Goal: Task Accomplishment & Management: Manage account settings

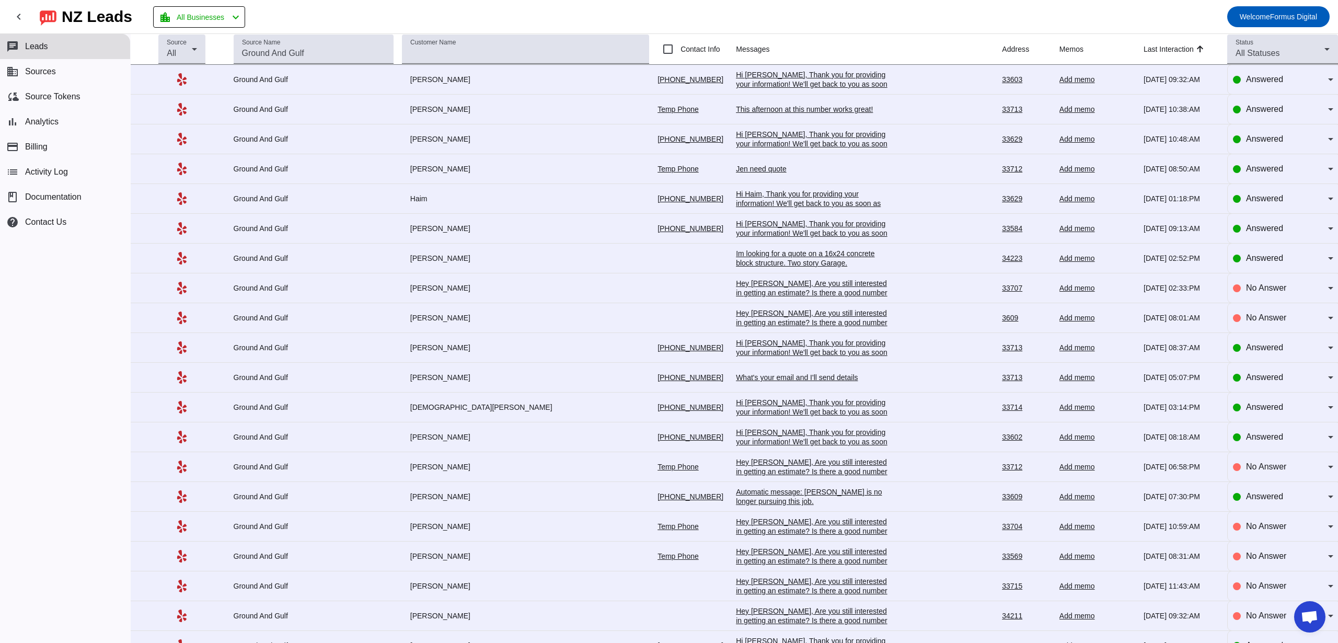
click at [61, 48] on button "chat Leads" at bounding box center [65, 46] width 130 height 25
click at [194, 21] on span "All Businesses" at bounding box center [201, 17] width 48 height 15
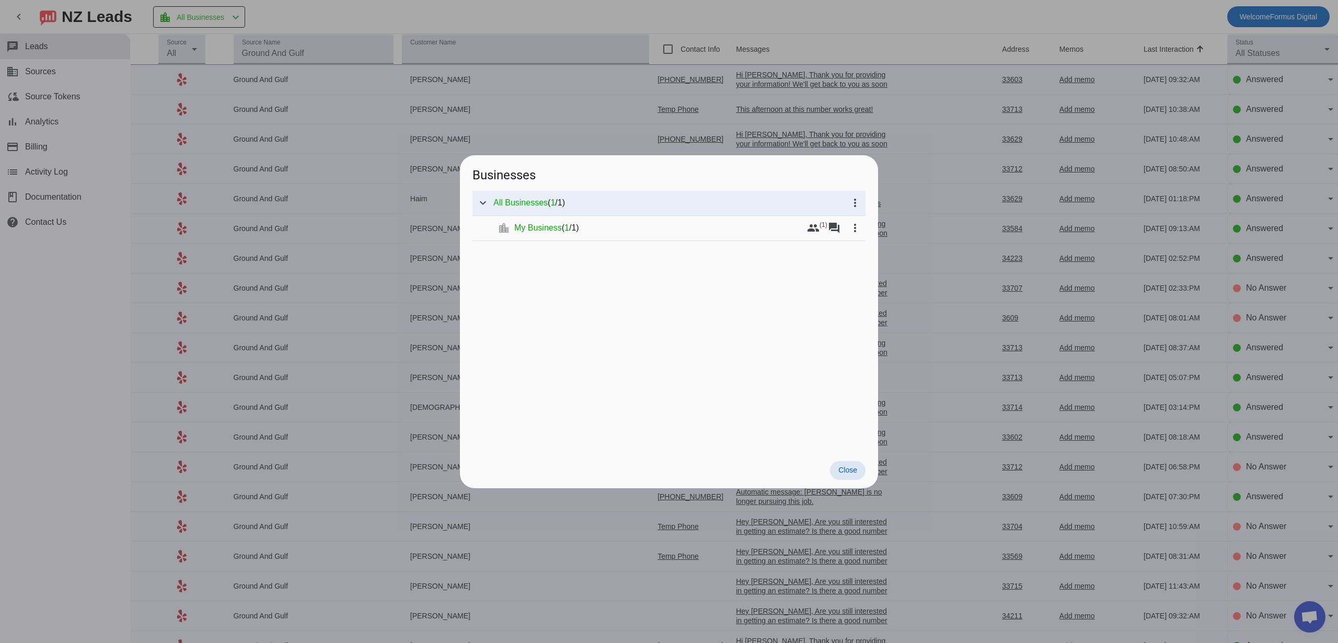
click at [194, 21] on div at bounding box center [669, 321] width 1338 height 643
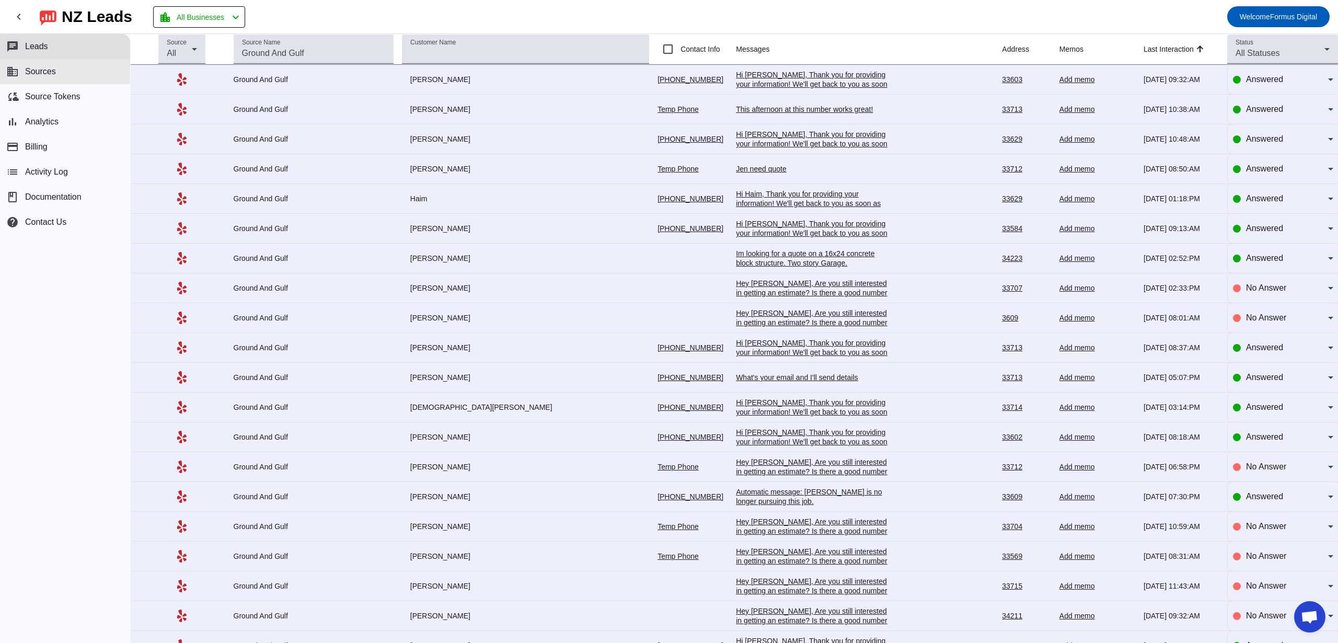
click at [80, 81] on button "business Sources" at bounding box center [65, 71] width 130 height 25
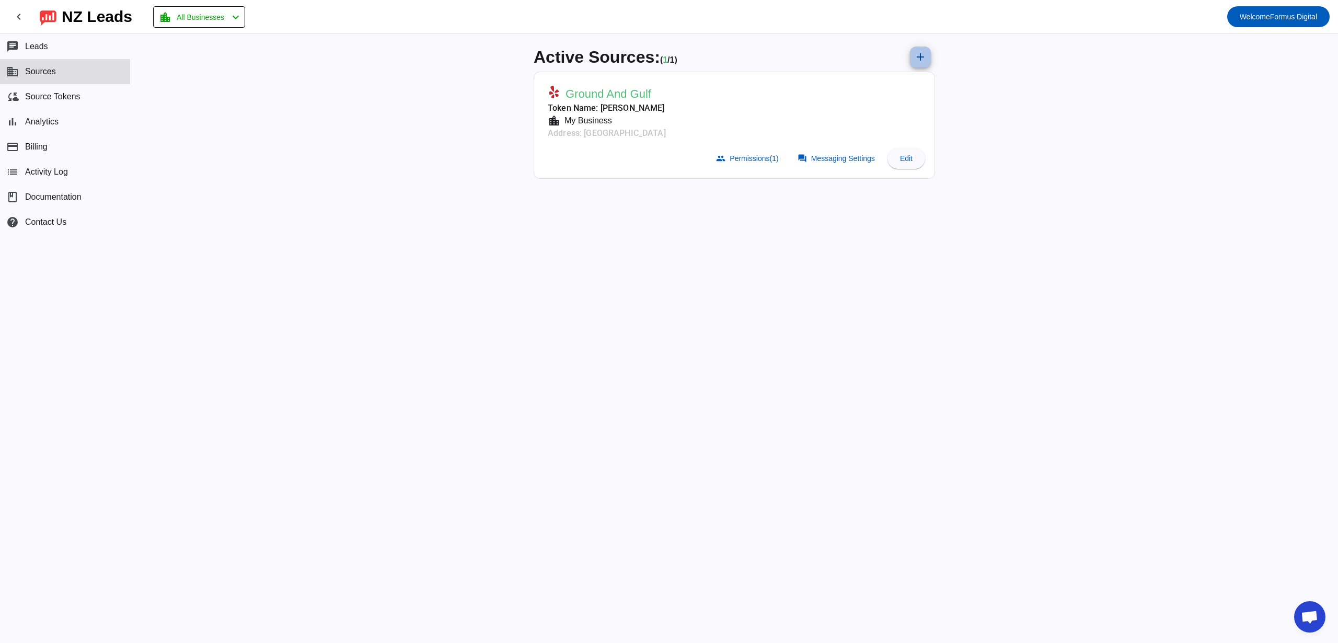
click at [926, 56] on mat-icon "add" at bounding box center [920, 57] width 13 height 13
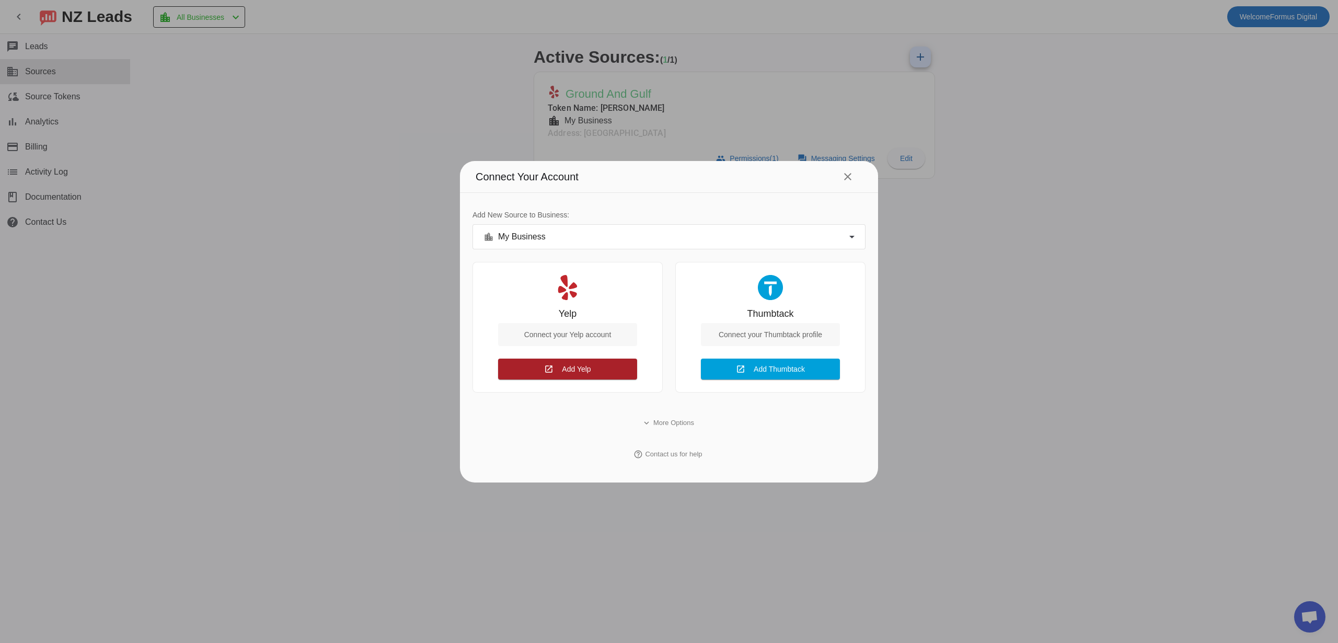
click at [623, 374] on span at bounding box center [567, 368] width 139 height 25
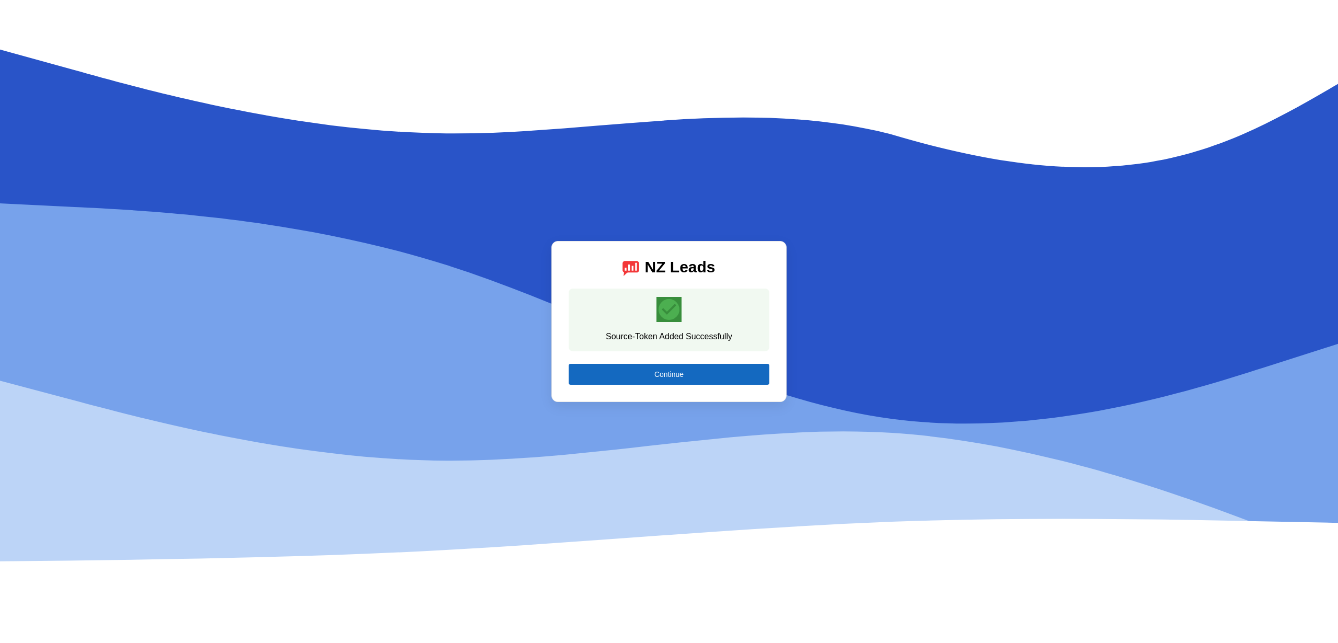
click at [746, 384] on span at bounding box center [669, 374] width 201 height 25
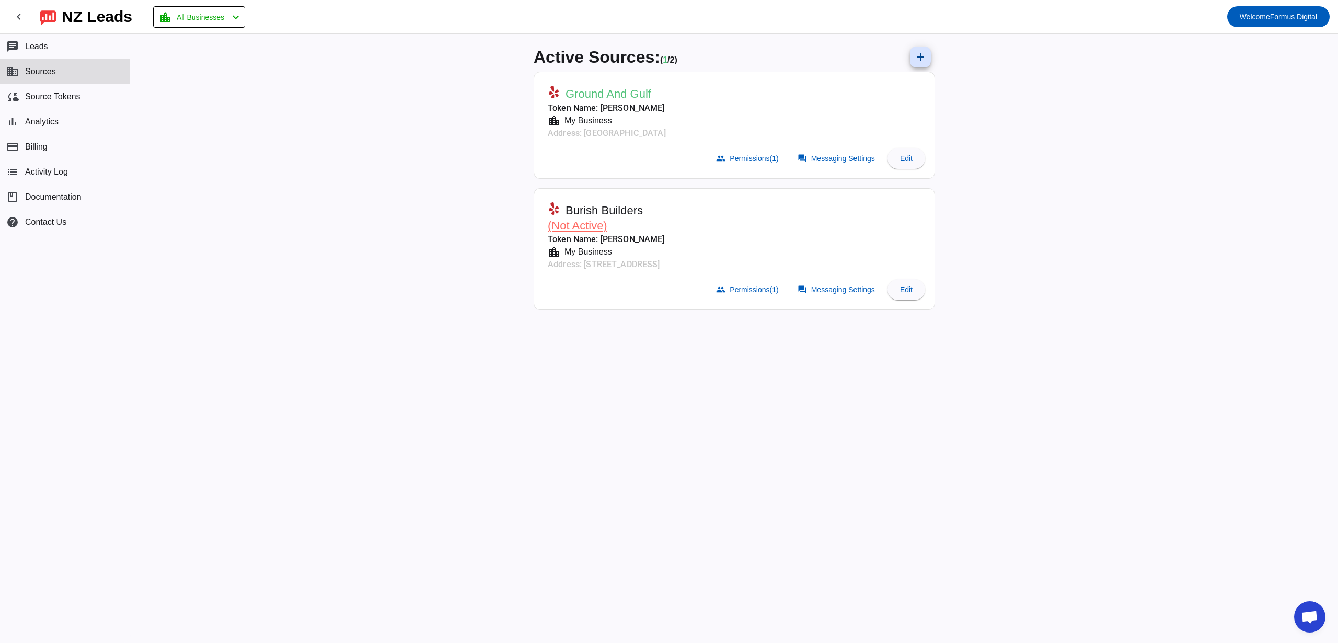
click at [586, 225] on span "(Not Active)" at bounding box center [578, 225] width 60 height 13
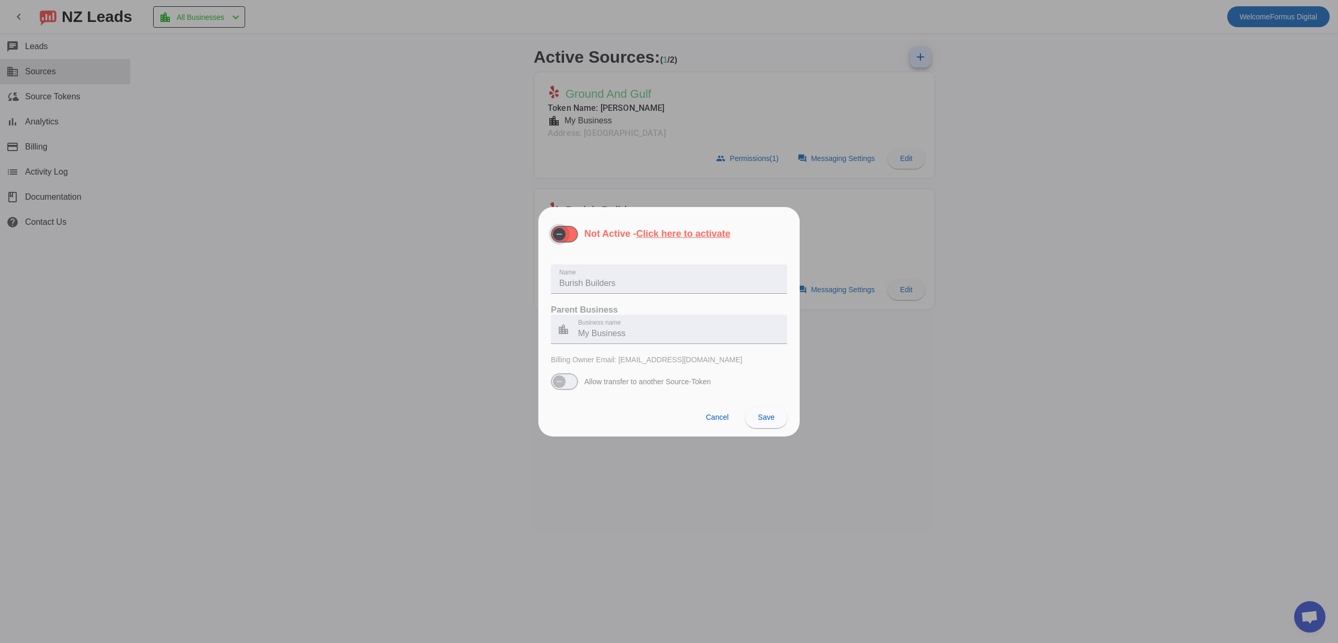
click at [564, 234] on span "button" at bounding box center [559, 234] width 13 height 13
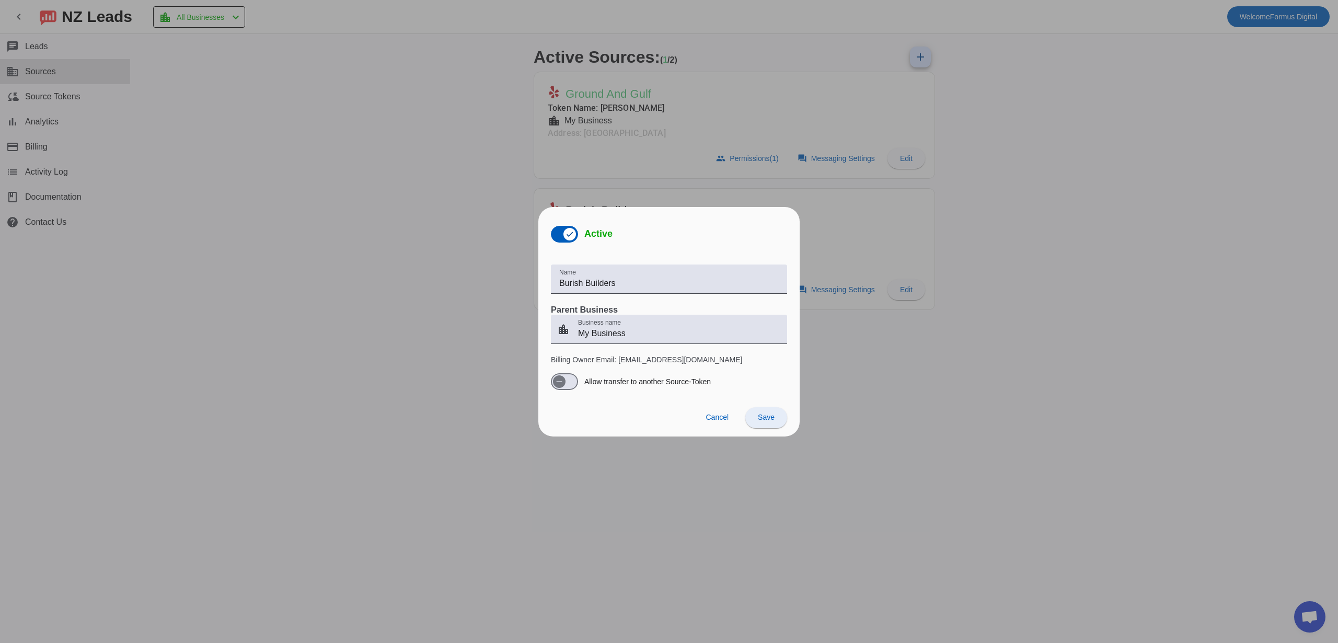
click at [770, 417] on span "Save" at bounding box center [766, 417] width 17 height 8
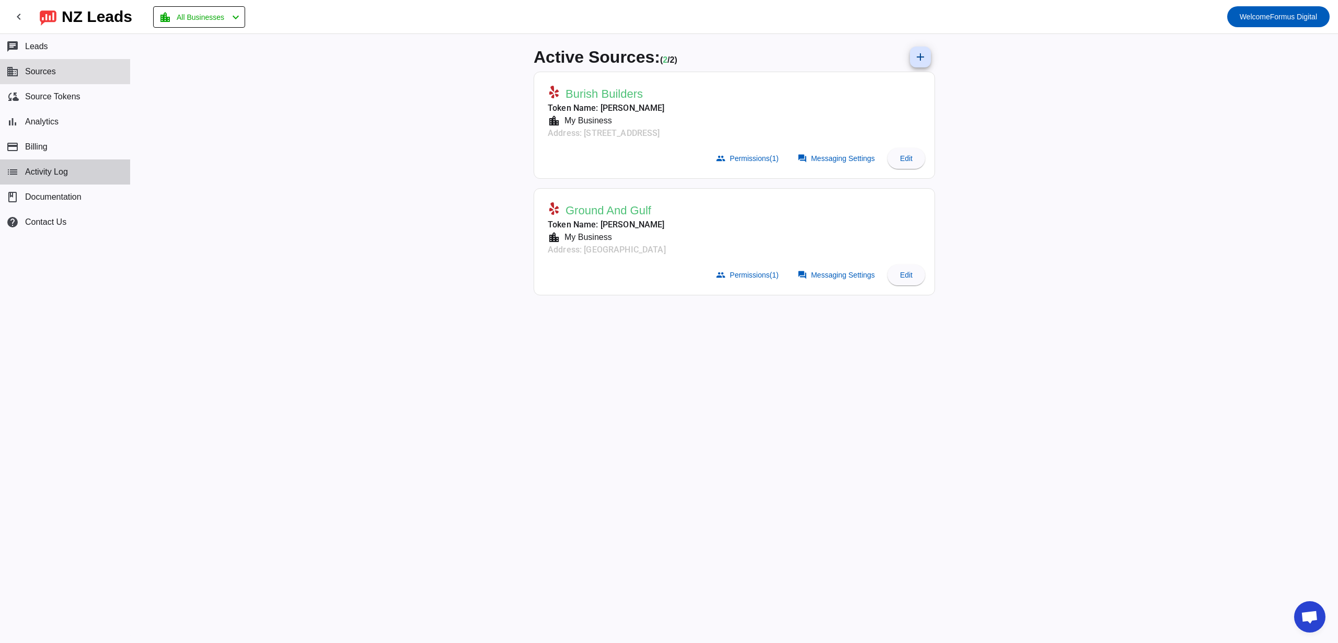
click at [56, 174] on span "Activity Log" at bounding box center [46, 171] width 43 height 9
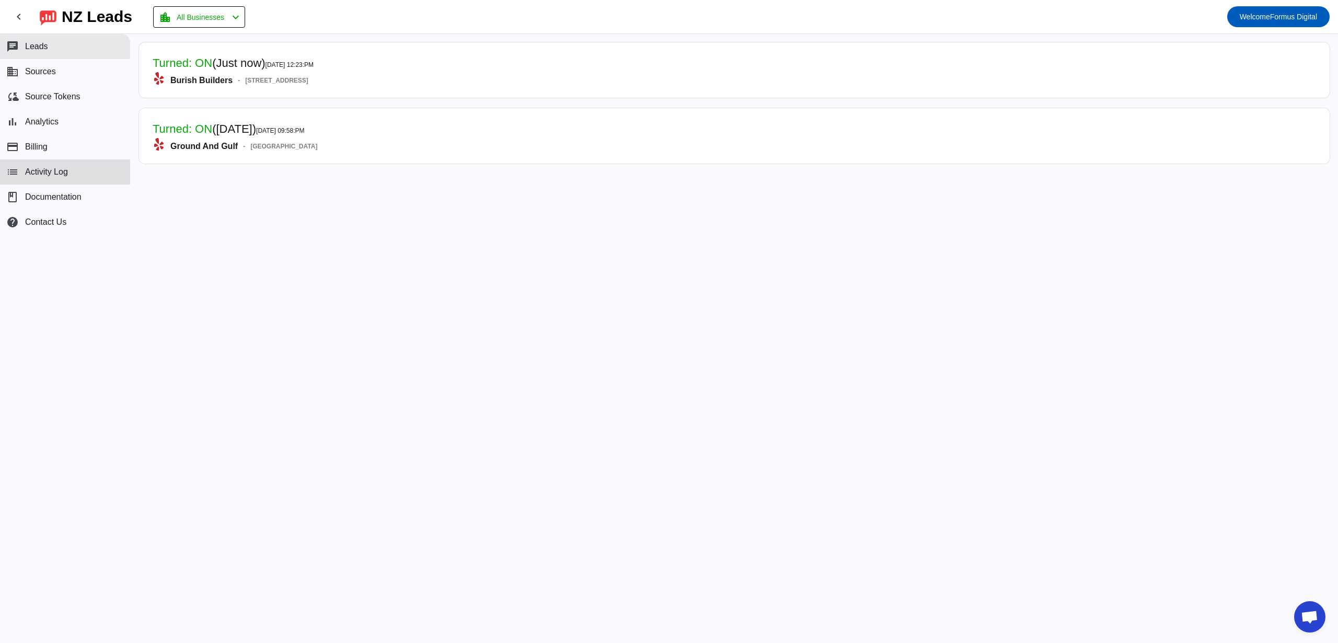
click at [74, 55] on button "chat Leads" at bounding box center [65, 46] width 130 height 25
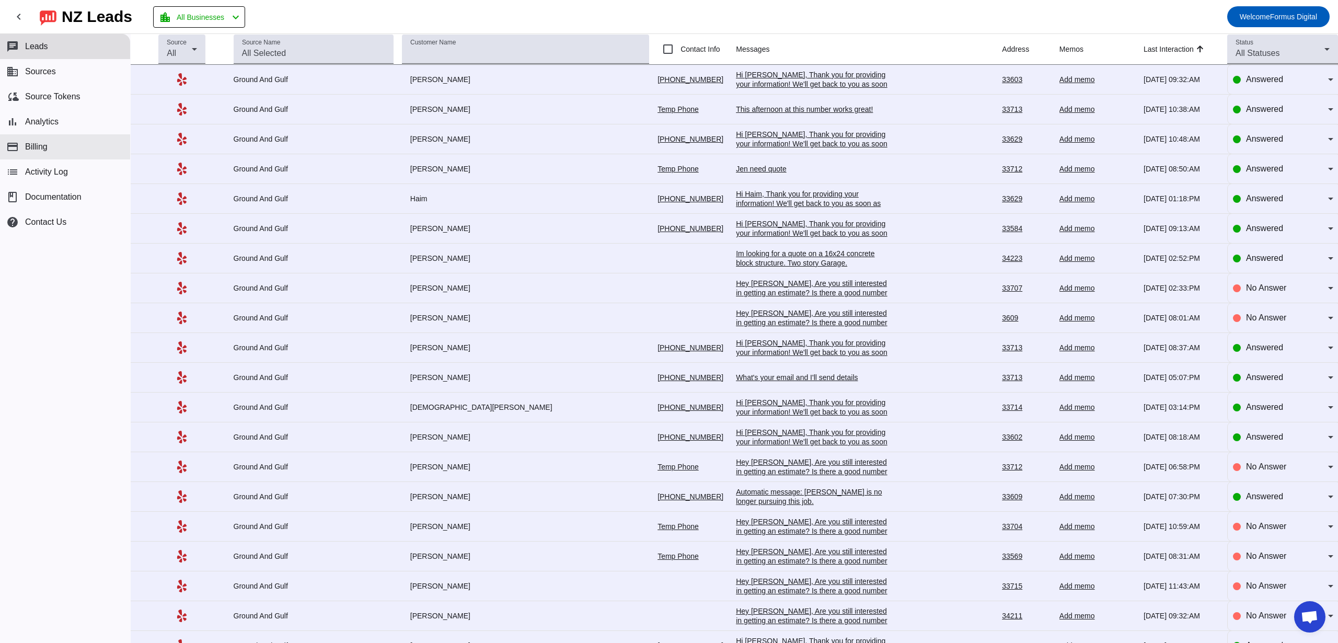
click at [76, 151] on button "payment Billing" at bounding box center [65, 146] width 130 height 25
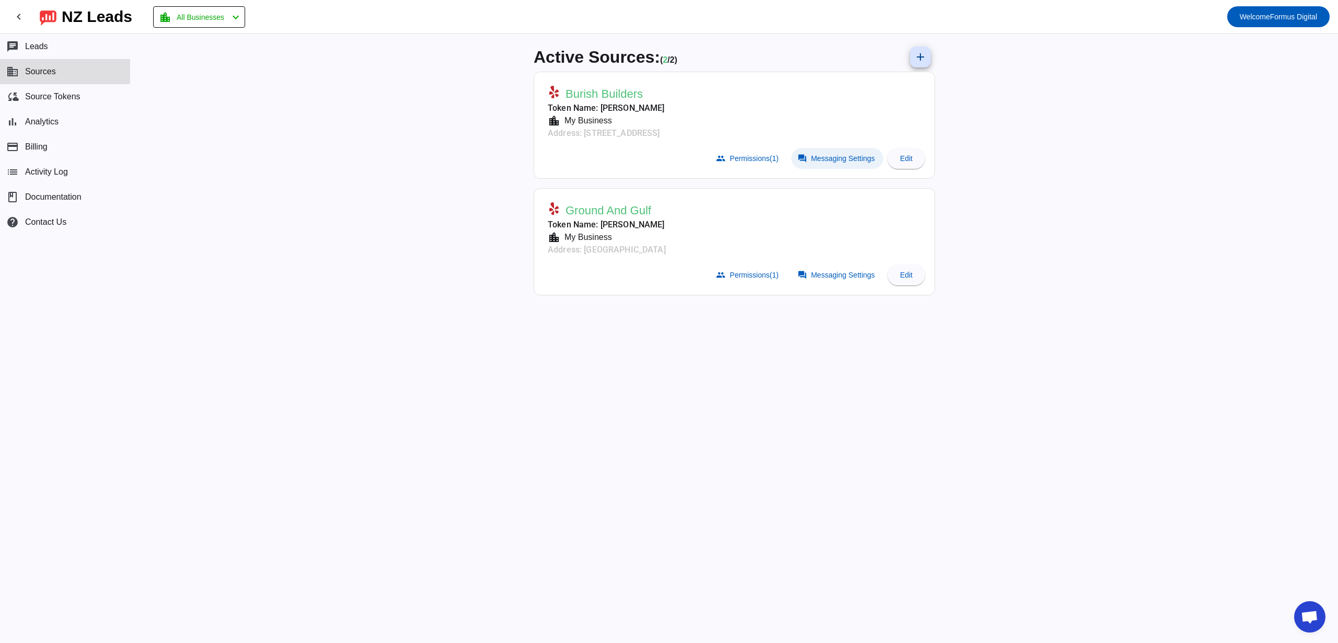
click at [843, 153] on span at bounding box center [837, 158] width 92 height 21
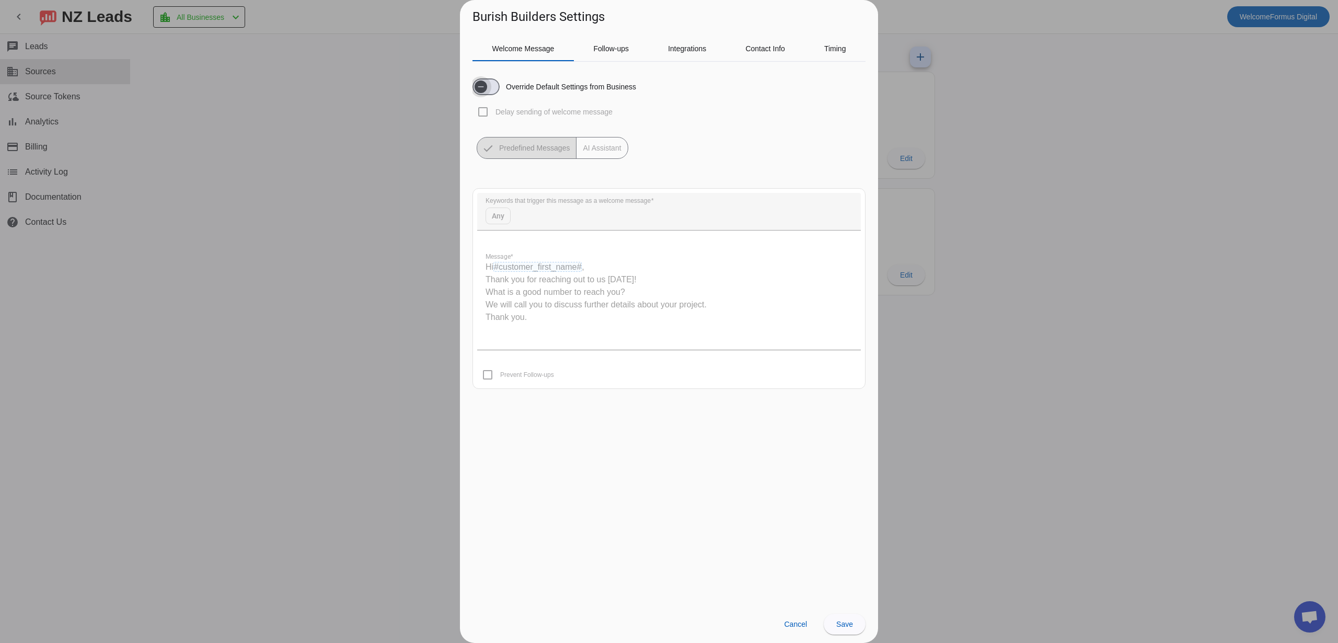
click at [492, 85] on span "button" at bounding box center [485, 86] width 27 height 17
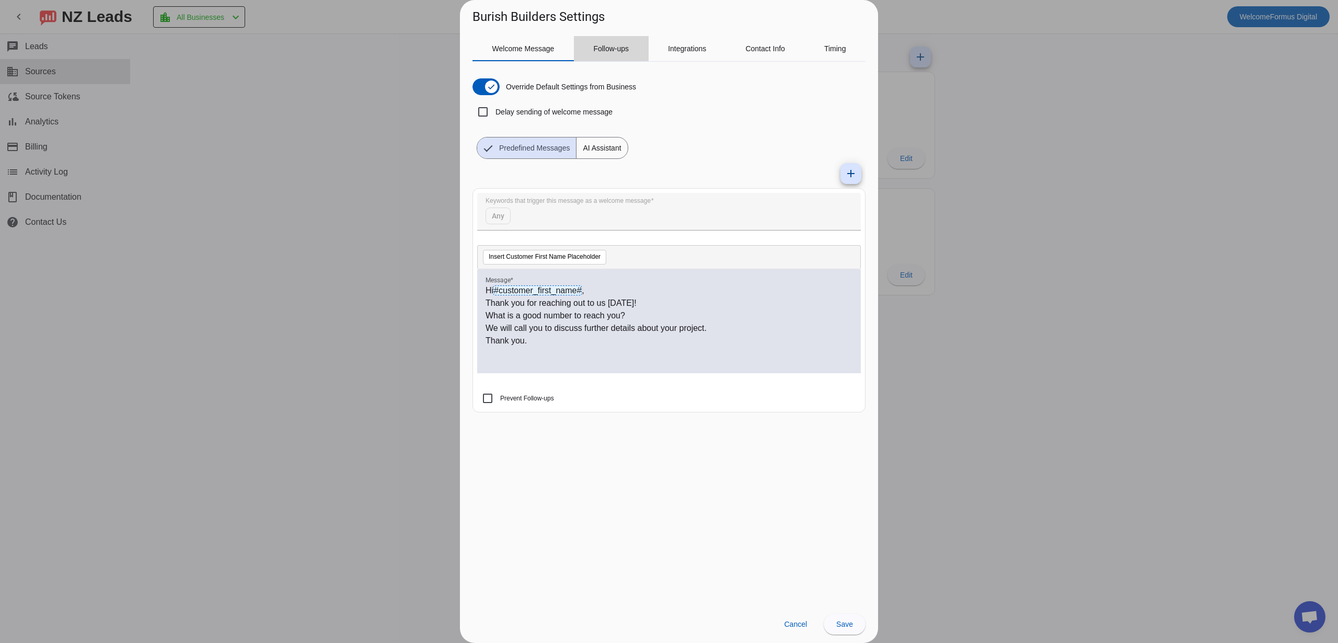
click at [595, 52] on span "Follow-ups" at bounding box center [611, 48] width 36 height 7
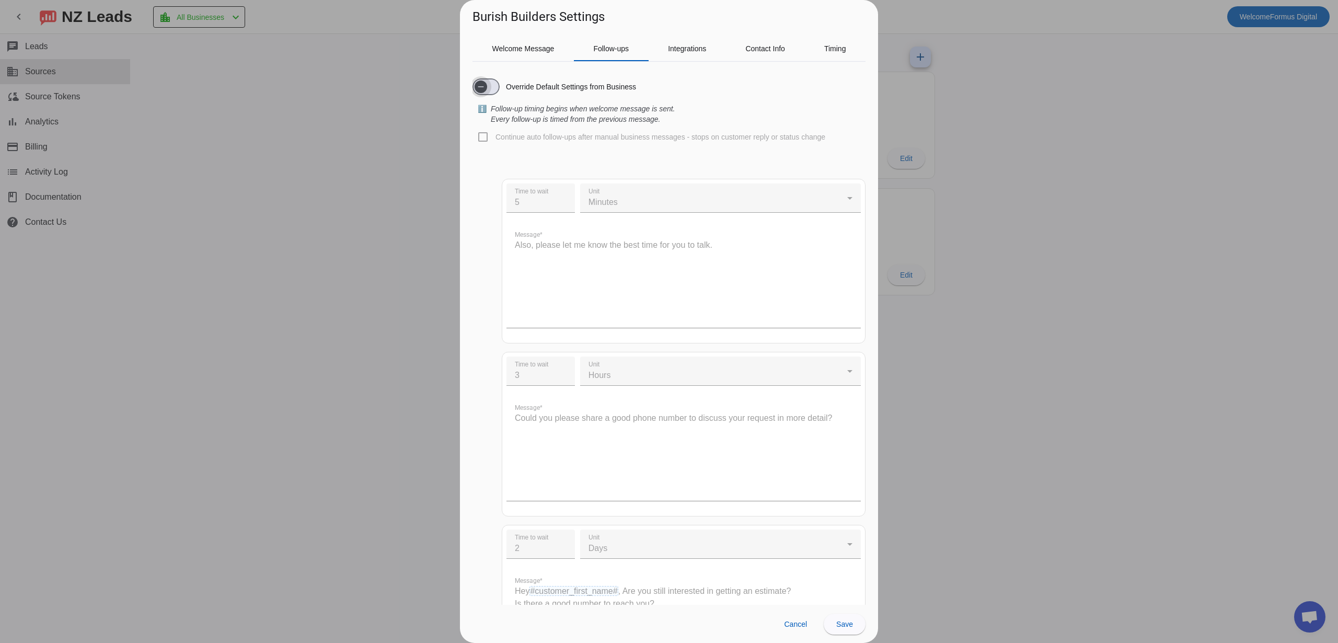
click at [485, 83] on span "button" at bounding box center [481, 86] width 13 height 13
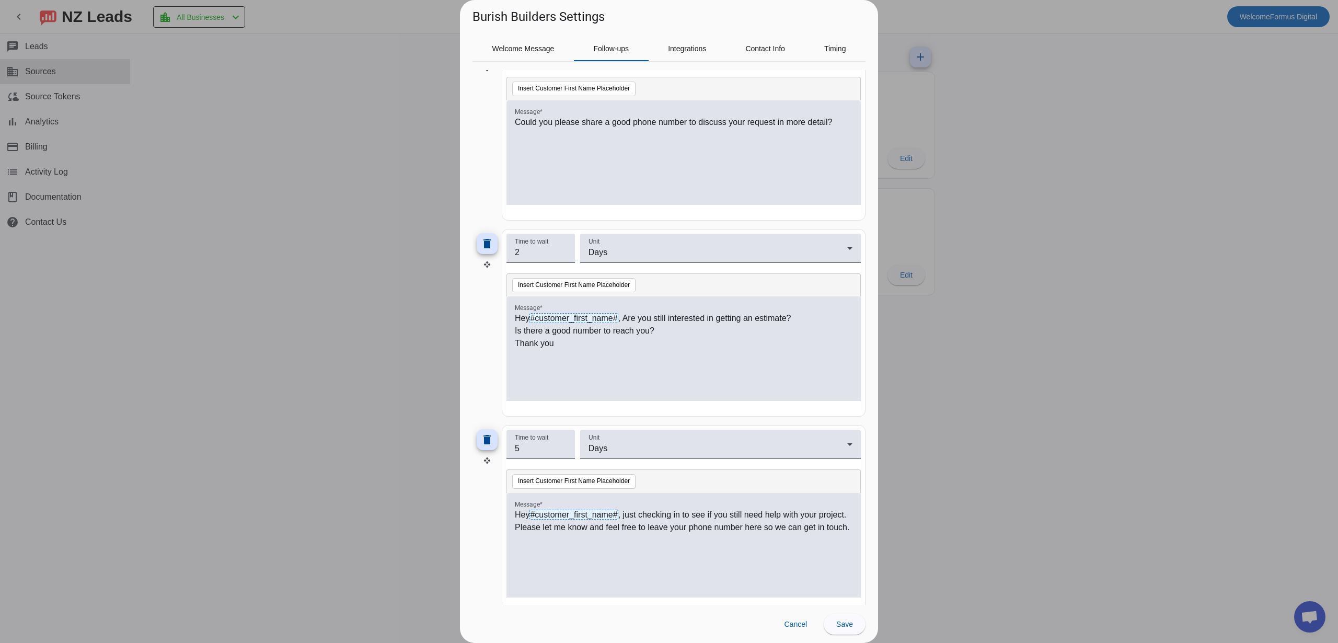
scroll to position [360, 0]
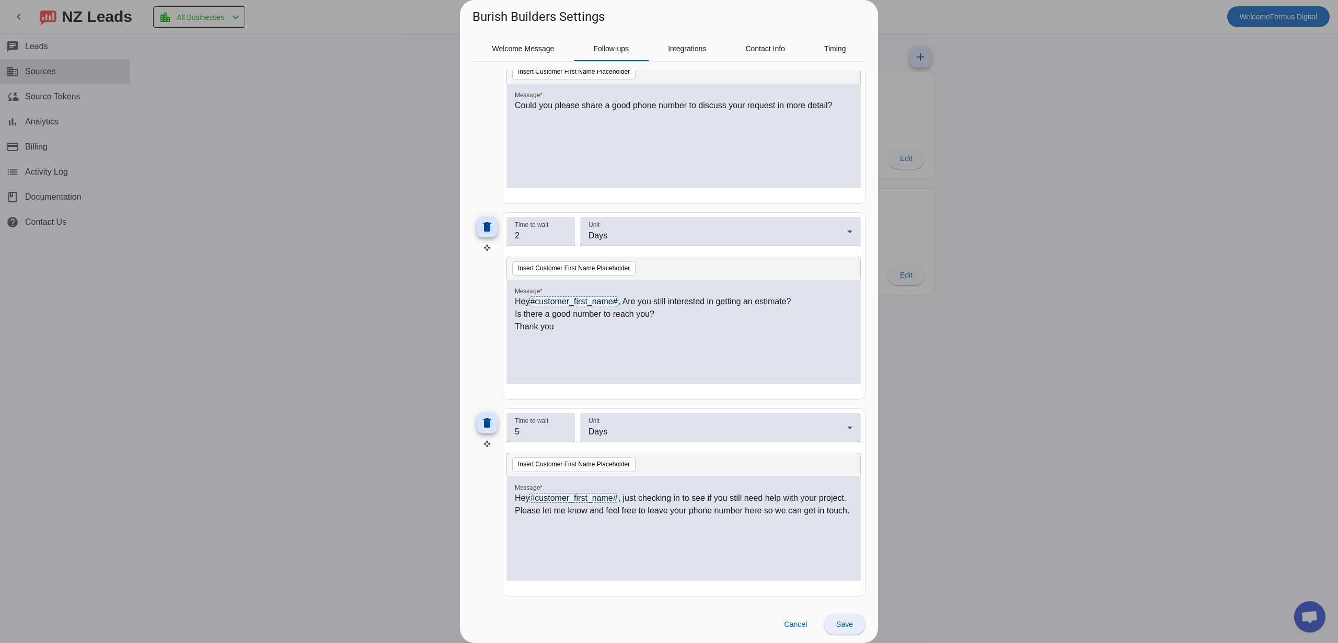
click at [832, 624] on span at bounding box center [845, 623] width 42 height 25
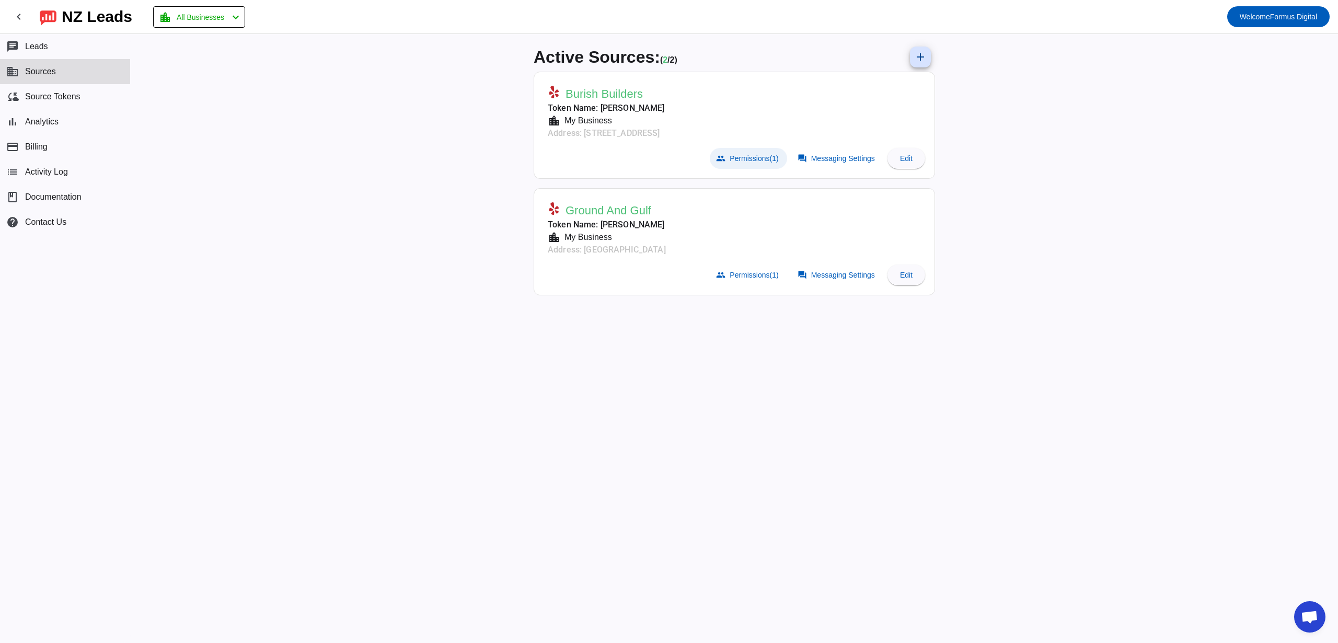
click at [745, 164] on span at bounding box center [748, 158] width 77 height 21
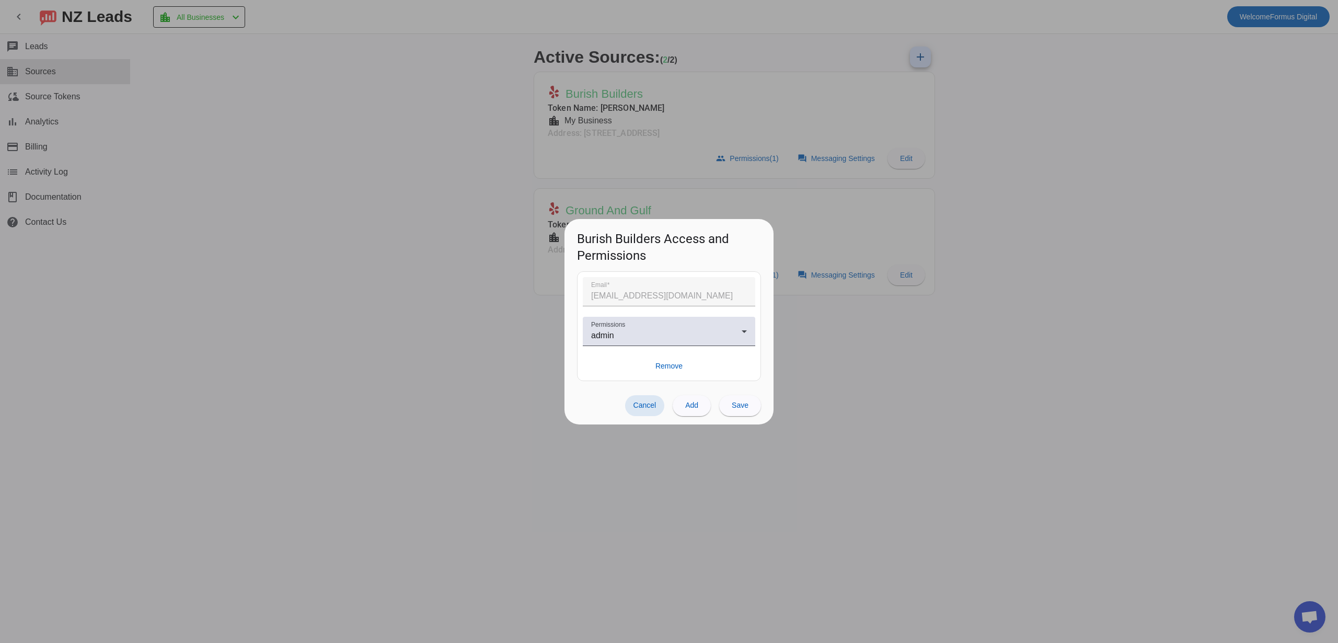
click at [910, 349] on div at bounding box center [669, 321] width 1338 height 643
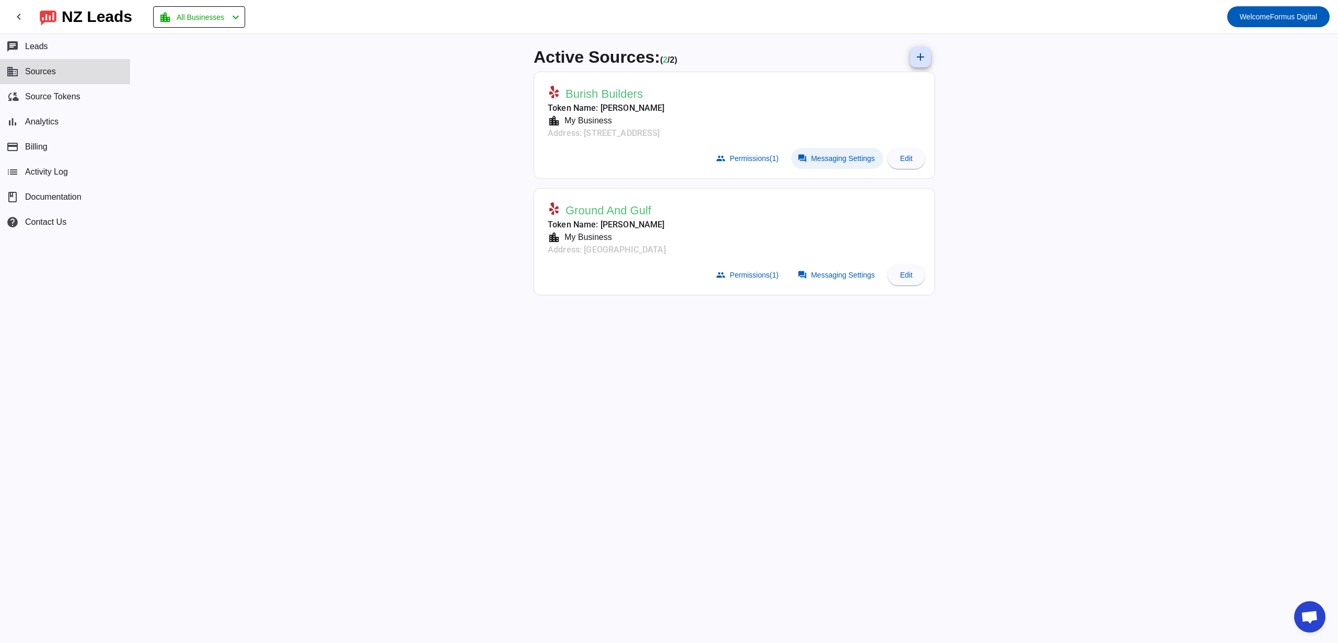
click at [856, 161] on span "Messaging Settings" at bounding box center [843, 158] width 64 height 8
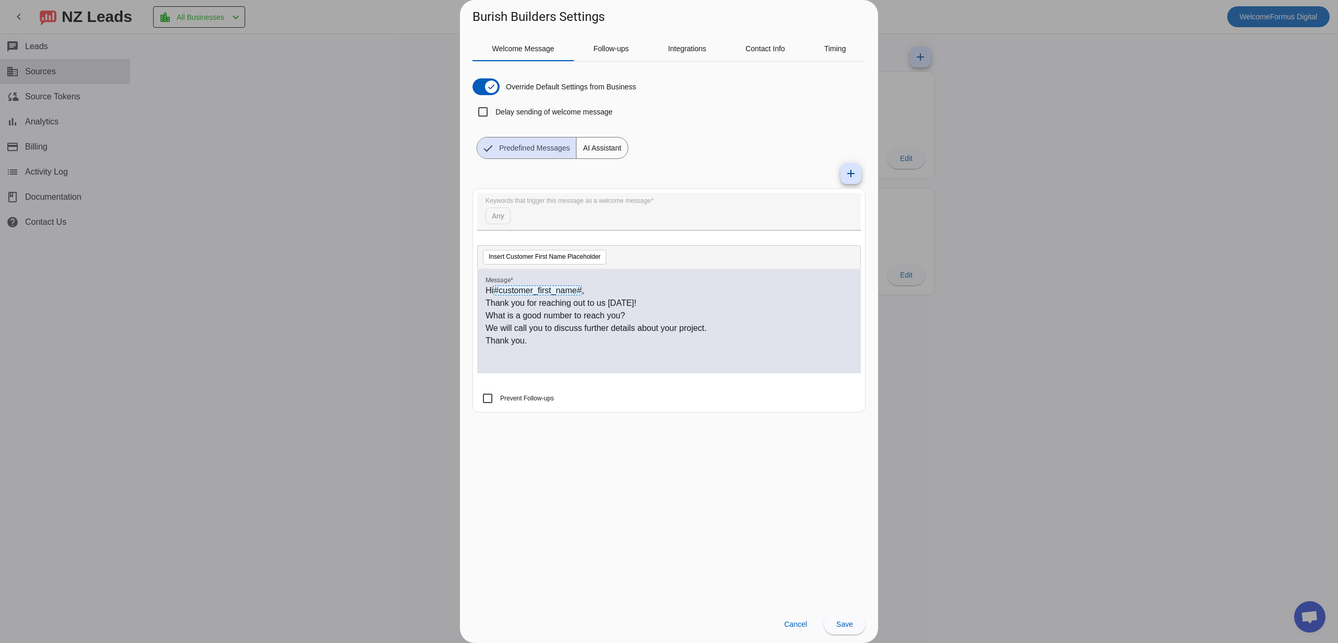
click at [1049, 372] on div at bounding box center [669, 321] width 1338 height 643
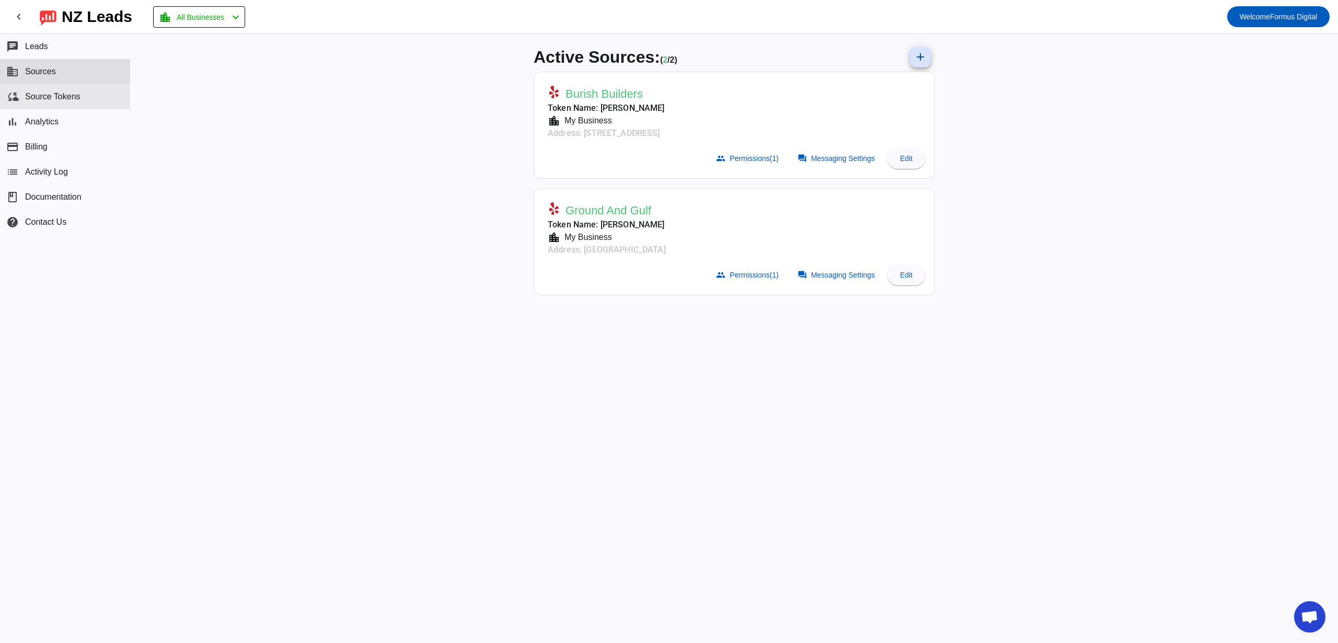
click at [108, 98] on button "cloud_sync Source Tokens" at bounding box center [65, 96] width 130 height 25
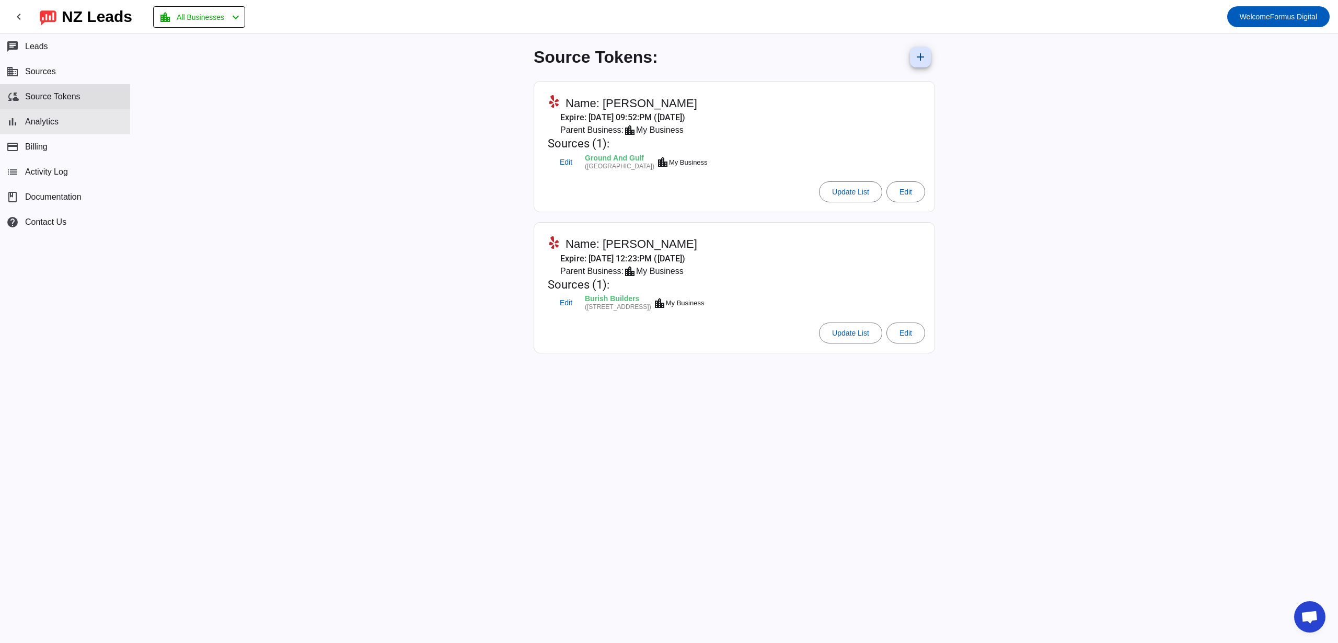
click at [110, 126] on button "bar_chart Analytics" at bounding box center [65, 121] width 130 height 25
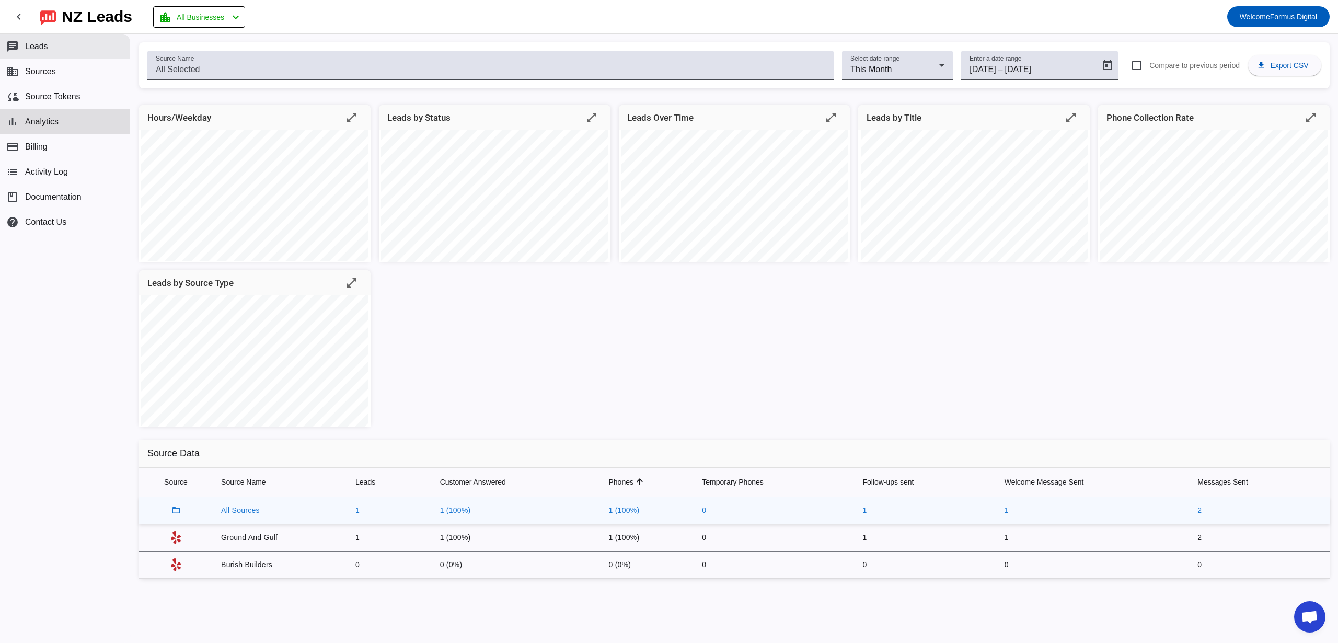
click at [107, 48] on button "chat Leads" at bounding box center [65, 46] width 130 height 25
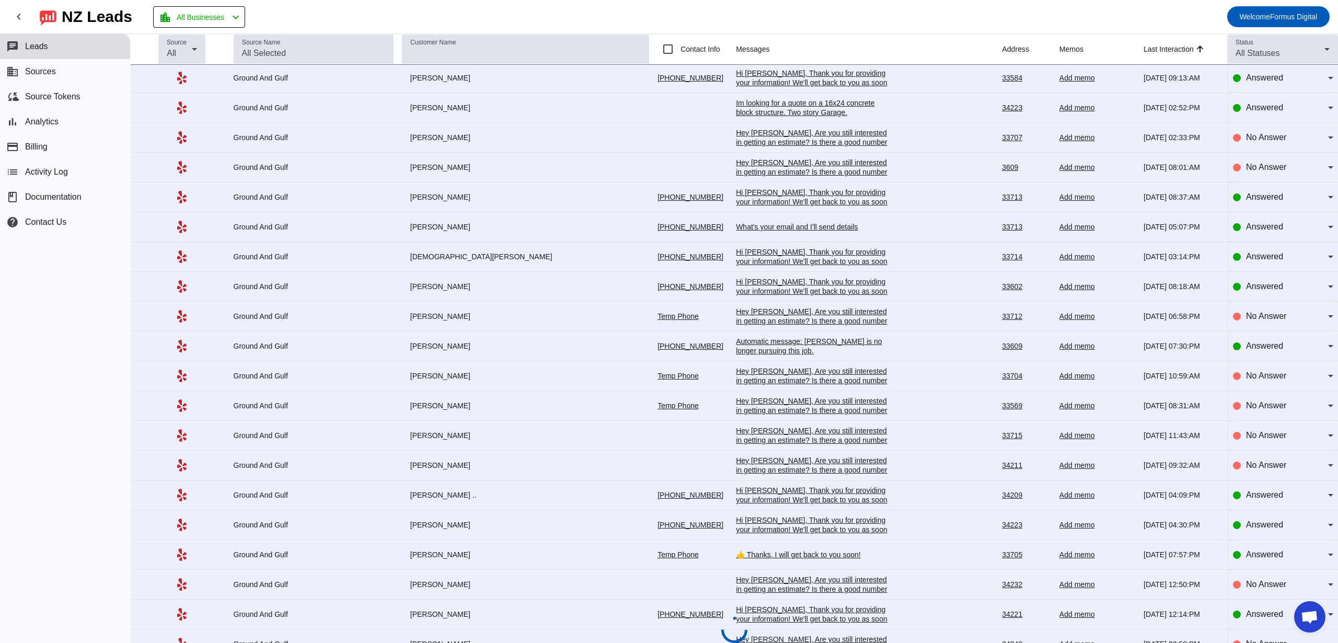
scroll to position [167, 0]
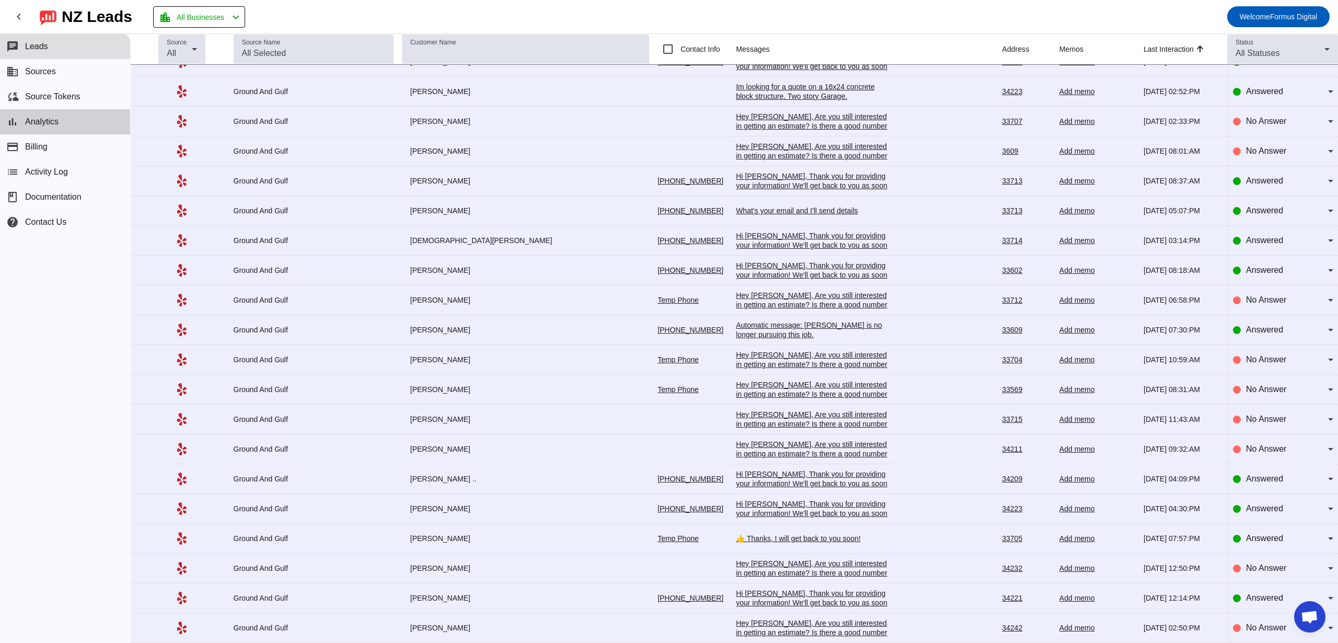
click at [68, 129] on button "bar_chart Analytics" at bounding box center [65, 121] width 130 height 25
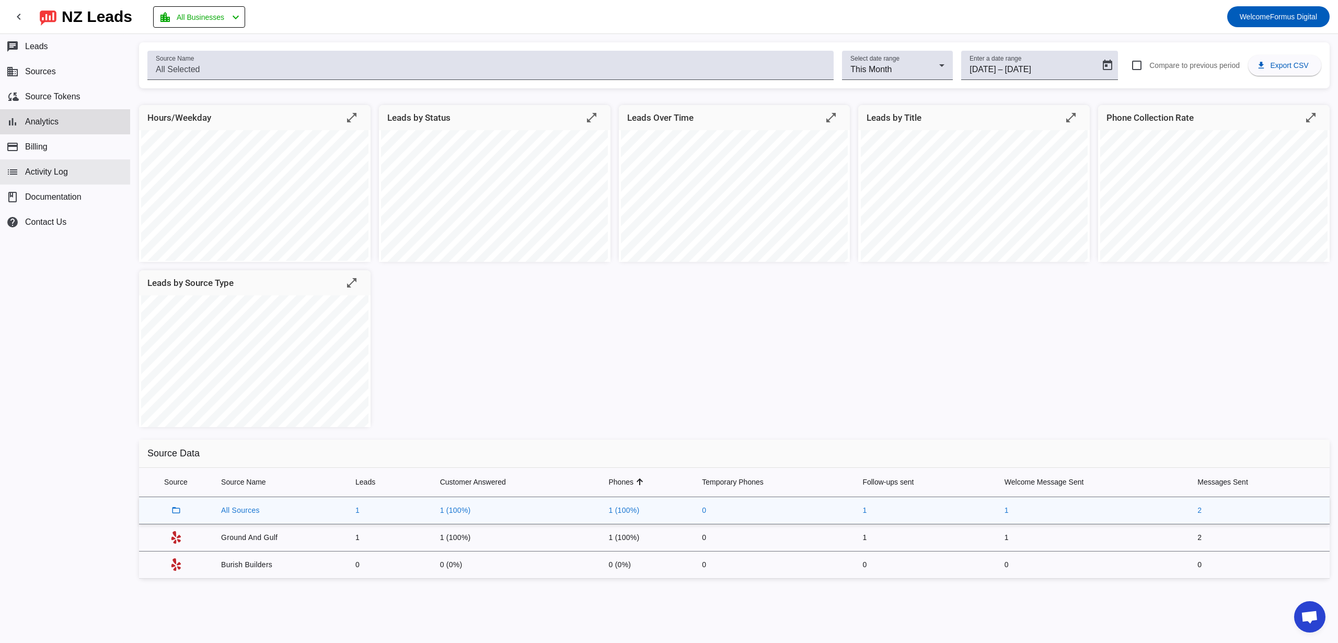
click at [71, 175] on button "list Activity Log" at bounding box center [65, 171] width 130 height 25
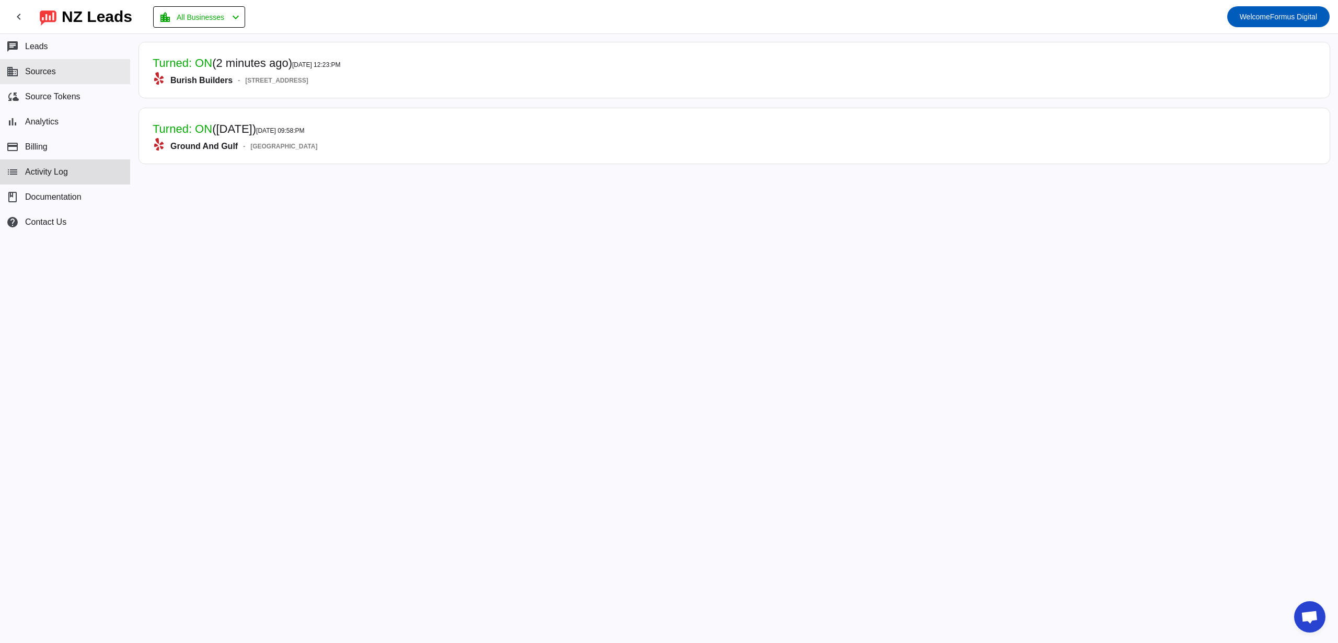
click at [71, 77] on button "business Sources" at bounding box center [65, 71] width 130 height 25
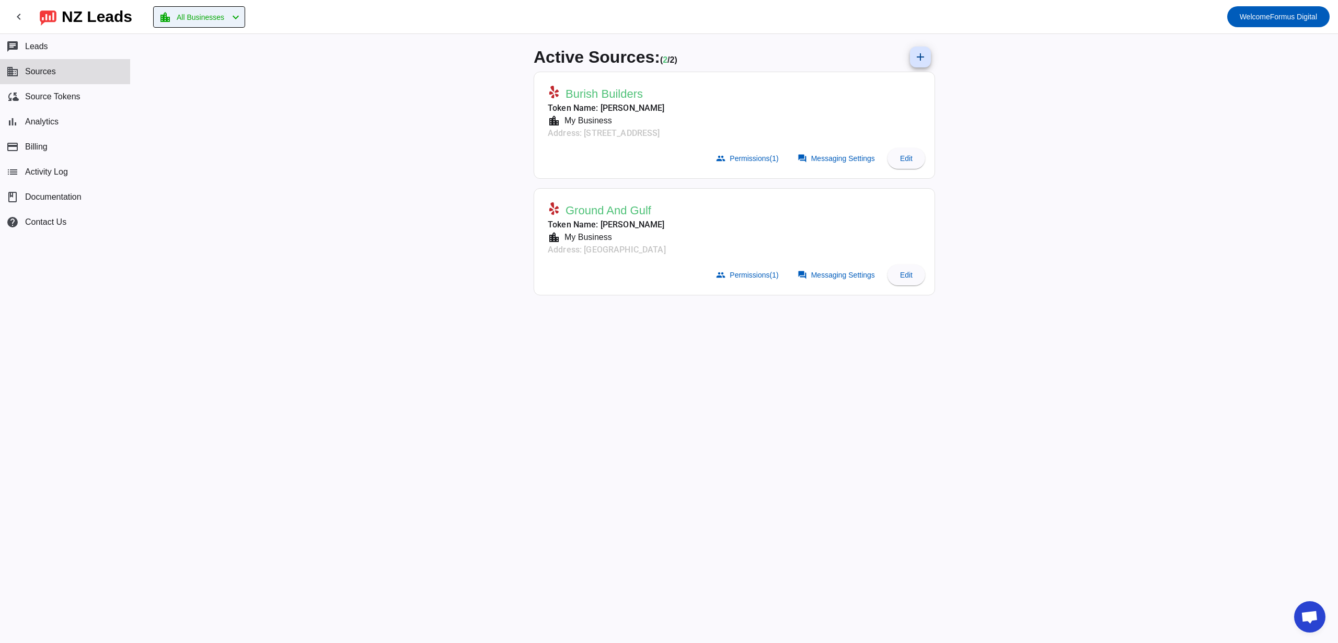
click at [206, 21] on span "All Businesses" at bounding box center [201, 17] width 48 height 15
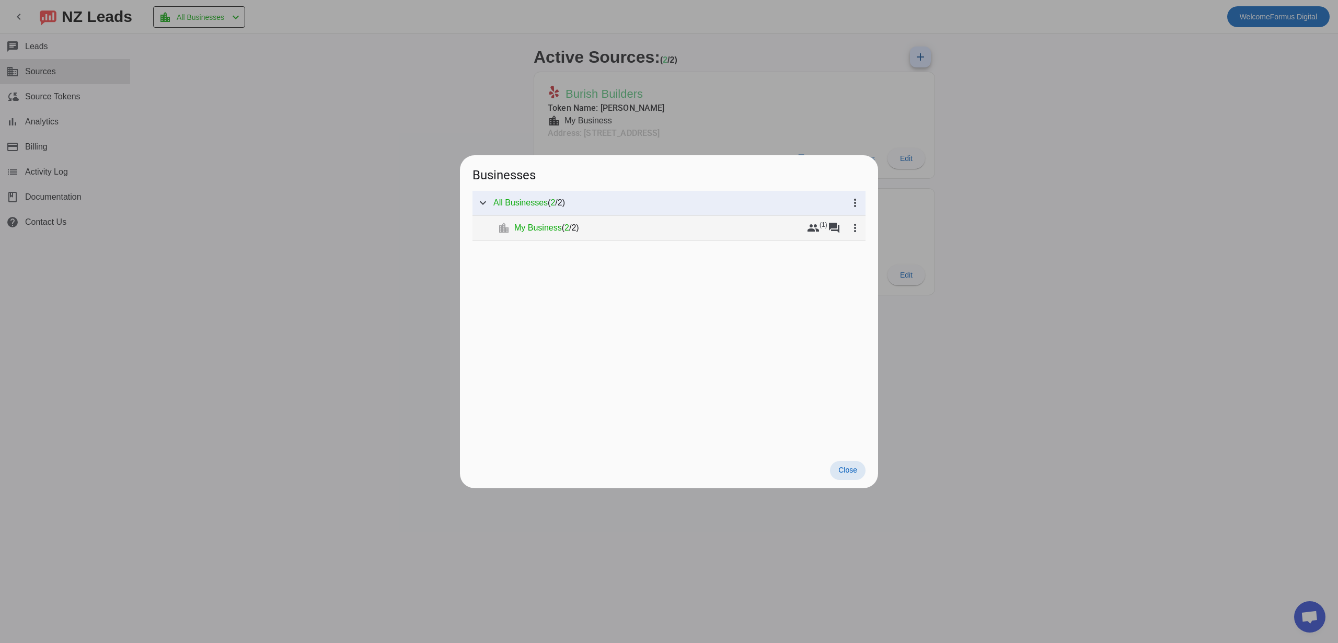
click at [563, 229] on span "(" at bounding box center [563, 228] width 3 height 10
click at [368, 226] on div at bounding box center [669, 321] width 1338 height 643
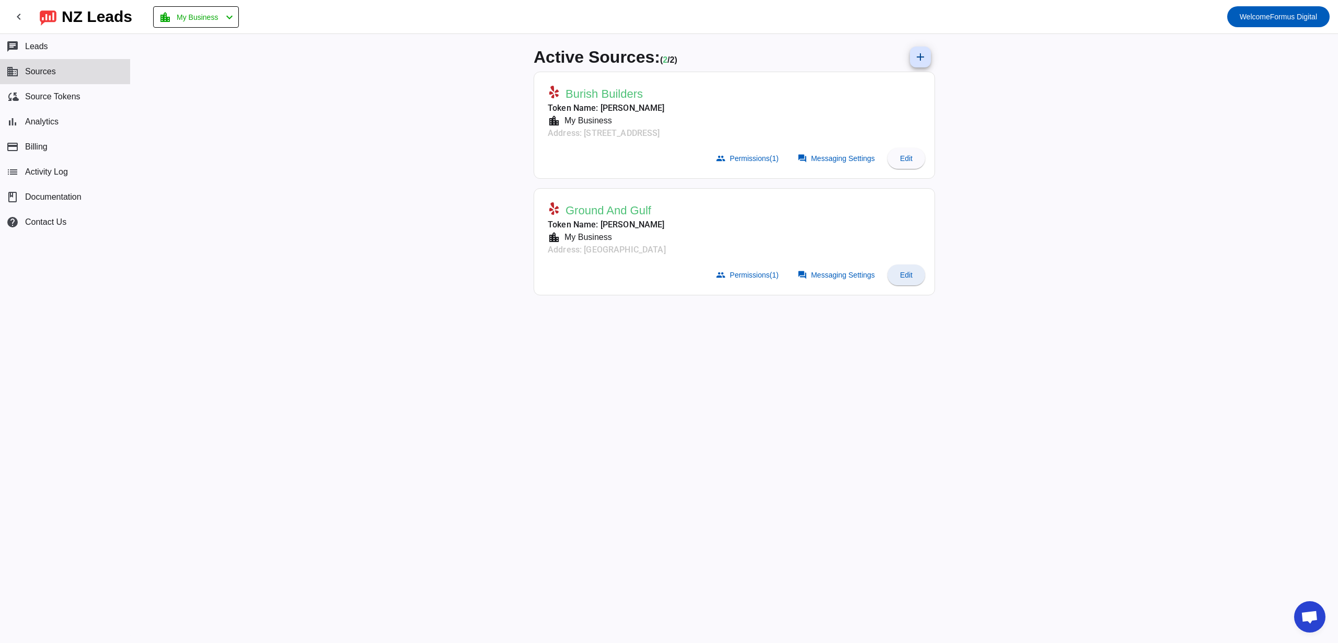
click at [921, 282] on span at bounding box center [906, 274] width 38 height 25
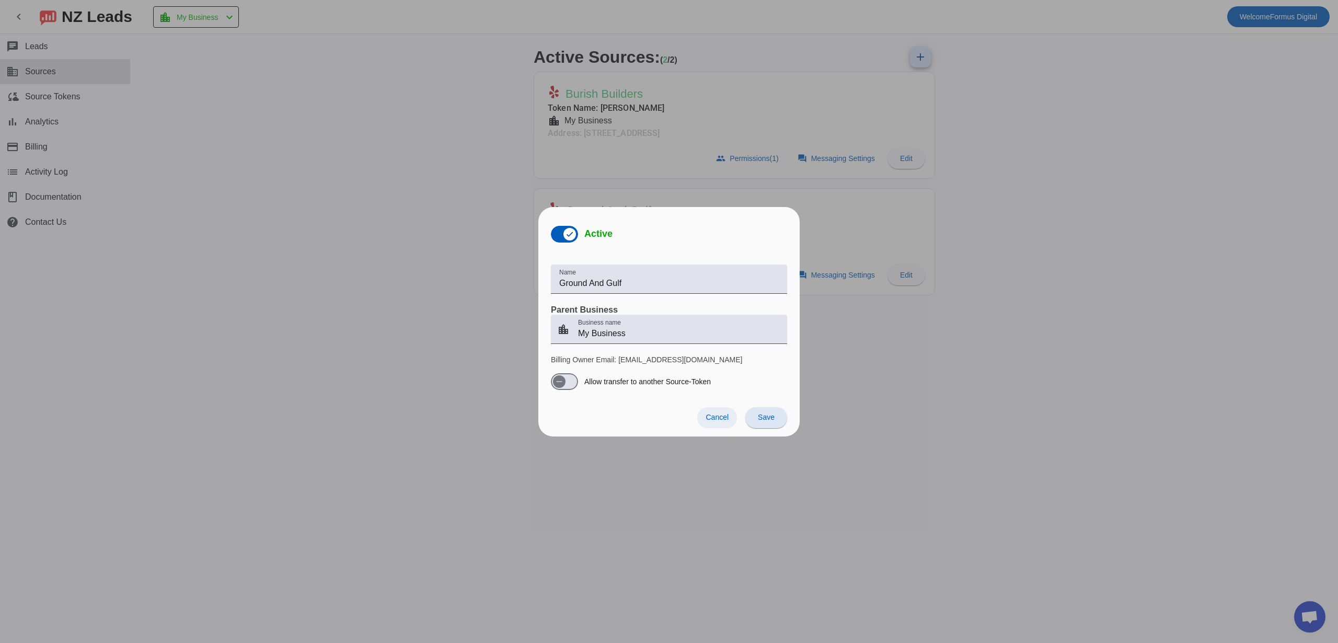
click at [706, 417] on span "Cancel" at bounding box center [717, 417] width 23 height 8
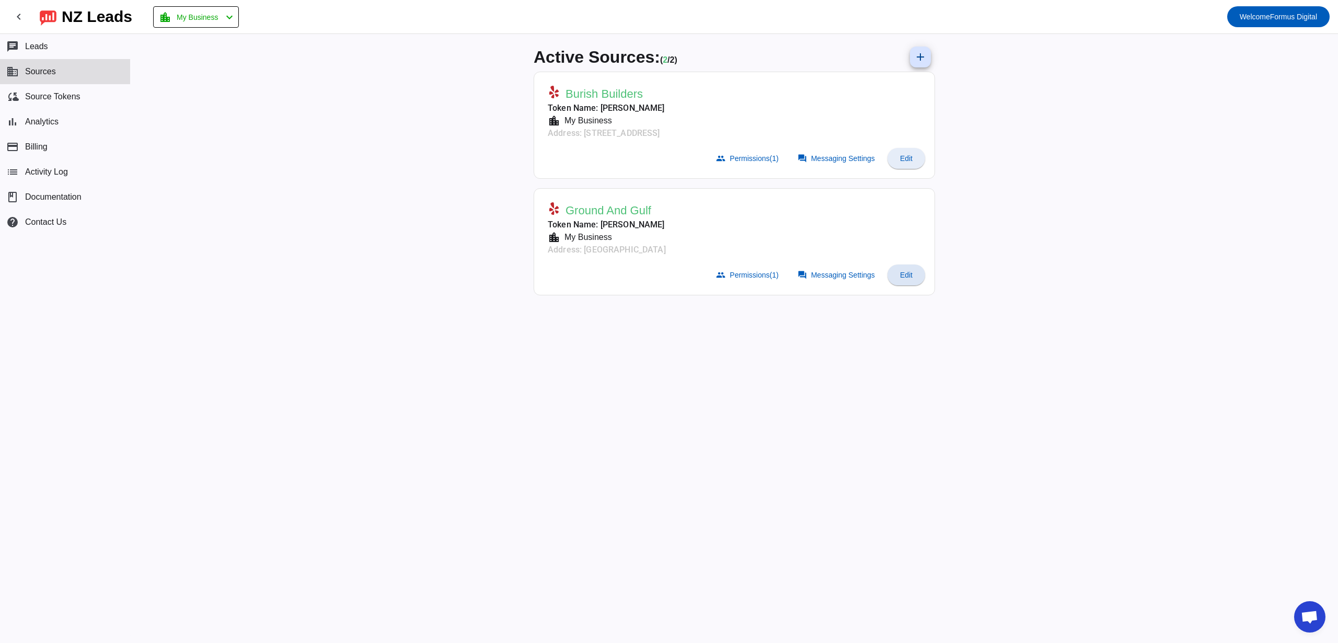
click at [903, 158] on span "Edit" at bounding box center [906, 158] width 13 height 8
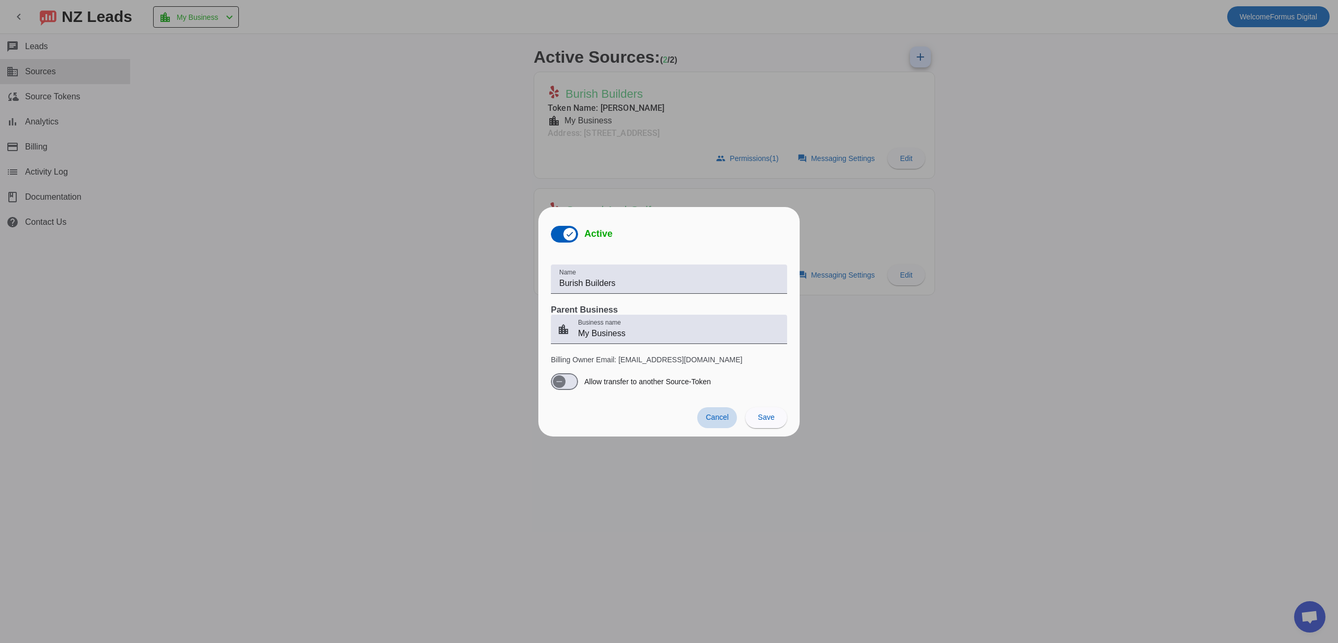
click at [698, 421] on span at bounding box center [717, 417] width 40 height 21
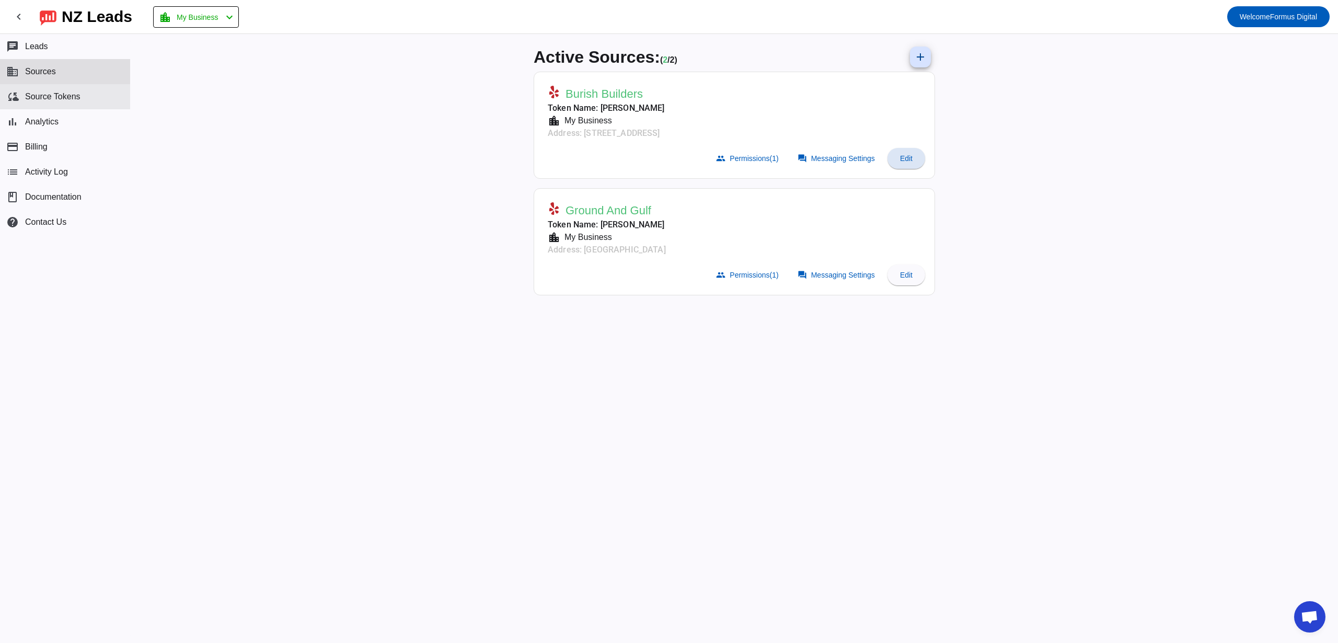
click at [77, 101] on span "Source Tokens" at bounding box center [52, 96] width 55 height 9
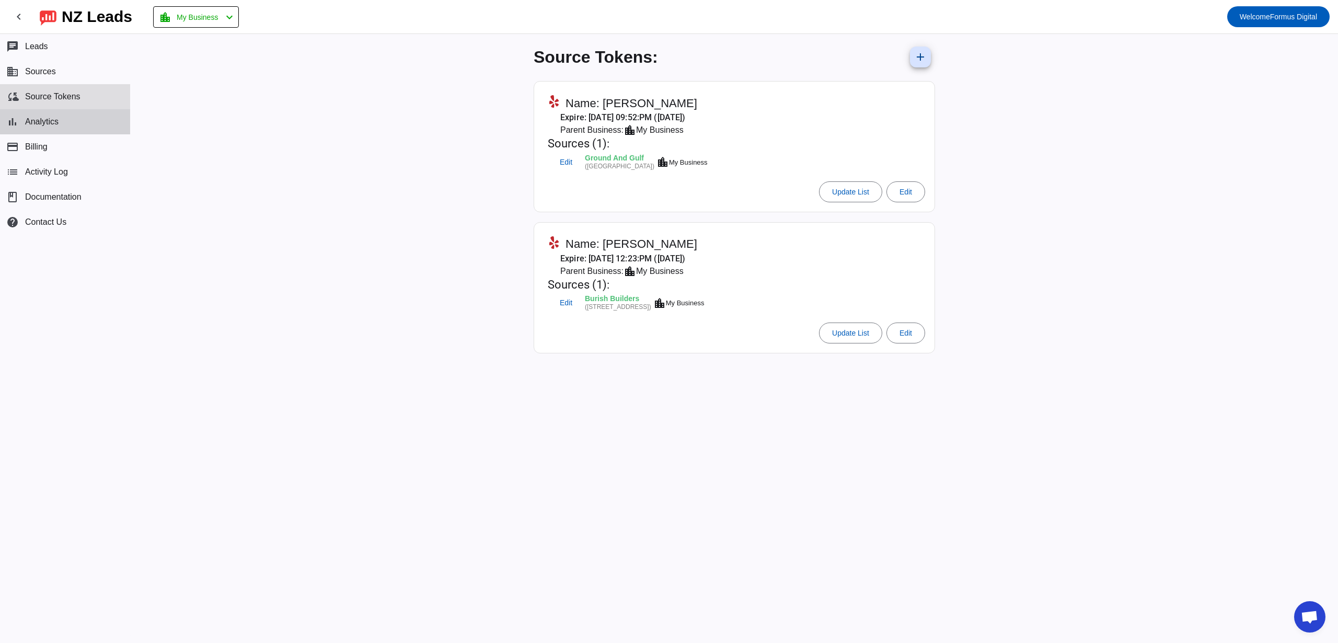
click at [72, 118] on button "bar_chart Analytics" at bounding box center [65, 121] width 130 height 25
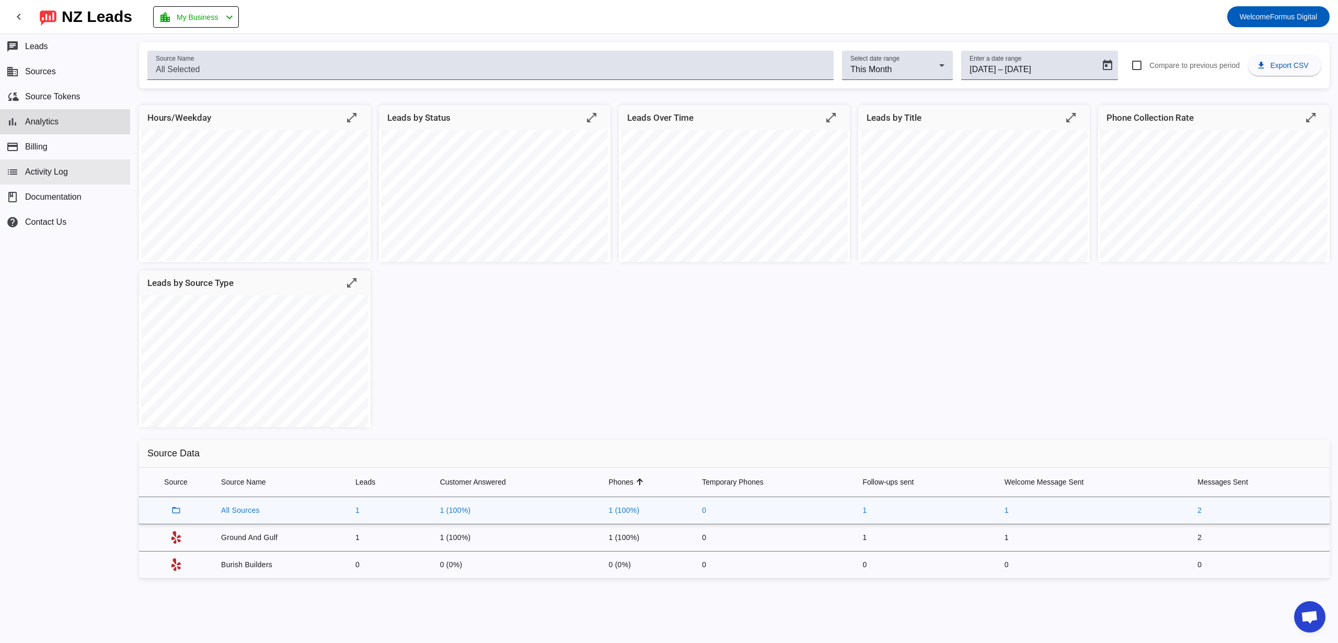
click at [67, 171] on span "Activity Log" at bounding box center [46, 171] width 43 height 9
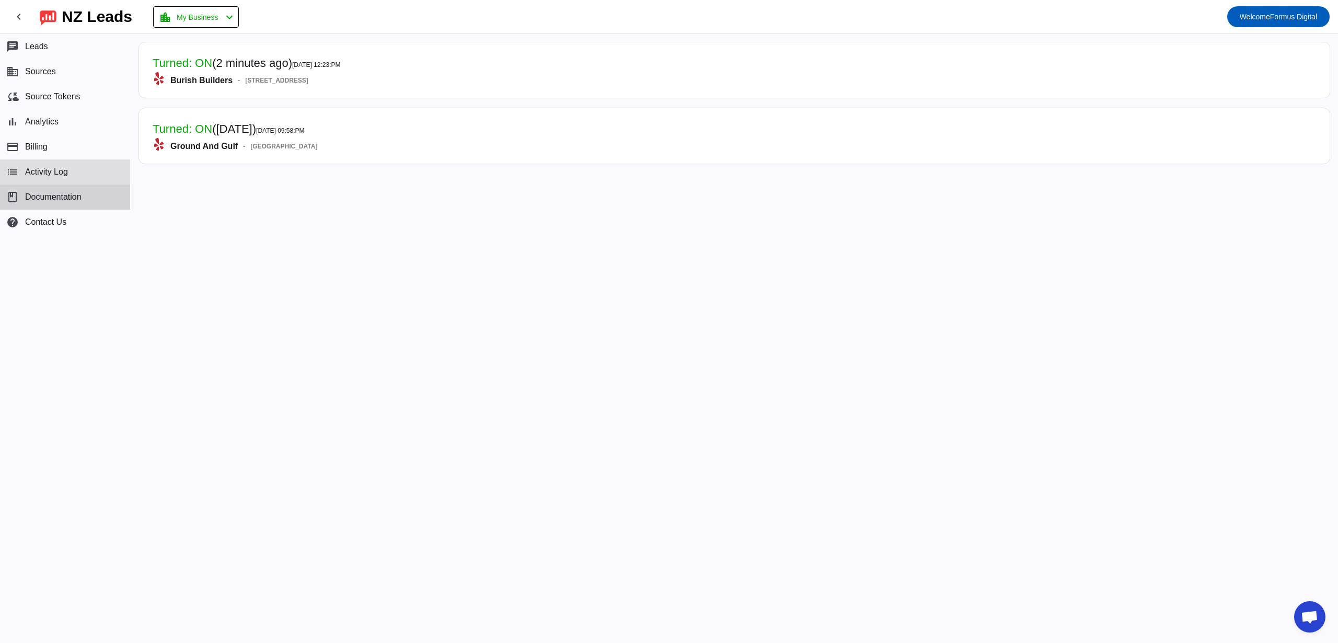
click at [70, 198] on span "Documentation" at bounding box center [53, 196] width 56 height 9
click at [71, 39] on button "chat Leads" at bounding box center [65, 46] width 130 height 25
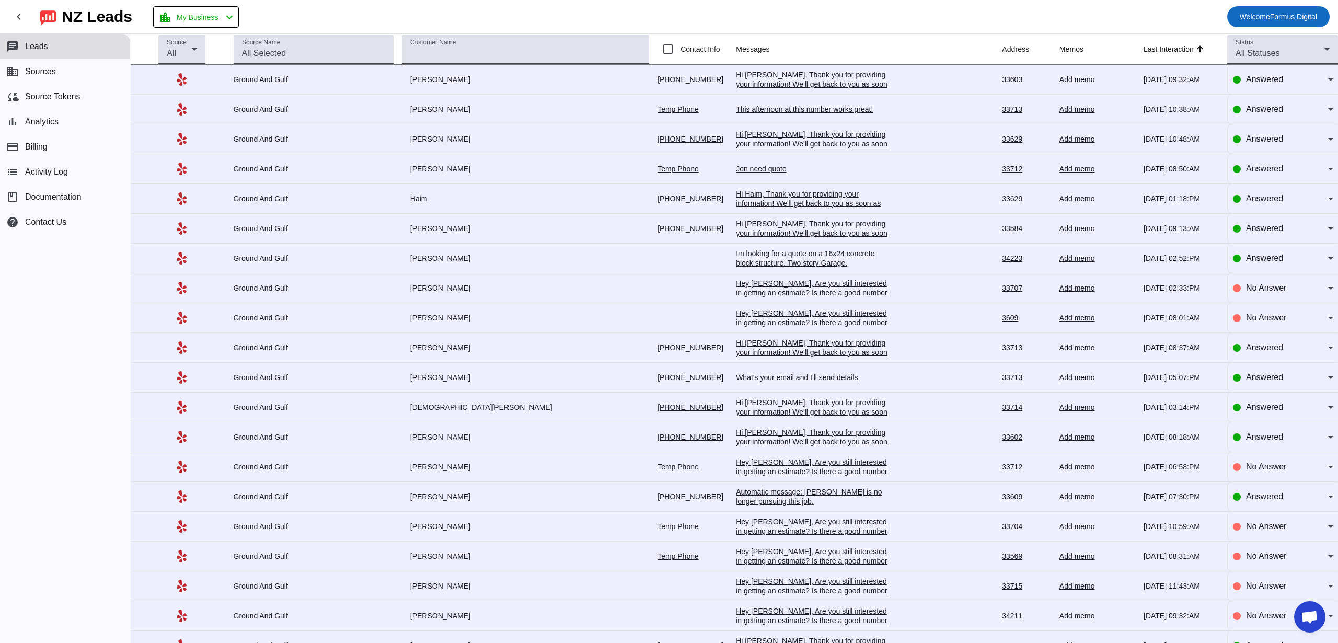
click at [1297, 8] on span at bounding box center [1278, 16] width 102 height 25
click at [44, 151] on div at bounding box center [669, 321] width 1338 height 643
click at [68, 83] on button "business Sources" at bounding box center [65, 71] width 130 height 25
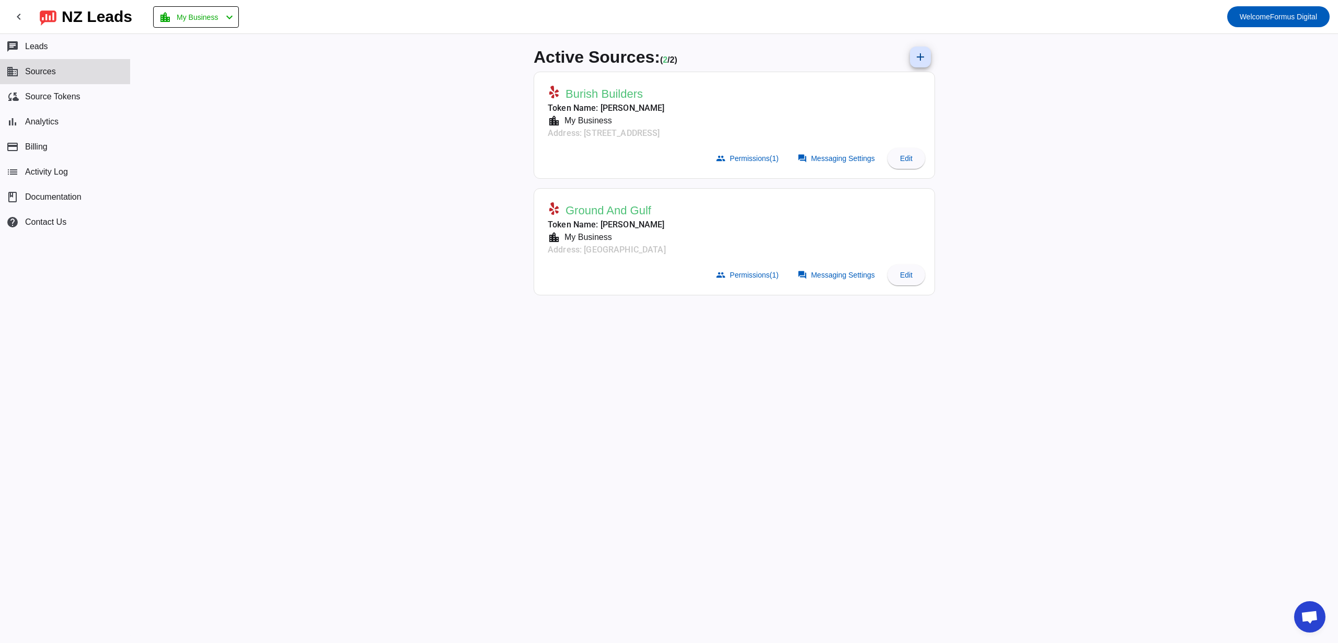
click at [557, 93] on icon at bounding box center [554, 92] width 13 height 13
click at [555, 119] on mat-icon "location_city" at bounding box center [554, 120] width 13 height 13
click at [1311, 609] on span "Open chat" at bounding box center [1309, 616] width 31 height 31
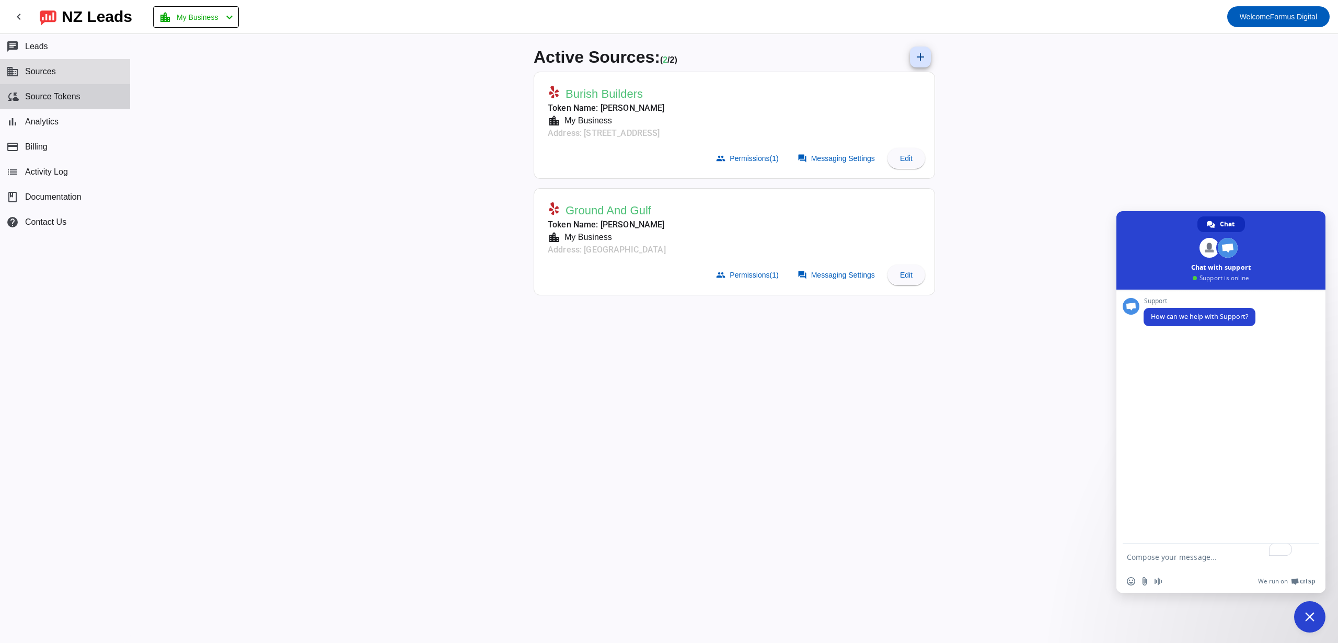
click at [59, 101] on button "cloud_sync Source Tokens" at bounding box center [65, 96] width 130 height 25
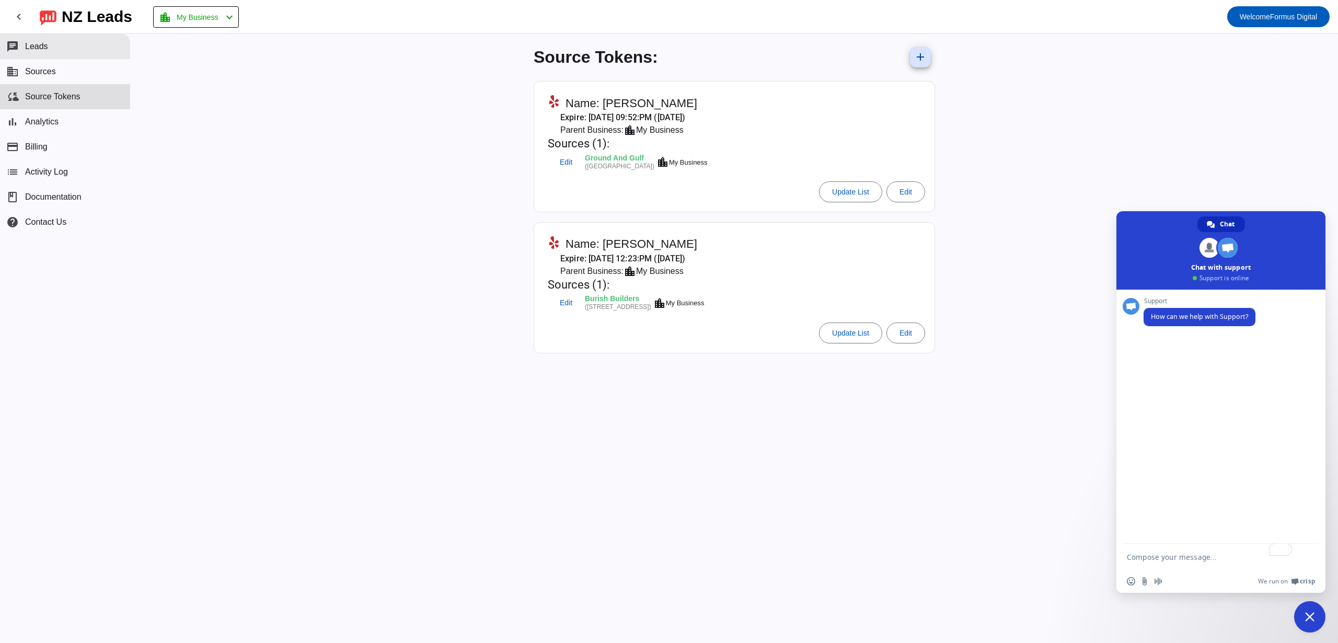
click at [40, 50] on span "Leads" at bounding box center [36, 46] width 23 height 9
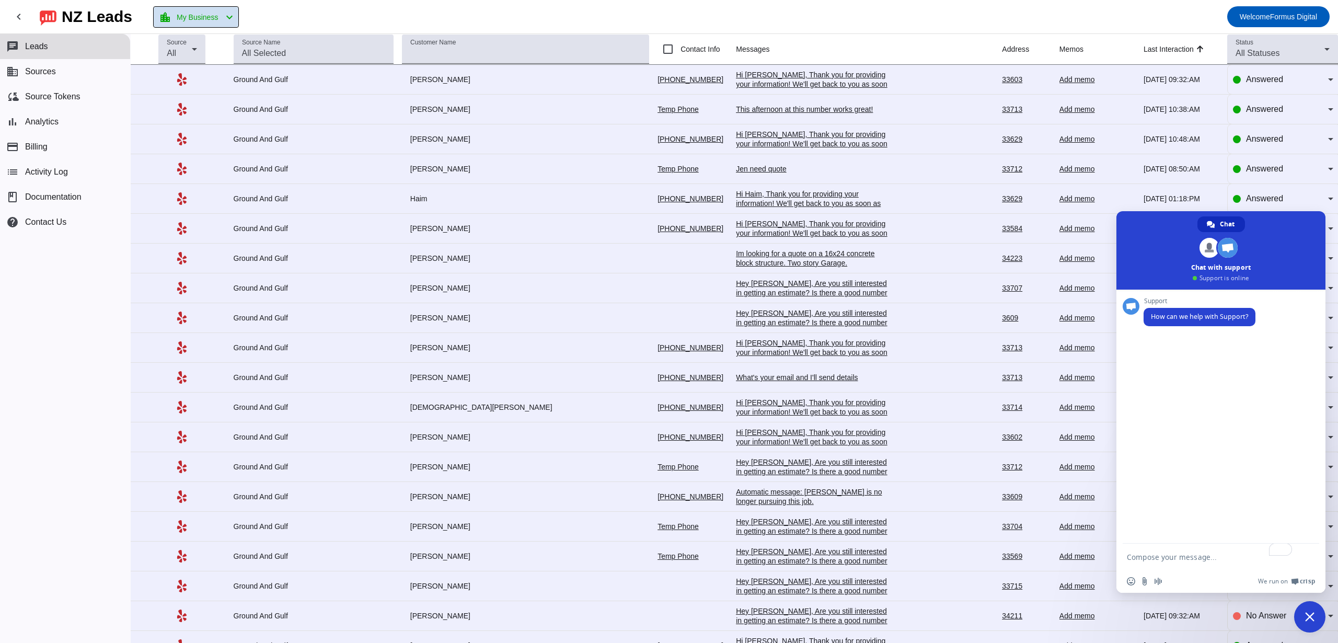
click at [204, 18] on span "My Business" at bounding box center [197, 17] width 41 height 15
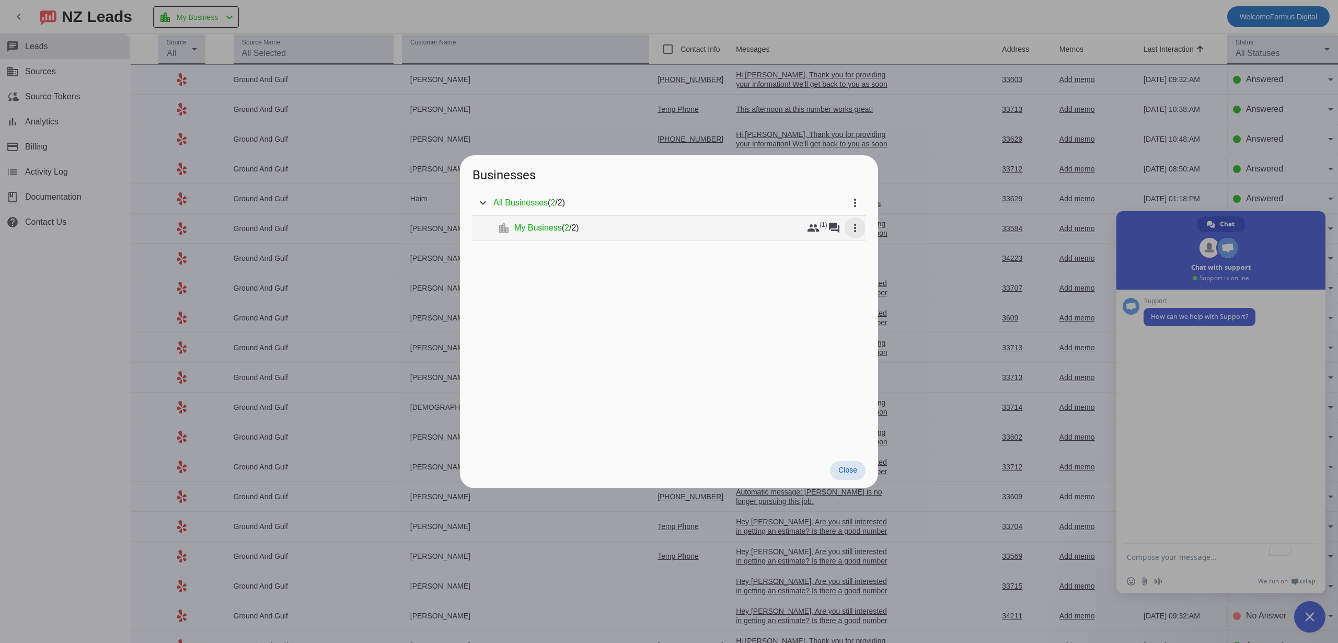
click at [861, 232] on mat-icon "more_vert" at bounding box center [855, 228] width 13 height 13
click at [871, 283] on span "Edit" at bounding box center [876, 280] width 13 height 8
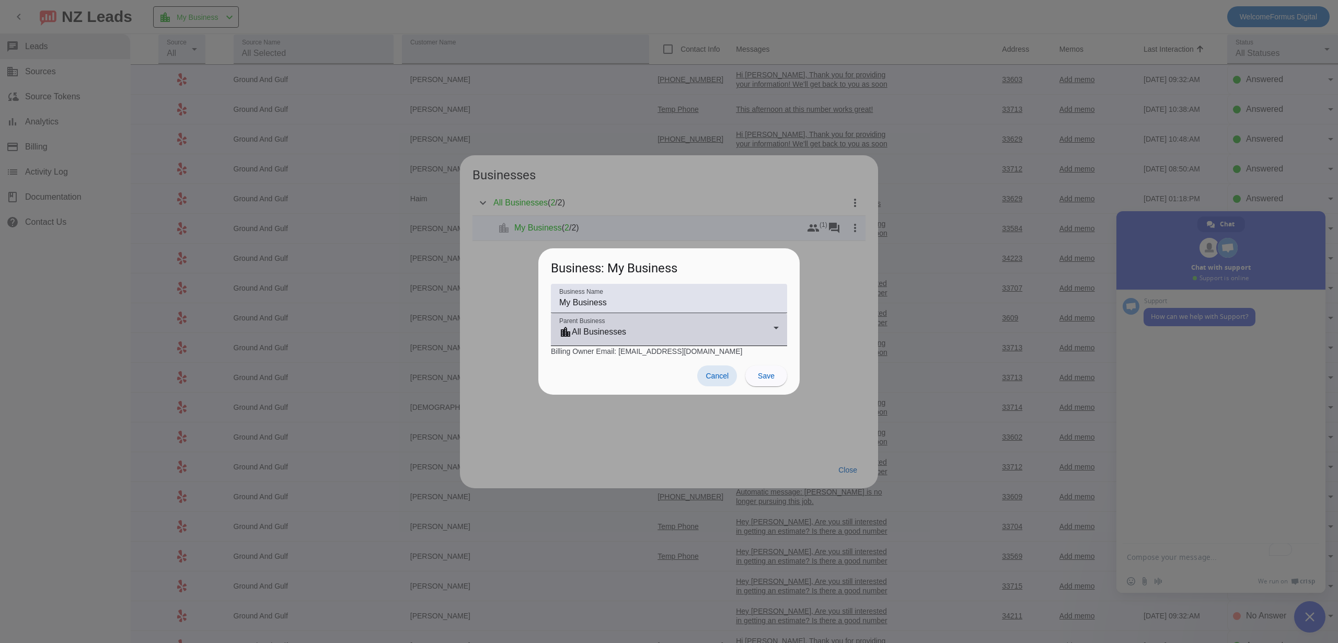
click at [758, 324] on div "Parent Business location_city All Businesses" at bounding box center [669, 329] width 220 height 33
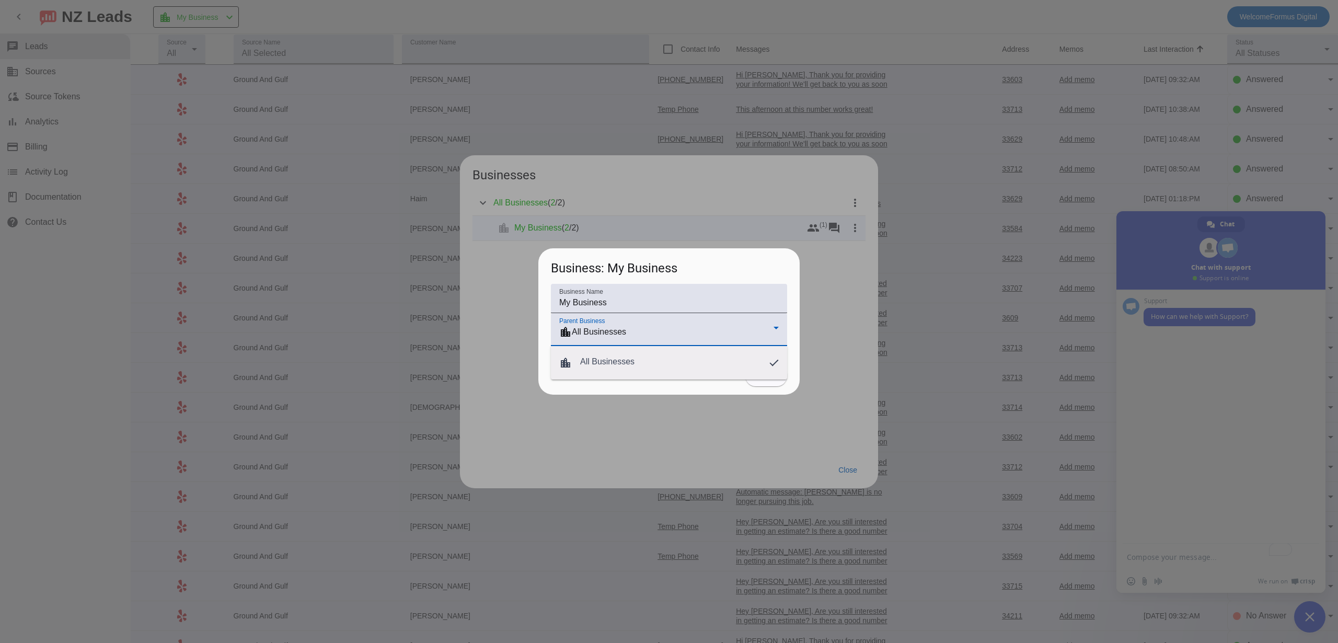
click at [757, 324] on div at bounding box center [669, 321] width 1338 height 643
click at [727, 373] on span "Cancel" at bounding box center [717, 376] width 23 height 8
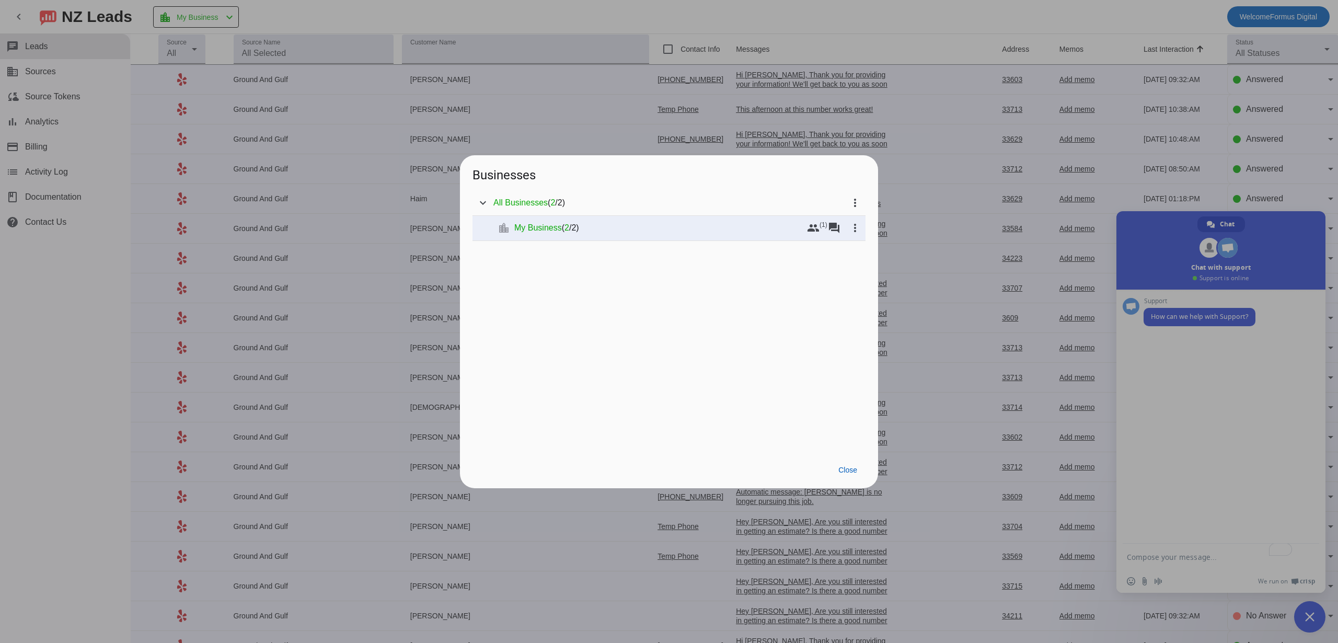
click at [1067, 32] on div at bounding box center [669, 321] width 1338 height 643
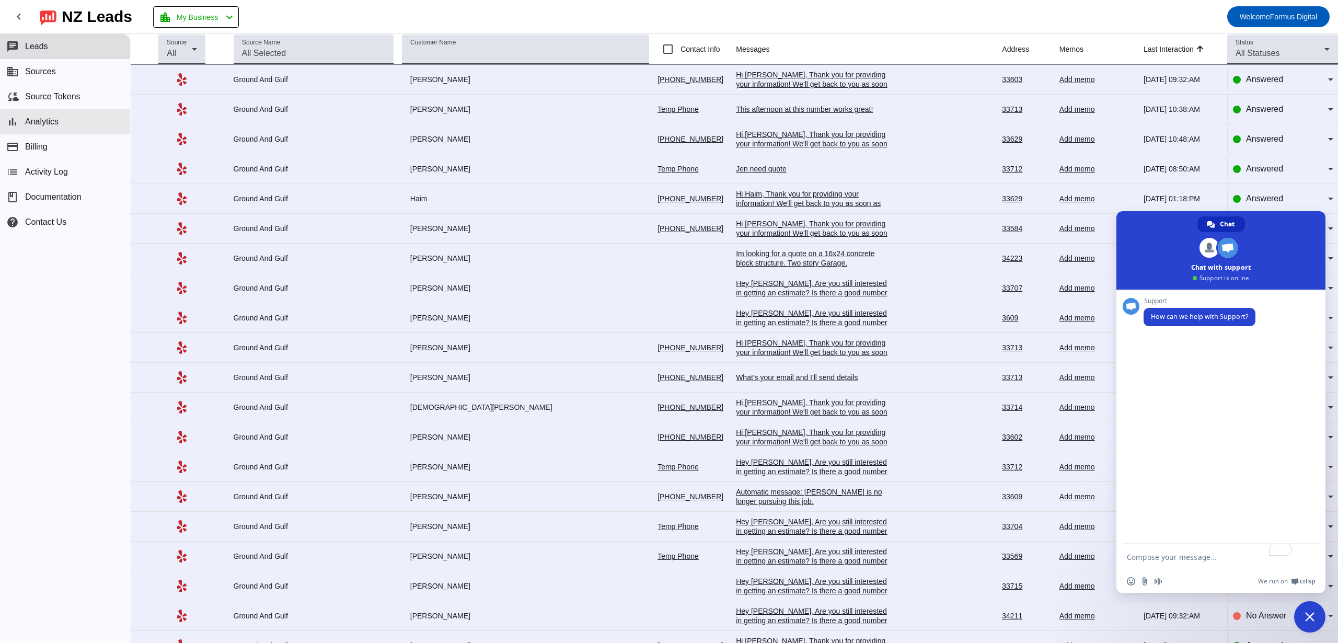
click at [93, 117] on button "bar_chart Analytics" at bounding box center [65, 121] width 130 height 25
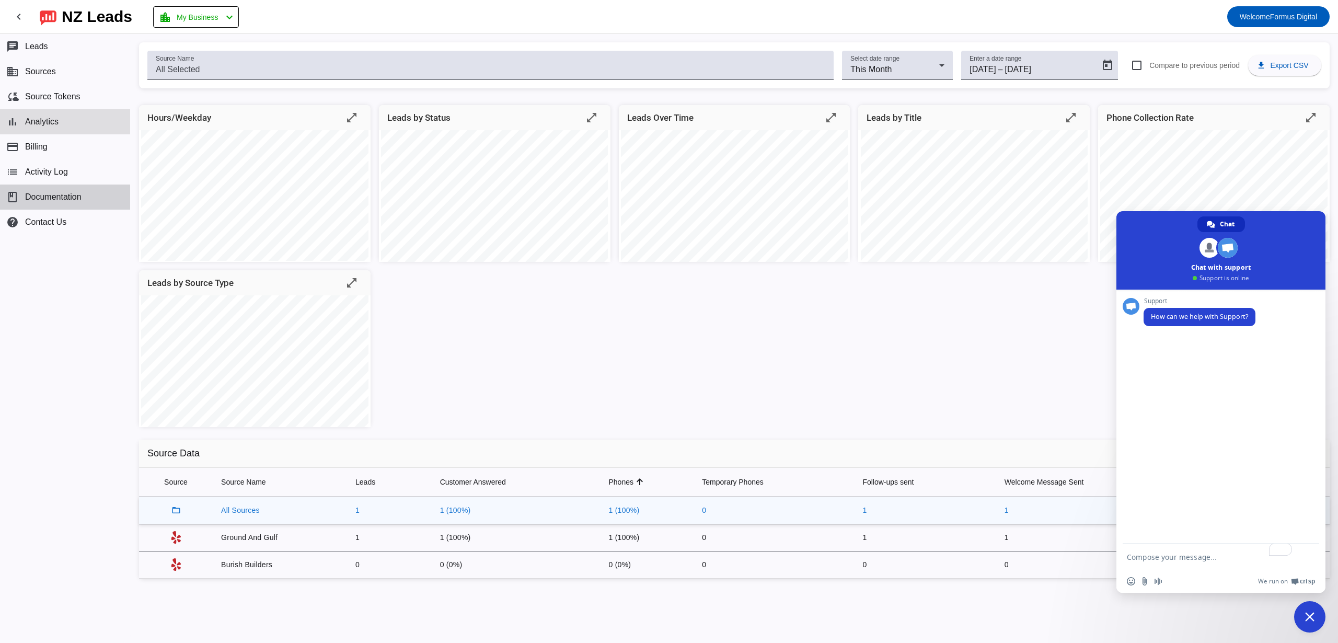
click at [65, 199] on span "Documentation" at bounding box center [53, 196] width 56 height 9
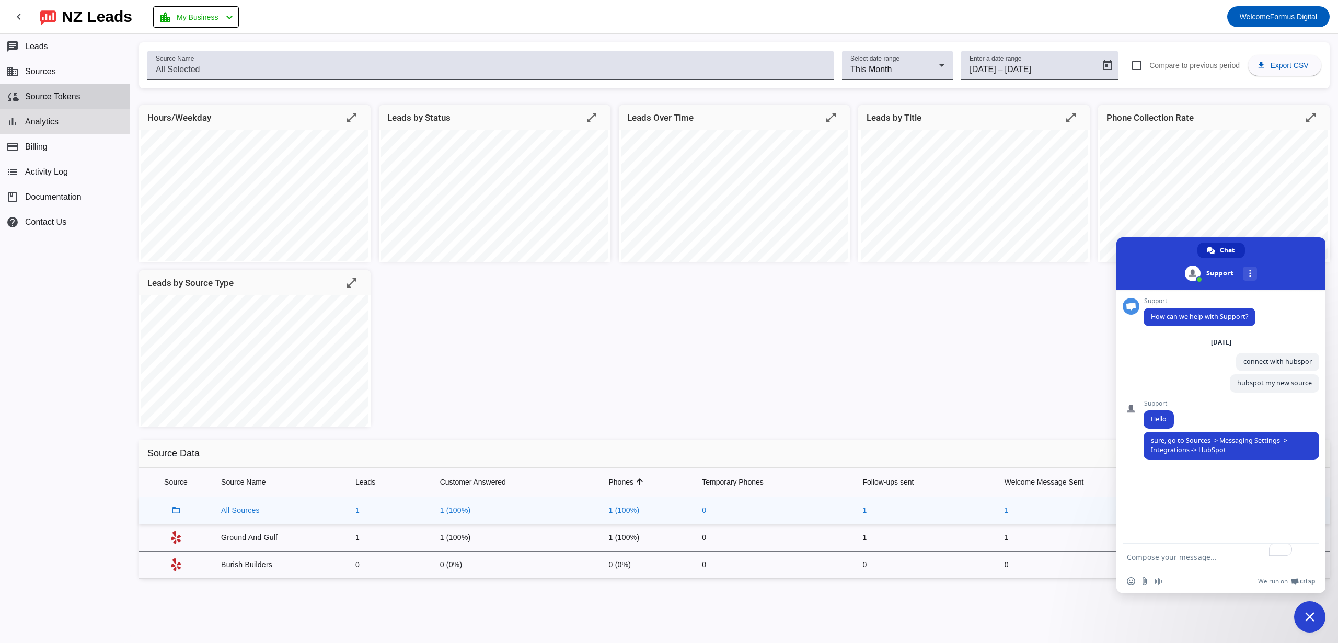
click at [65, 90] on button "cloud_sync Source Tokens" at bounding box center [65, 96] width 130 height 25
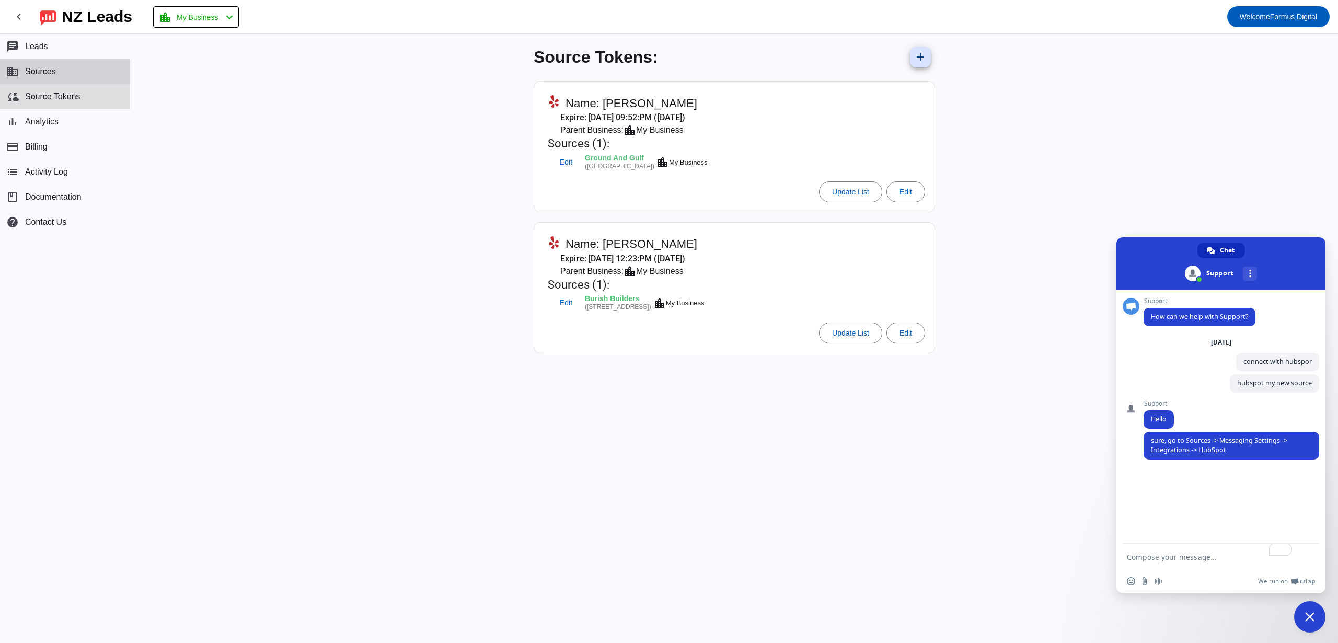
click at [77, 77] on button "business Sources" at bounding box center [65, 71] width 130 height 25
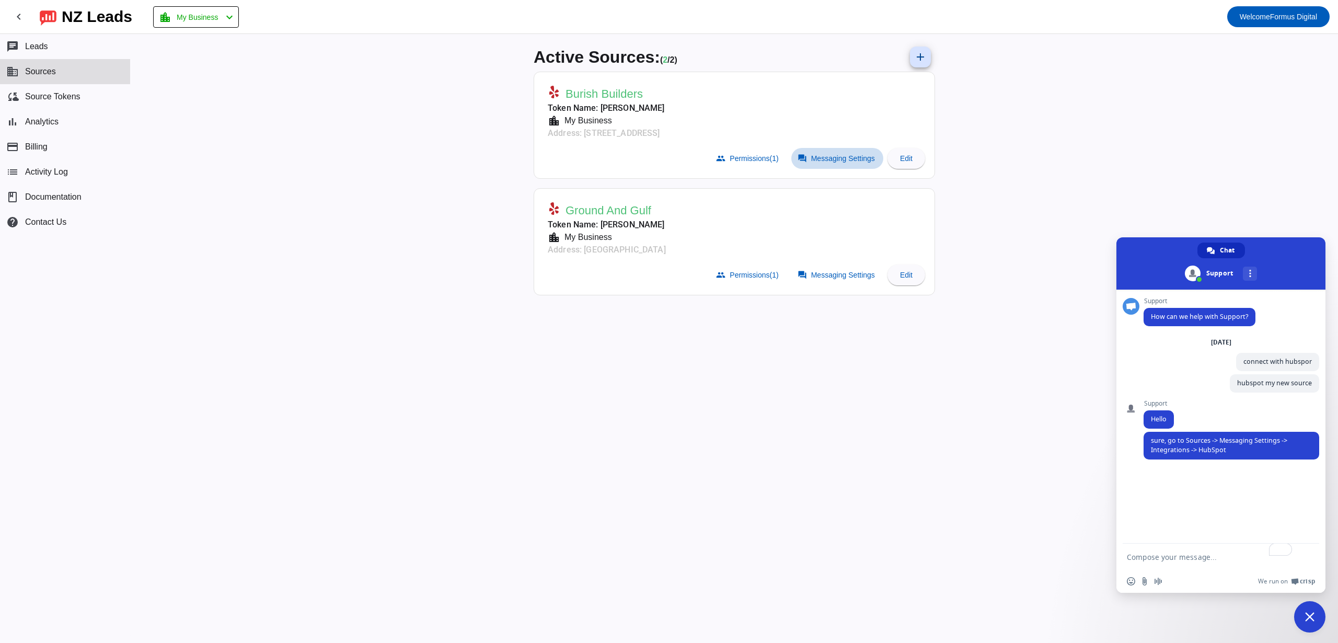
click at [823, 167] on span at bounding box center [837, 158] width 92 height 21
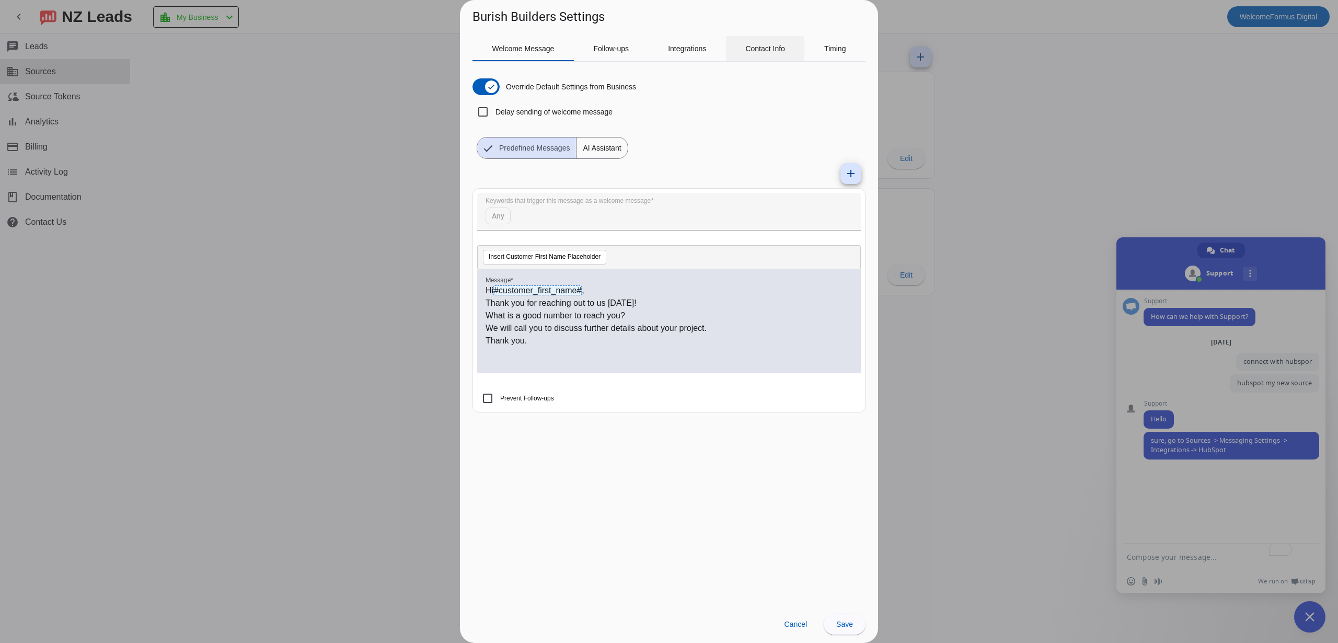
click at [744, 55] on div "Contact Info" at bounding box center [765, 48] width 79 height 25
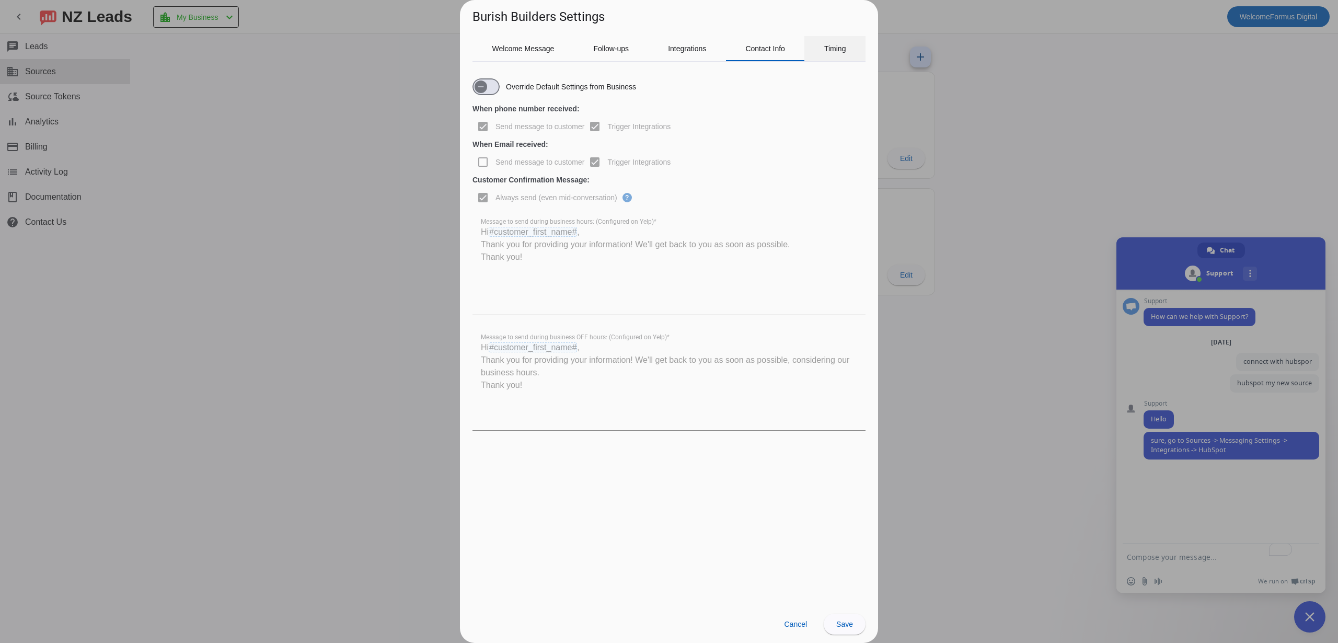
click at [814, 46] on div "Timing" at bounding box center [834, 48] width 61 height 25
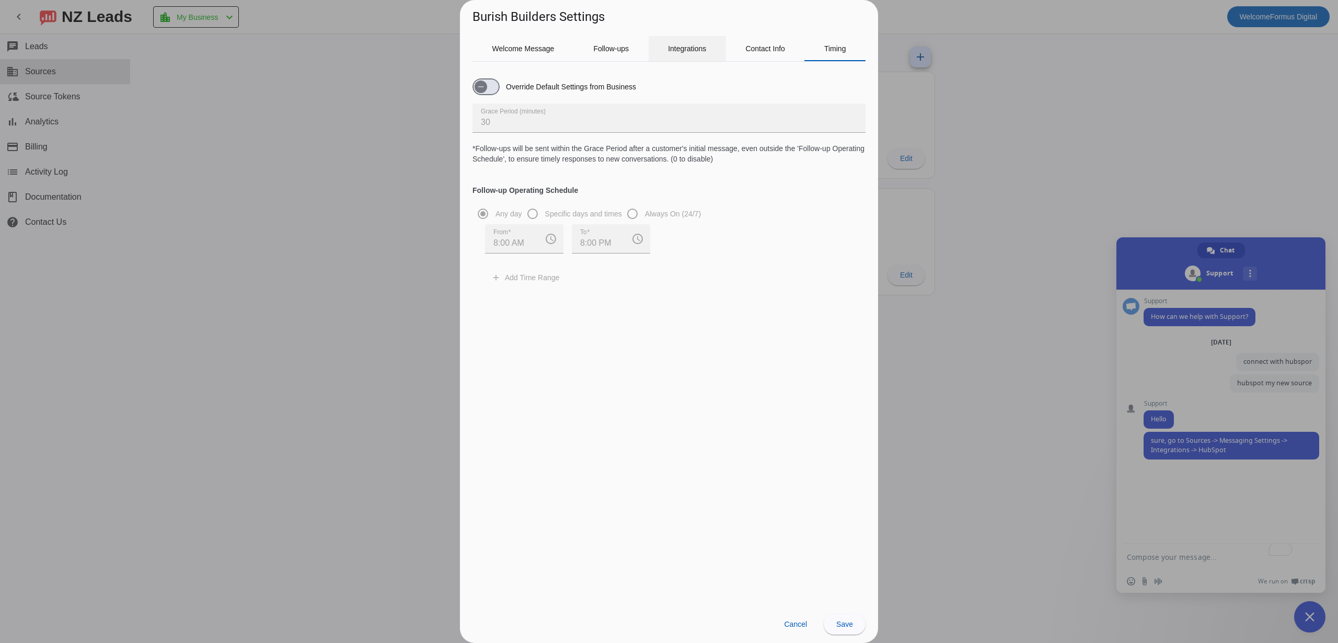
click at [679, 47] on span "Integrations" at bounding box center [687, 48] width 38 height 7
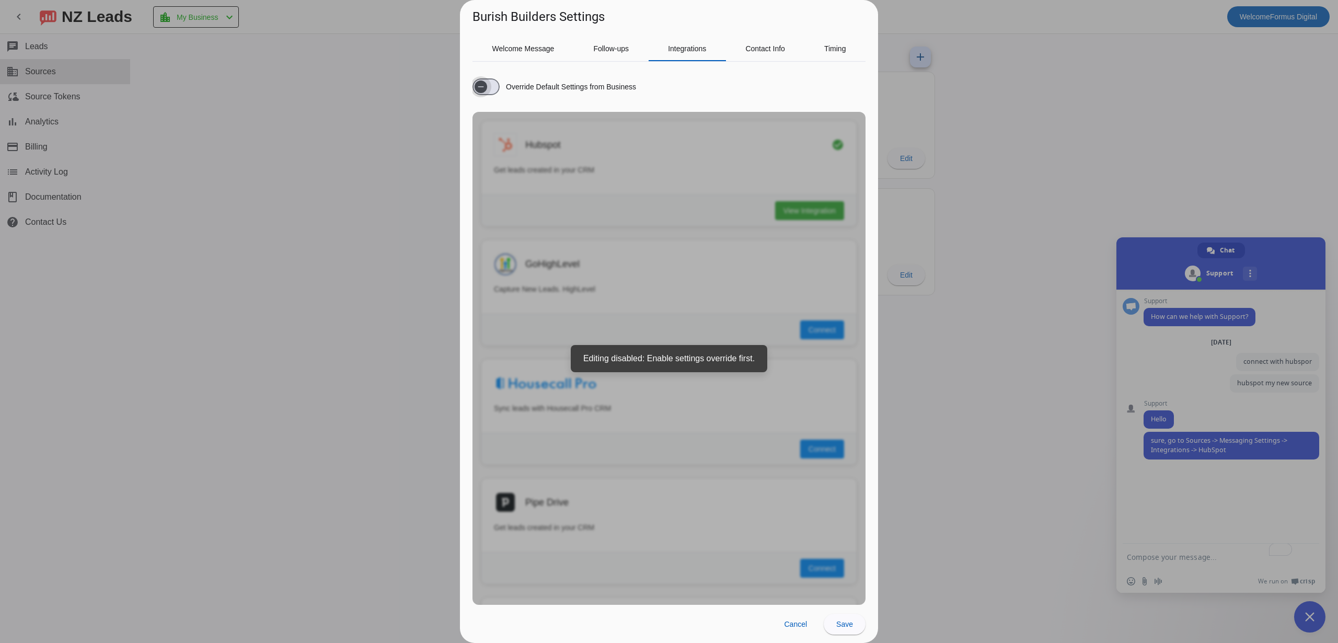
click at [494, 83] on span "button" at bounding box center [485, 86] width 27 height 17
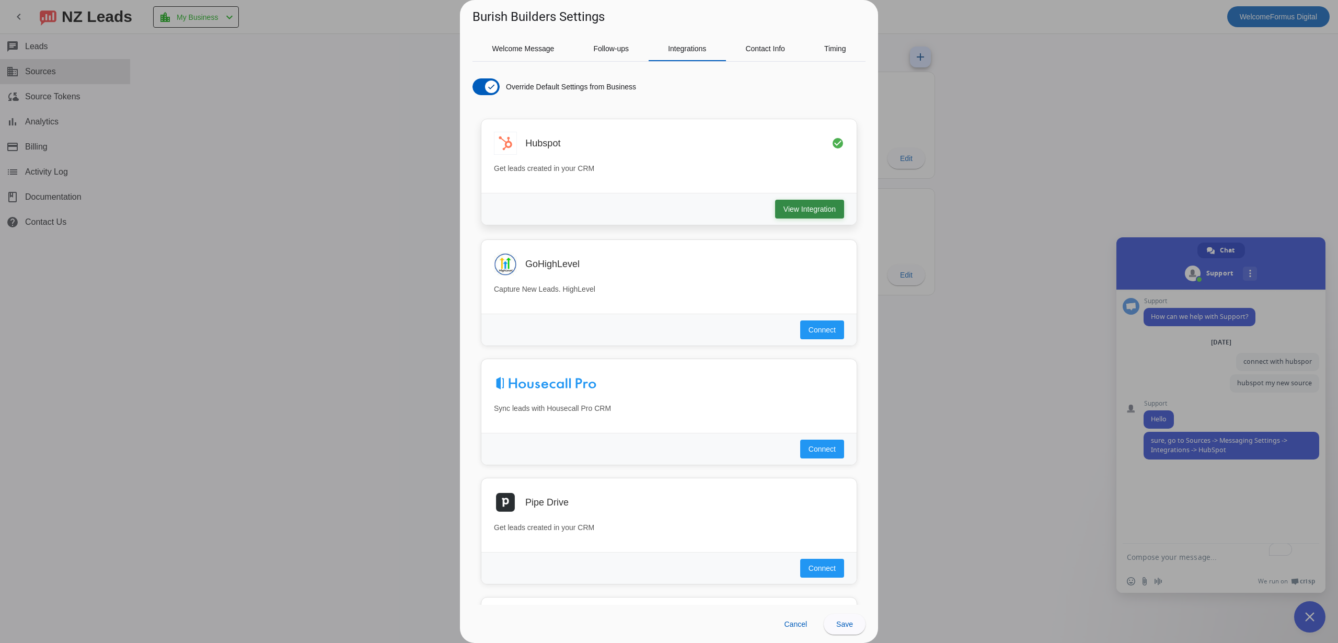
click at [806, 207] on span "View Integration" at bounding box center [809, 209] width 52 height 10
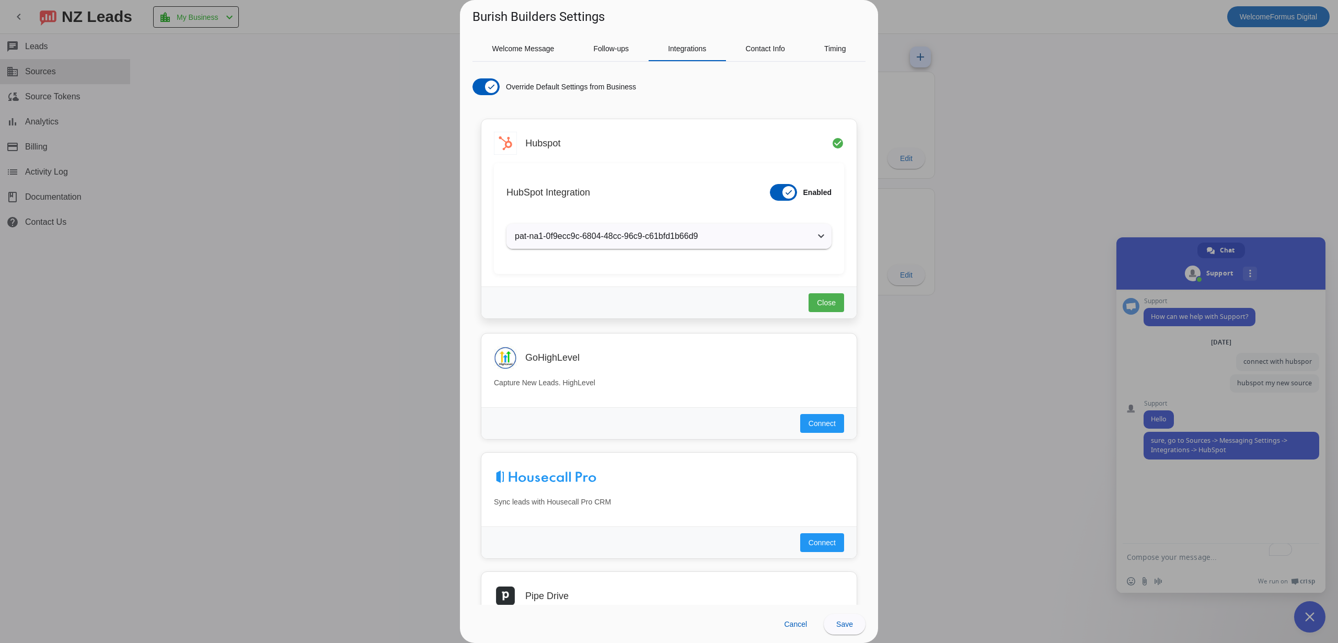
click at [801, 241] on mat-panel-title "pat-na1-0f9ecc9c-6804-48cc-96c9-c61bfd1b66d9" at bounding box center [663, 236] width 296 height 13
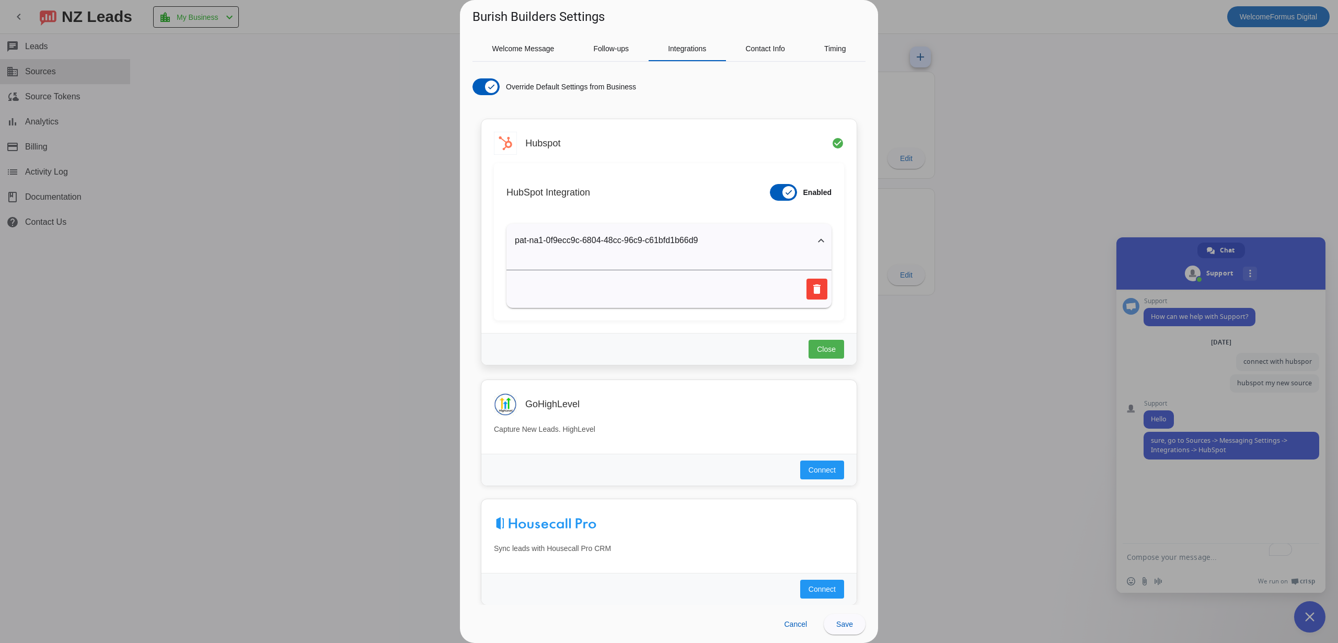
click at [801, 241] on mat-panel-title "pat-na1-0f9ecc9c-6804-48cc-96c9-c61bfd1b66d9" at bounding box center [663, 240] width 296 height 13
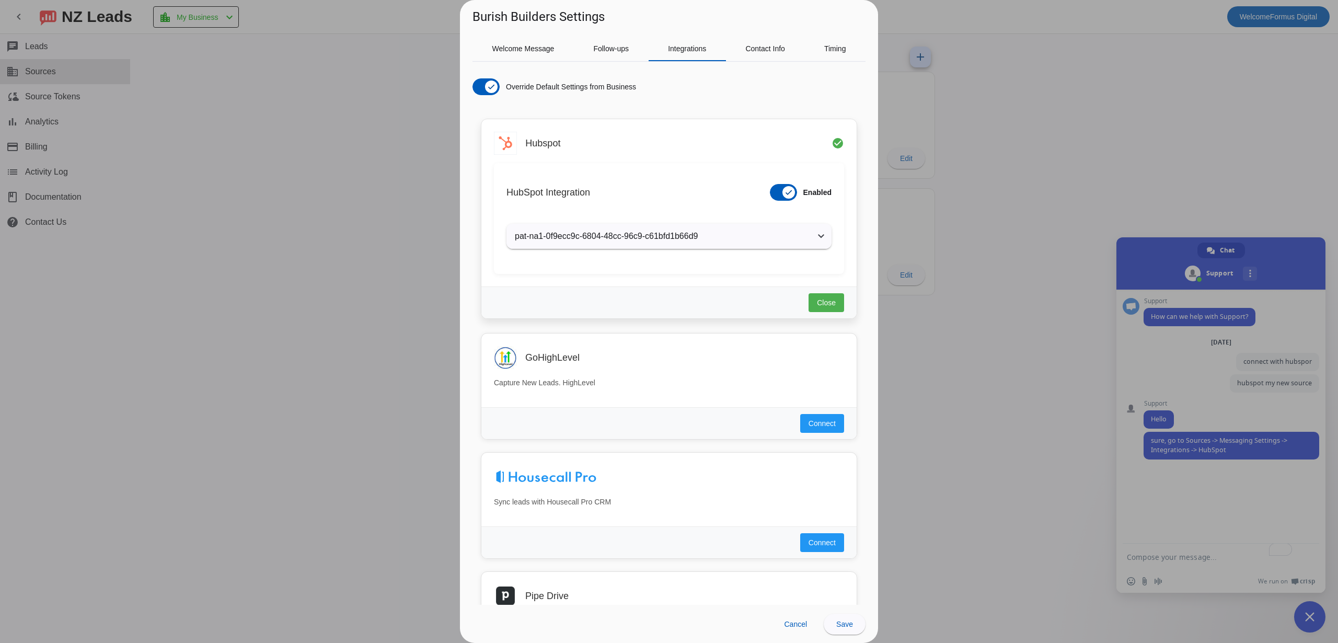
click at [652, 237] on mat-panel-title "pat-na1-0f9ecc9c-6804-48cc-96c9-c61bfd1b66d9" at bounding box center [663, 236] width 296 height 13
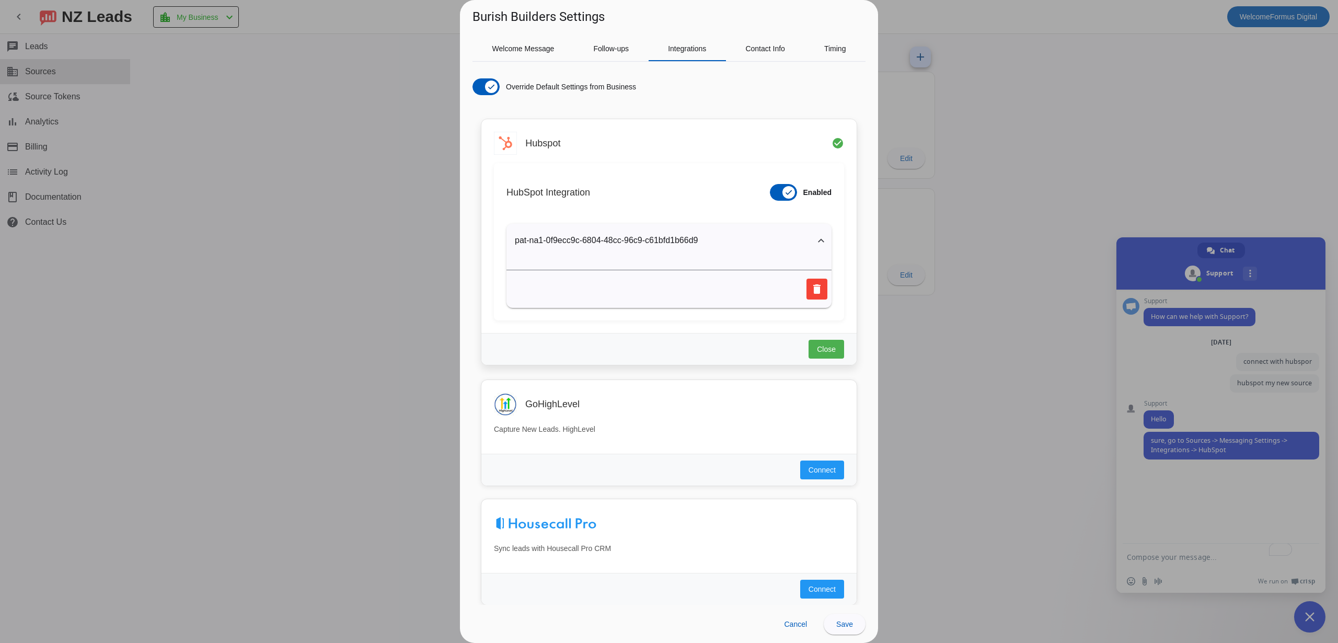
click at [638, 237] on mat-panel-title "pat-na1-0f9ecc9c-6804-48cc-96c9-c61bfd1b66d9" at bounding box center [663, 240] width 296 height 13
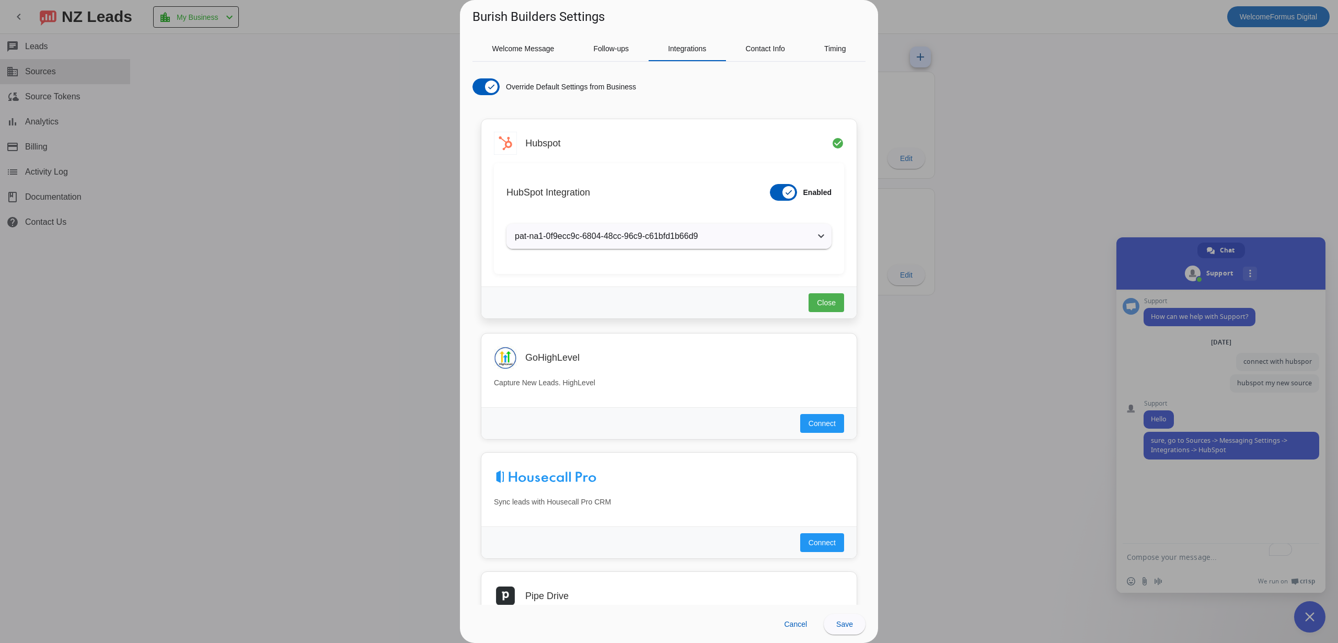
click at [638, 237] on mat-panel-title "pat-na1-0f9ecc9c-6804-48cc-96c9-c61bfd1b66d9" at bounding box center [663, 236] width 296 height 13
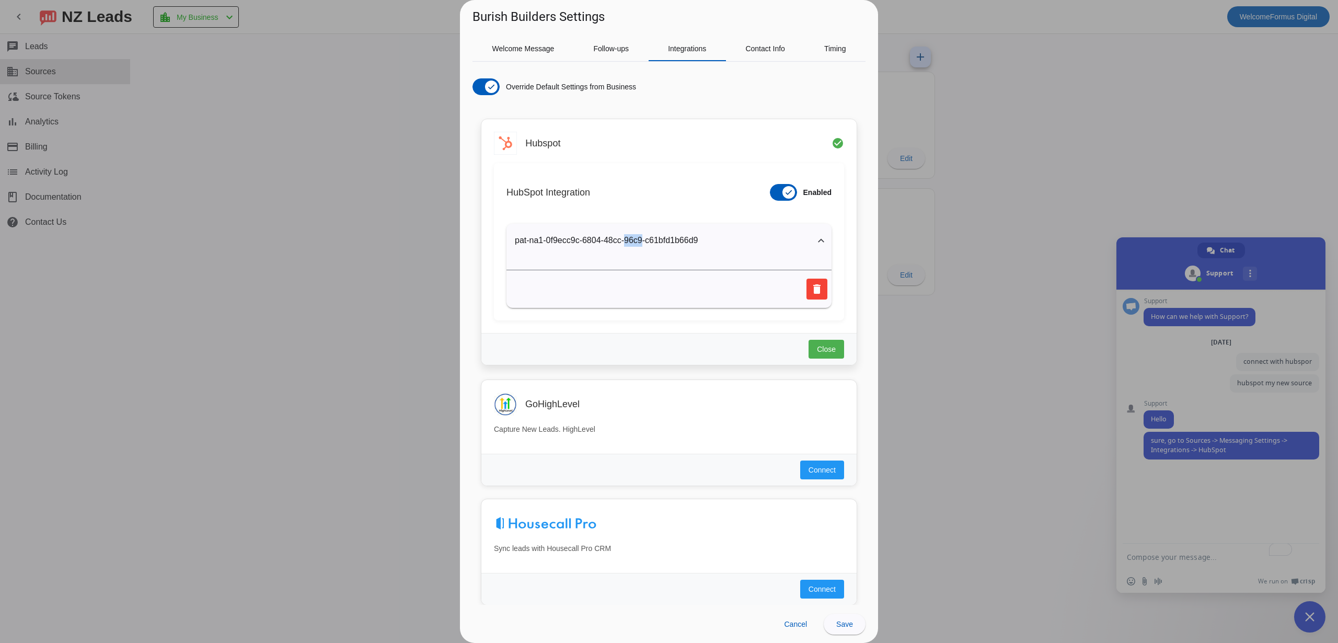
click at [638, 237] on mat-panel-title "pat-na1-0f9ecc9c-6804-48cc-96c9-c61bfd1b66d9" at bounding box center [663, 240] width 296 height 13
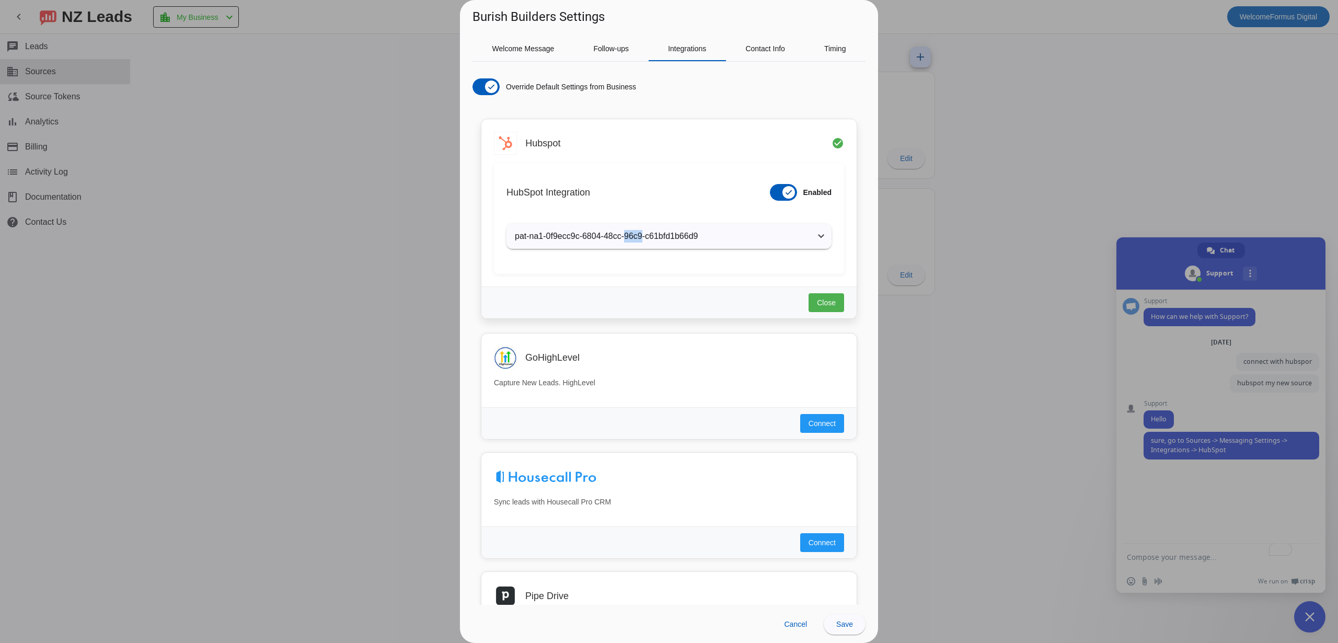
click at [641, 232] on mat-panel-title "pat-na1-0f9ecc9c-6804-48cc-96c9-c61bfd1b66d9" at bounding box center [663, 236] width 296 height 13
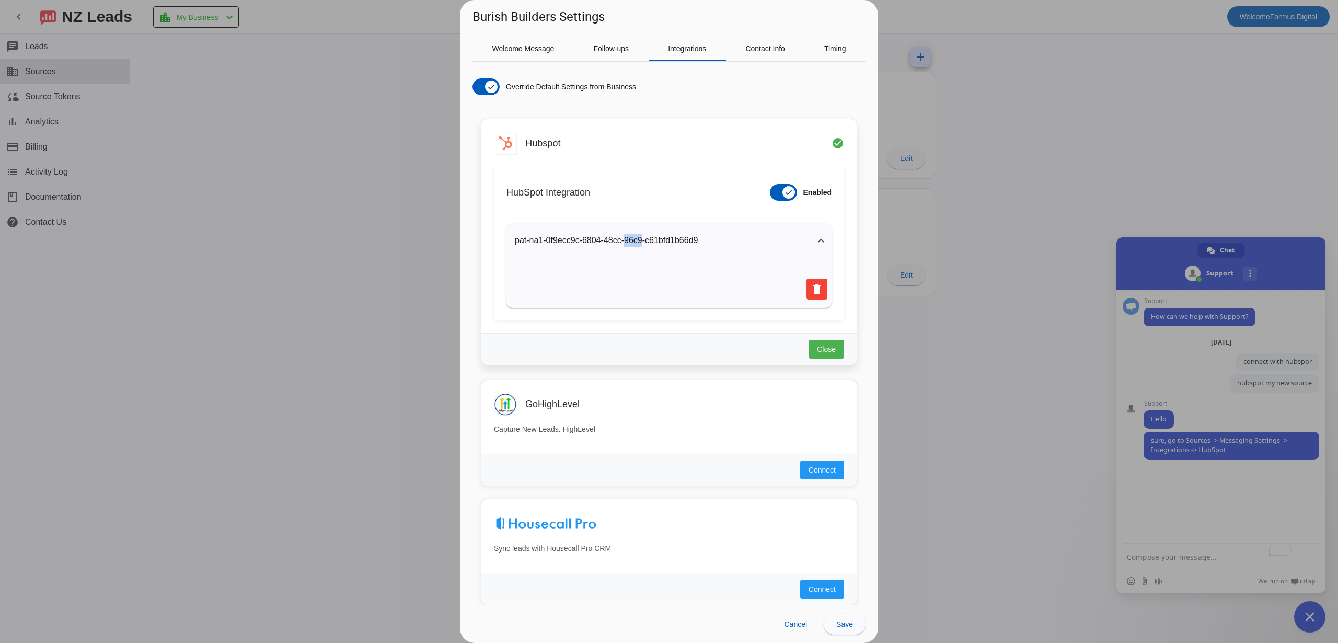
click at [641, 232] on mat-expansion-panel-header "pat-na1-0f9ecc9c-6804-48cc-96c9-c61bfd1b66d9" at bounding box center [668, 240] width 325 height 33
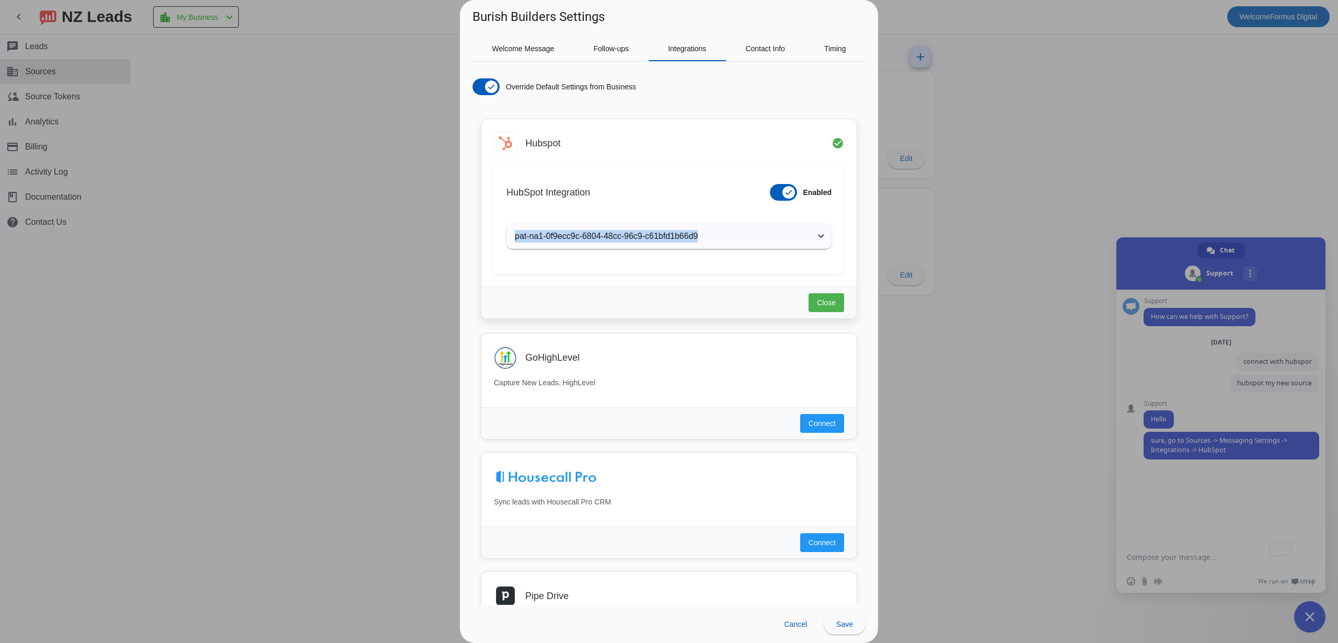
click at [642, 232] on mat-expansion-panel-header "pat-na1-0f9ecc9c-6804-48cc-96c9-c61bfd1b66d9" at bounding box center [668, 236] width 325 height 25
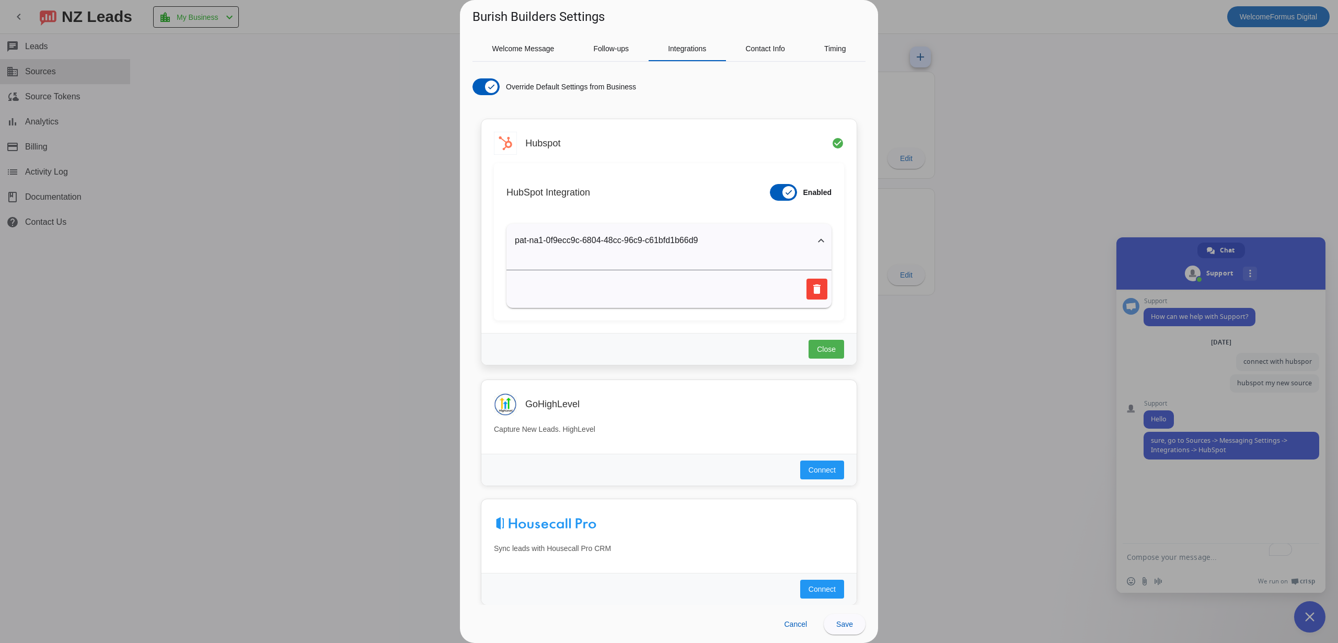
click at [663, 158] on div "Hubspot check_circle HubSpot Integration Enabled pat-na1-0f9ecc9c-6804-48cc-96c…" at bounding box center [668, 226] width 375 height 214
click at [815, 291] on mat-icon "delete" at bounding box center [817, 289] width 13 height 13
click at [774, 289] on span "Yes" at bounding box center [773, 288] width 12 height 13
click at [823, 290] on mat-icon "delete" at bounding box center [817, 289] width 13 height 13
click at [776, 288] on span "Yes" at bounding box center [773, 288] width 12 height 13
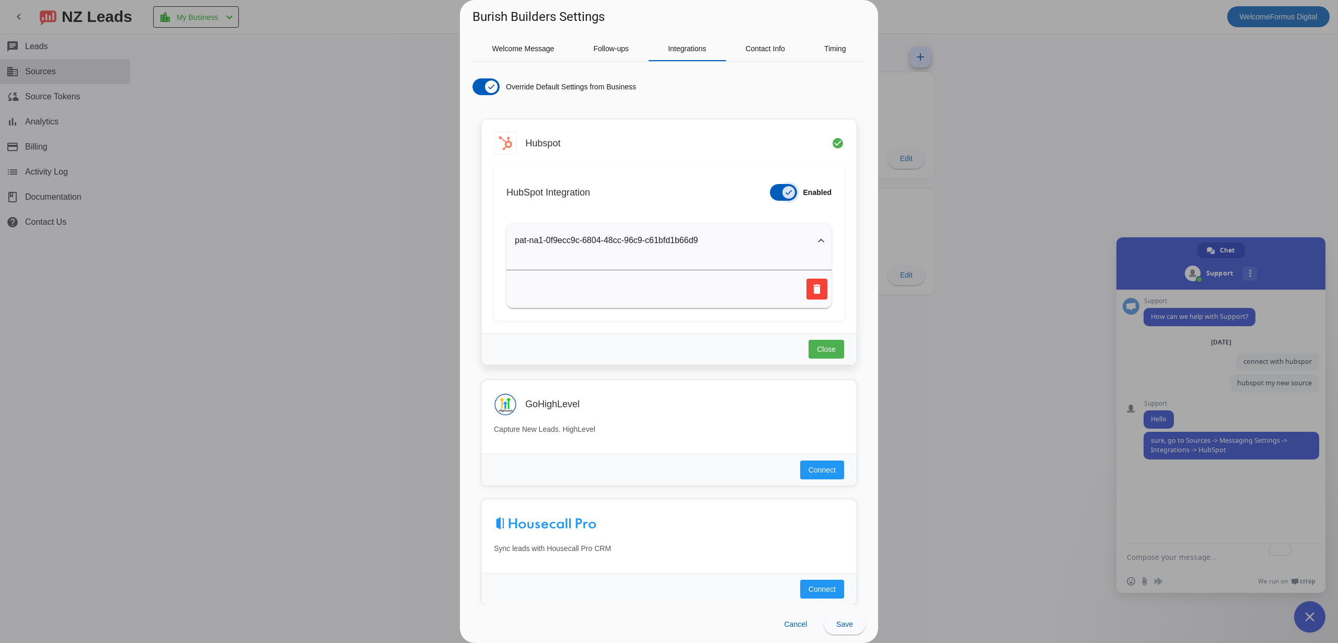
click at [789, 192] on icon "button" at bounding box center [789, 192] width 6 height 1
click at [765, 197] on div "HubSpot Integration Enabled" at bounding box center [668, 192] width 325 height 33
click at [775, 194] on icon "button" at bounding box center [778, 192] width 8 height 8
click at [829, 341] on button "Close" at bounding box center [827, 349] width 36 height 19
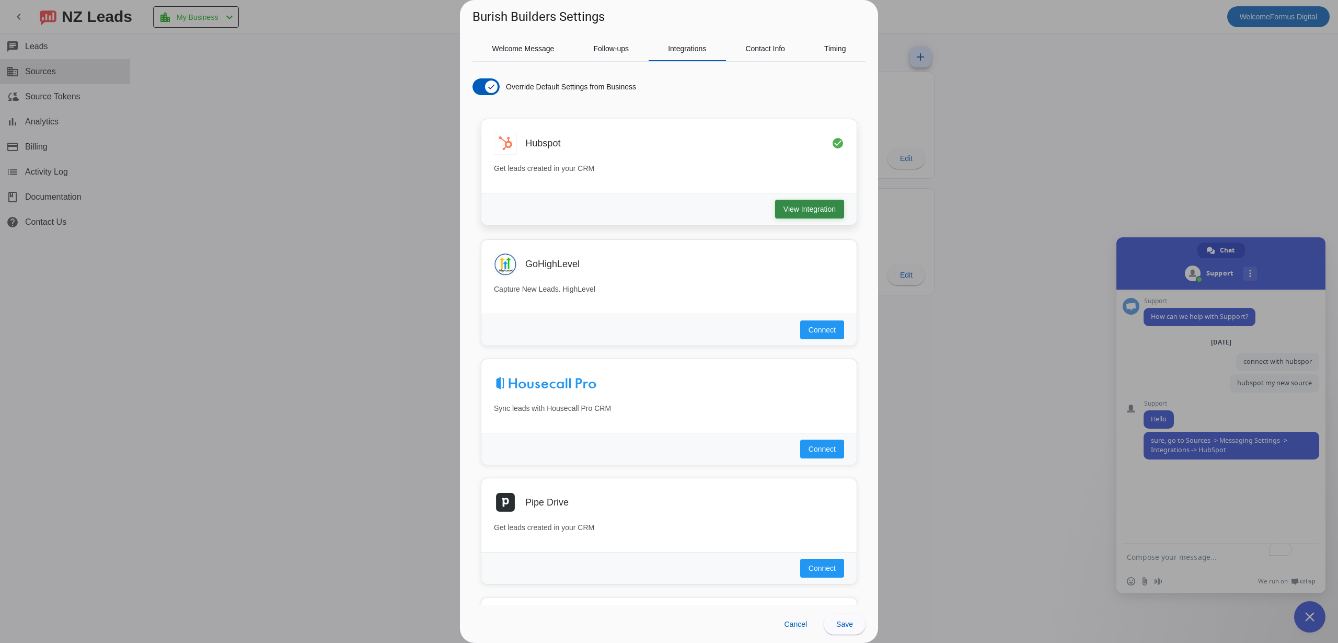
click at [812, 209] on span "View Integration" at bounding box center [809, 209] width 52 height 10
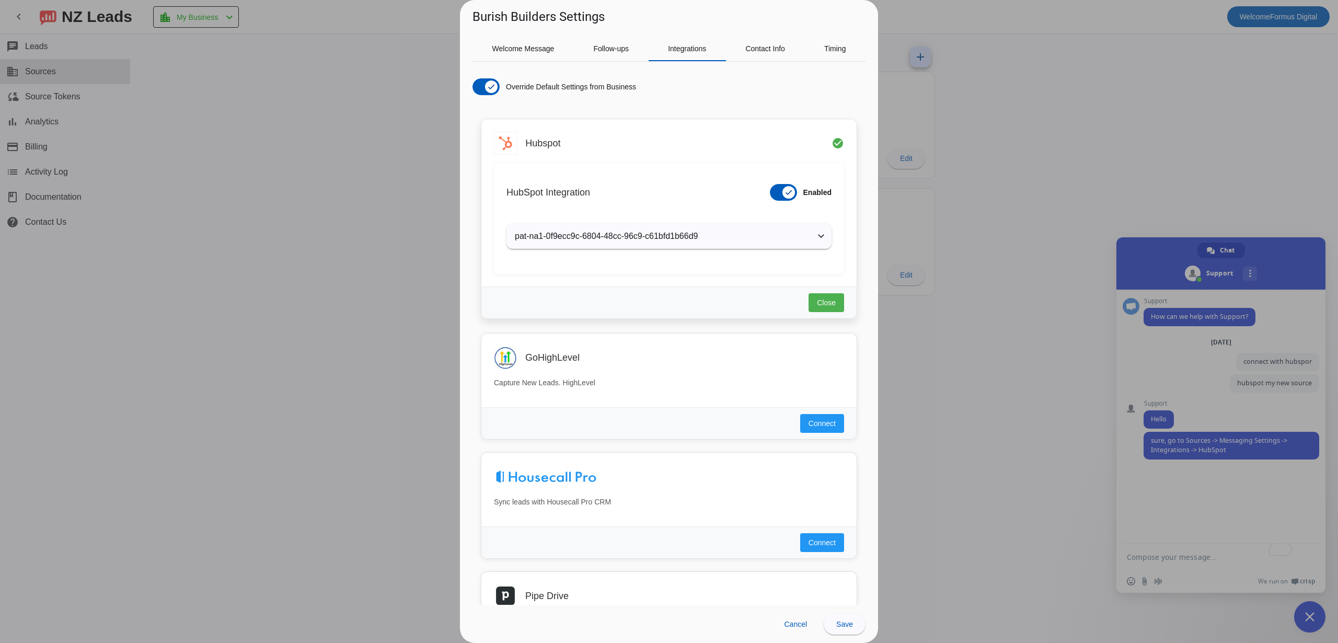
click at [730, 251] on div "HubSpot Integration Enabled pat-na1-0f9ecc9c-6804-48cc-96c9-c61bfd1b66d9 delete" at bounding box center [669, 218] width 350 height 111
drag, startPoint x: 1190, startPoint y: 540, endPoint x: 1183, endPoint y: 539, distance: 6.8
click at [1187, 540] on div at bounding box center [669, 321] width 1338 height 643
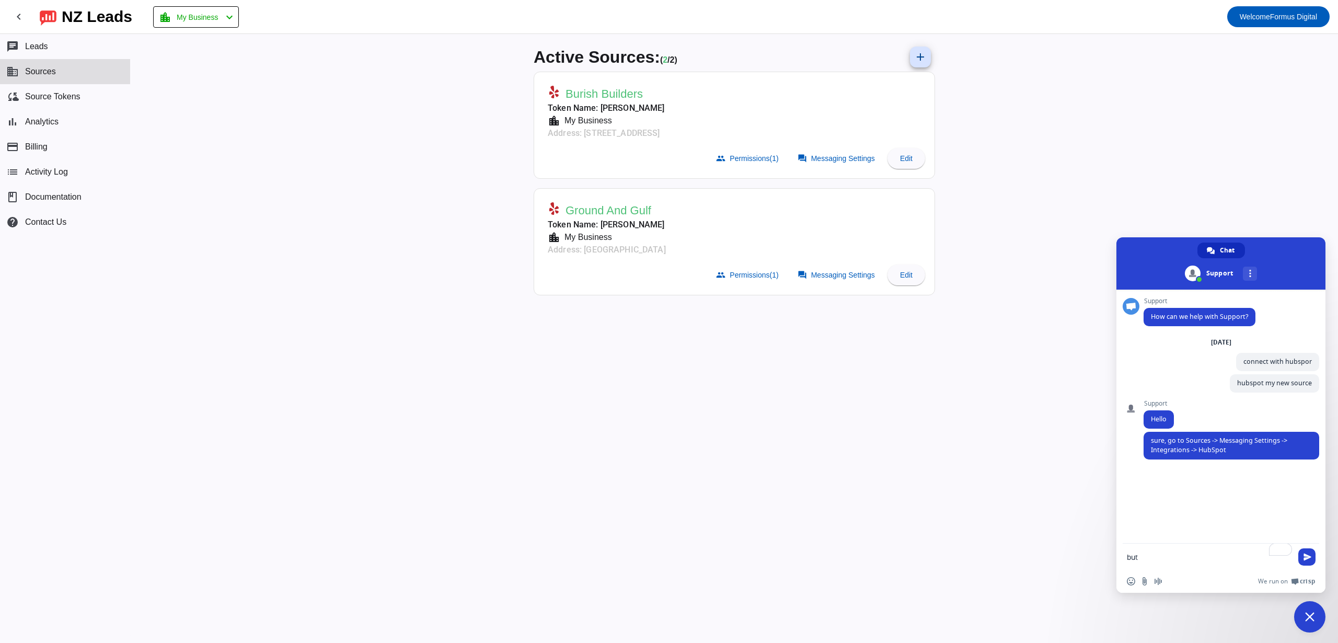
click at [1178, 555] on textarea "but" at bounding box center [1210, 557] width 167 height 26
click at [1178, 556] on textarea "but" at bounding box center [1210, 557] width 167 height 26
type textarea "b"
paste textarea "Yes, but it only generates a key for me, it doesn’t give me the option to choos…"
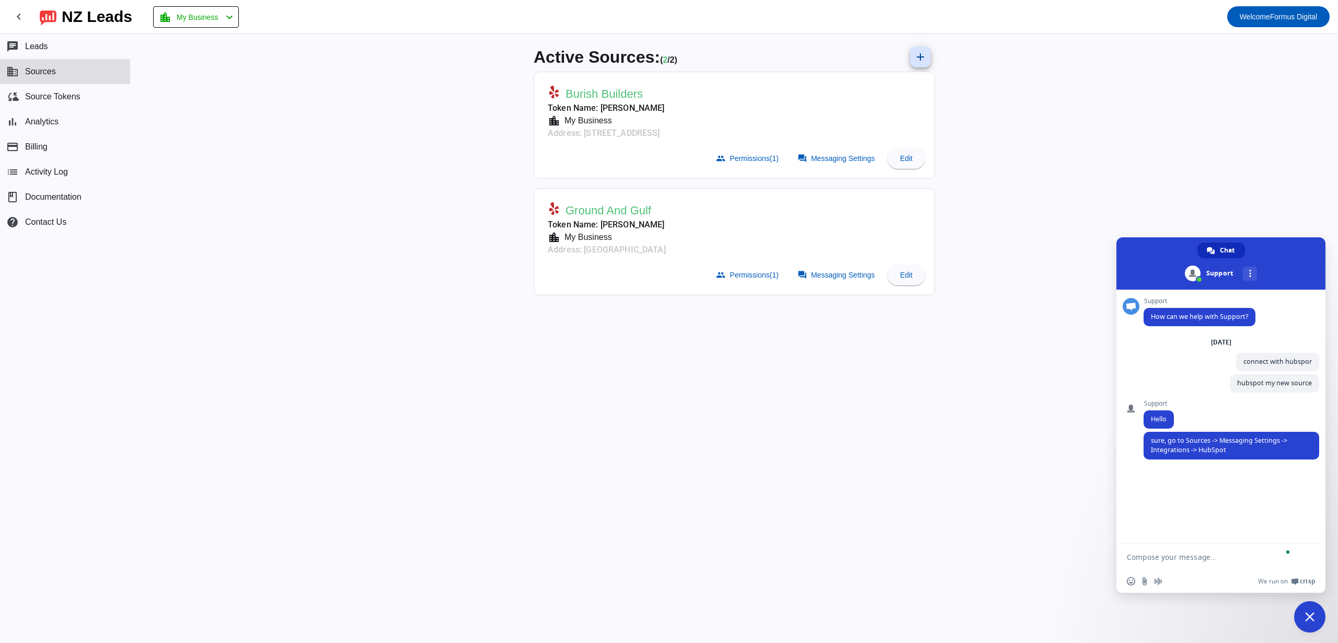
type textarea "Yes, but it only generates a key for me, it doesn’t give me the option to choos…"
click at [1263, 520] on textarea "Yes, but it only generates a key for me, it doesn’t give me the option to choos…" at bounding box center [1210, 538] width 167 height 64
click at [1255, 520] on textarea "Yes, but it only generates a key for me, it doesn’t give me the option to choos…" at bounding box center [1210, 538] width 167 height 64
click at [1250, 558] on button "Dismiss" at bounding box center [1273, 567] width 109 height 19
click at [1239, 555] on textarea "Yes, but it only generates a key for me, it doesn’t give me the option to choos…" at bounding box center [1210, 538] width 167 height 64
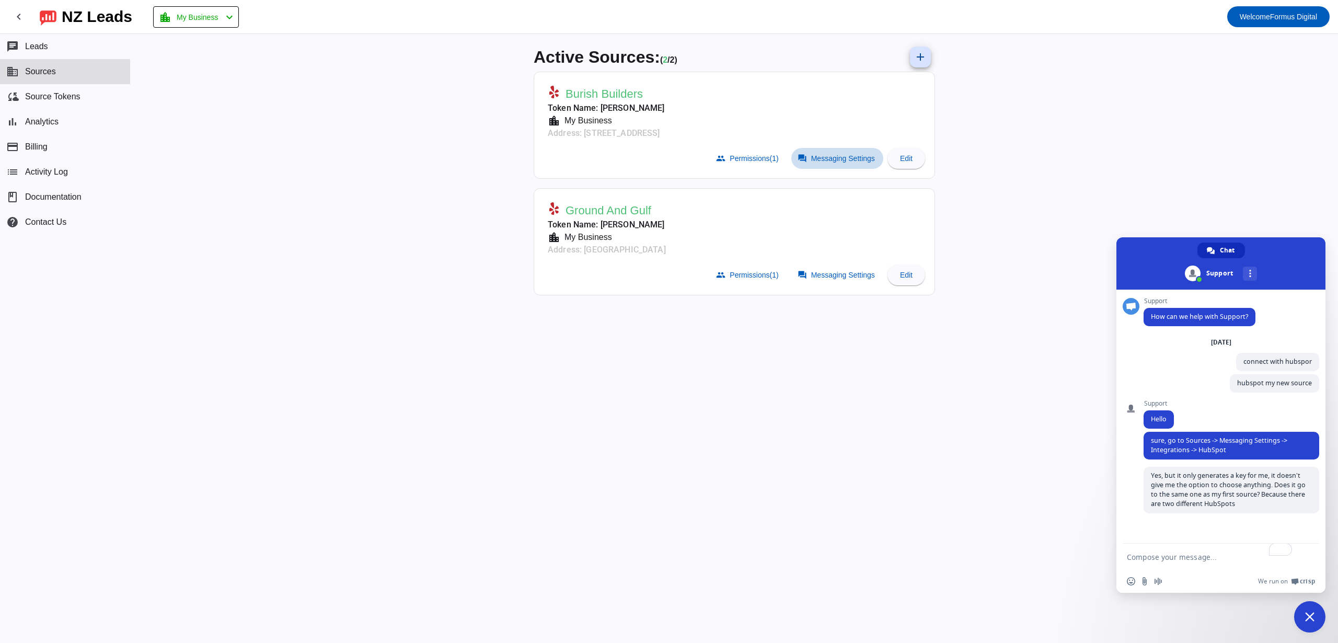
click at [824, 160] on span "Messaging Settings" at bounding box center [843, 158] width 64 height 8
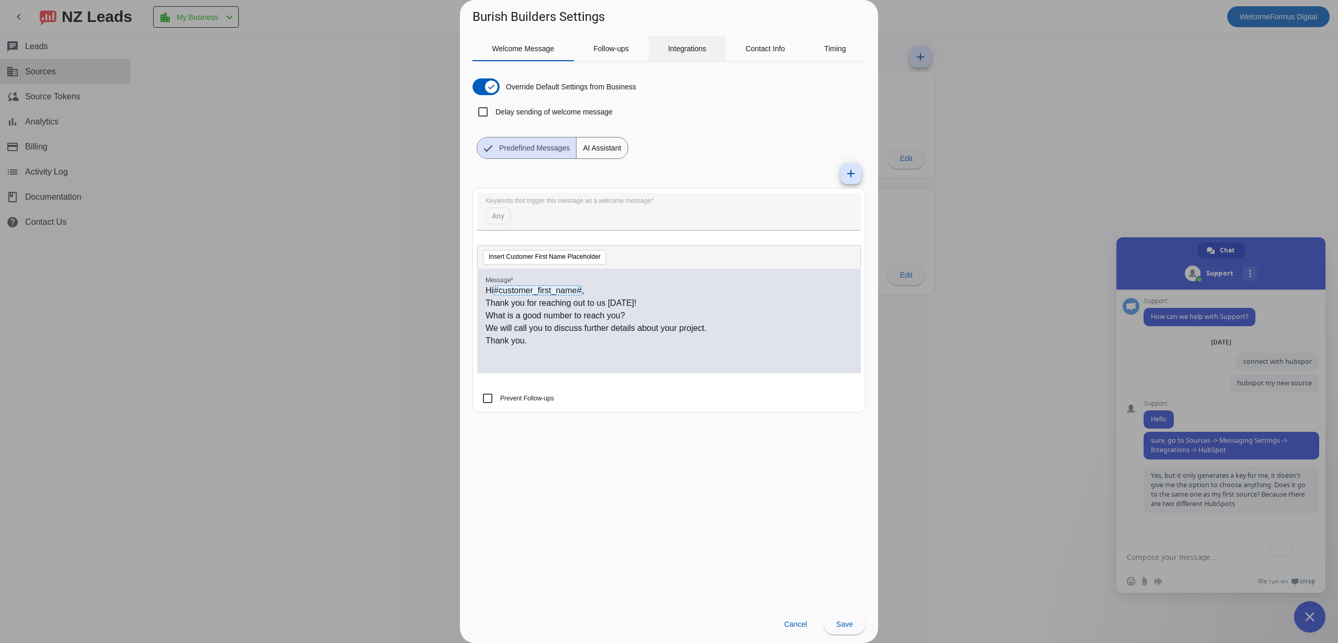
click at [717, 50] on div "Integrations" at bounding box center [687, 48] width 77 height 25
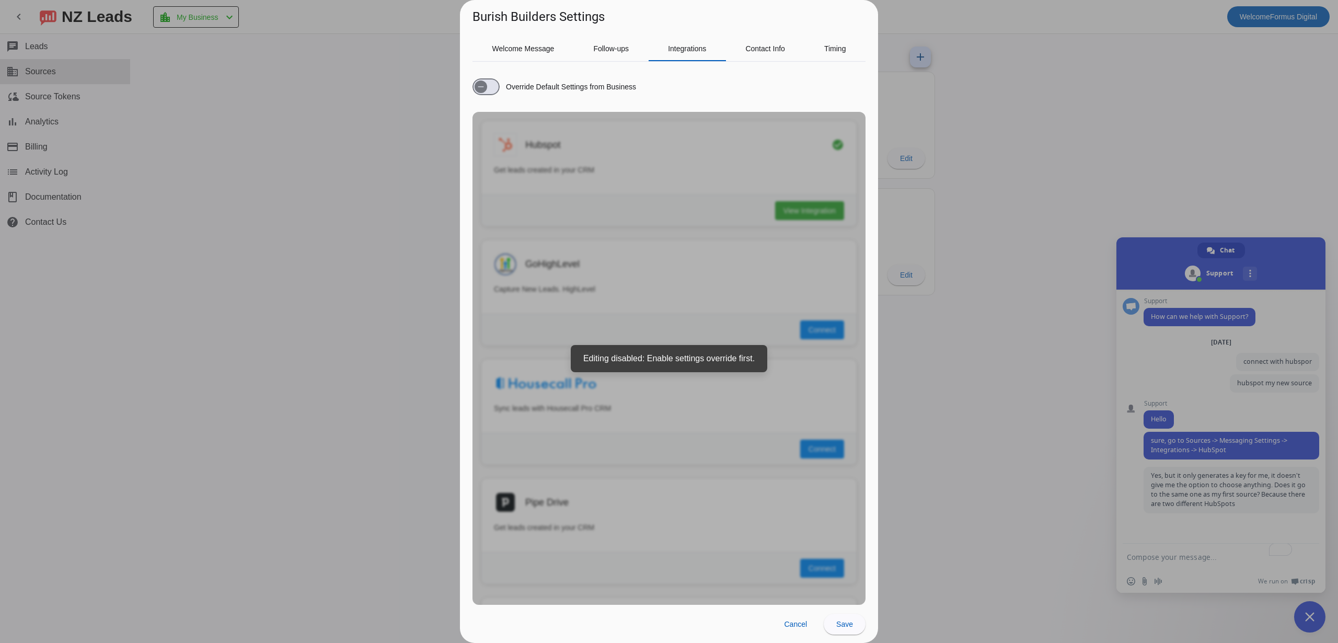
click at [642, 162] on div "Override Default Settings from Business Hubspot check_circle Get leads created …" at bounding box center [668, 337] width 393 height 535
click at [500, 88] on div "Override Default Settings from Business" at bounding box center [554, 86] width 164 height 17
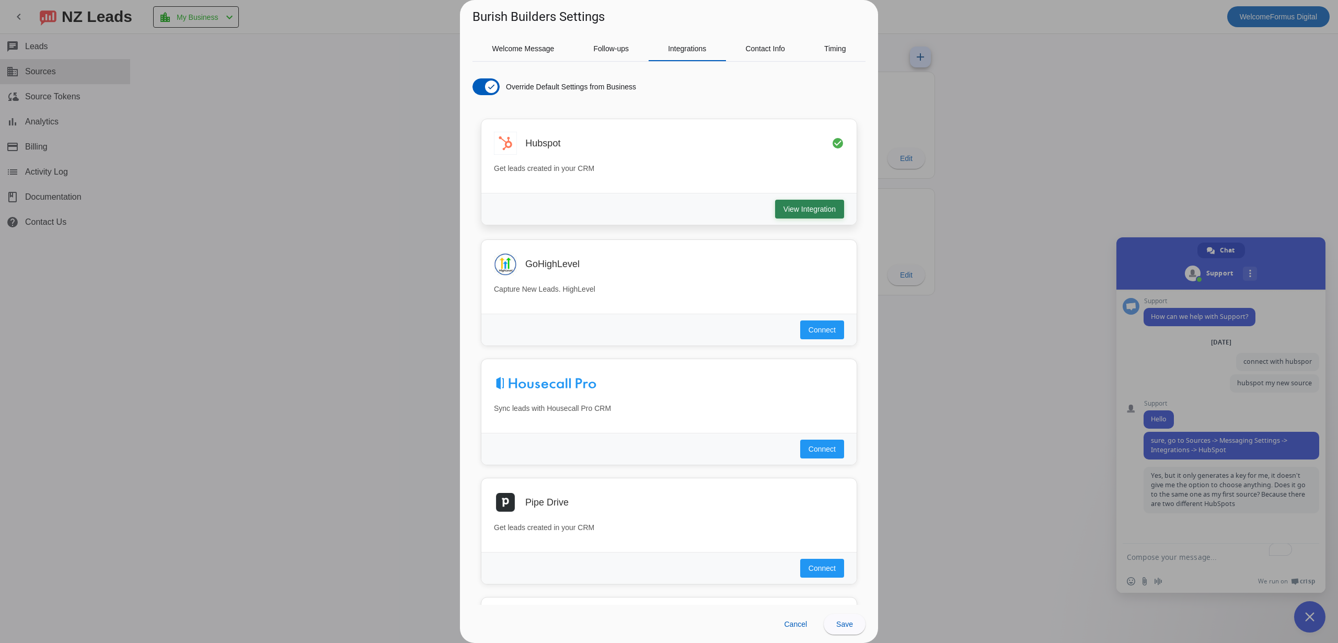
click at [818, 205] on span "View Integration" at bounding box center [809, 209] width 52 height 10
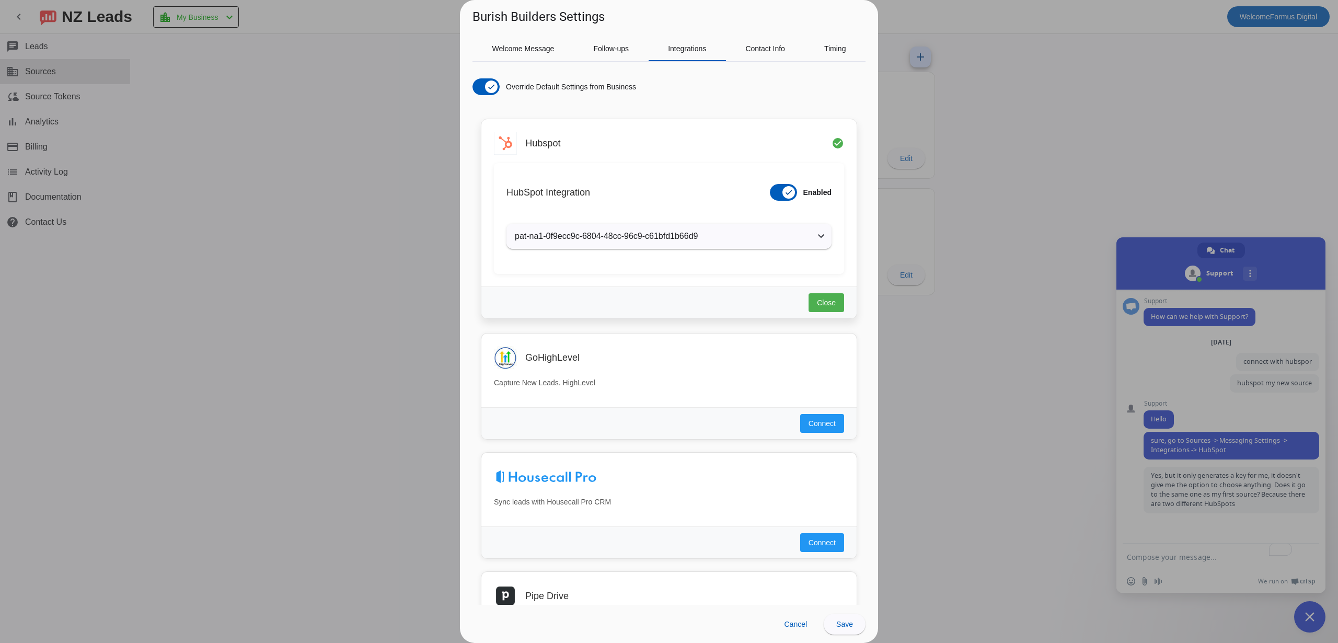
click at [701, 236] on mat-panel-title "pat-na1-0f9ecc9c-6804-48cc-96c9-c61bfd1b66d9" at bounding box center [663, 236] width 296 height 13
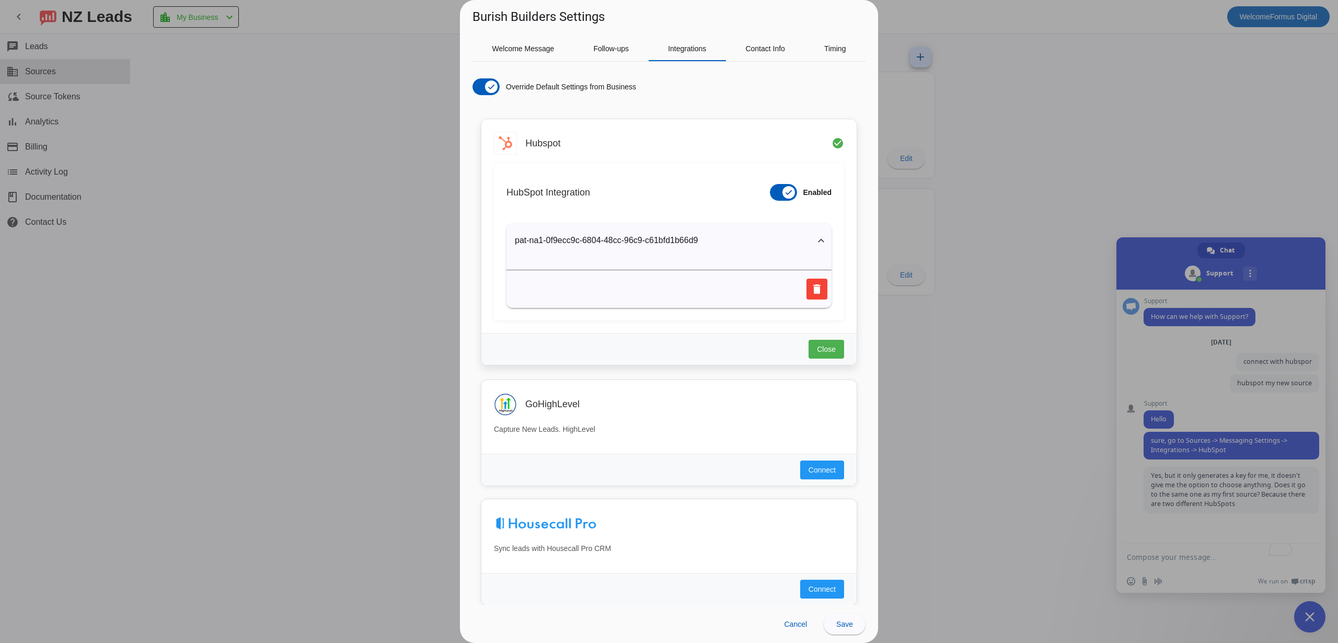
click at [701, 236] on mat-panel-title "pat-na1-0f9ecc9c-6804-48cc-96c9-c61bfd1b66d9" at bounding box center [663, 240] width 296 height 13
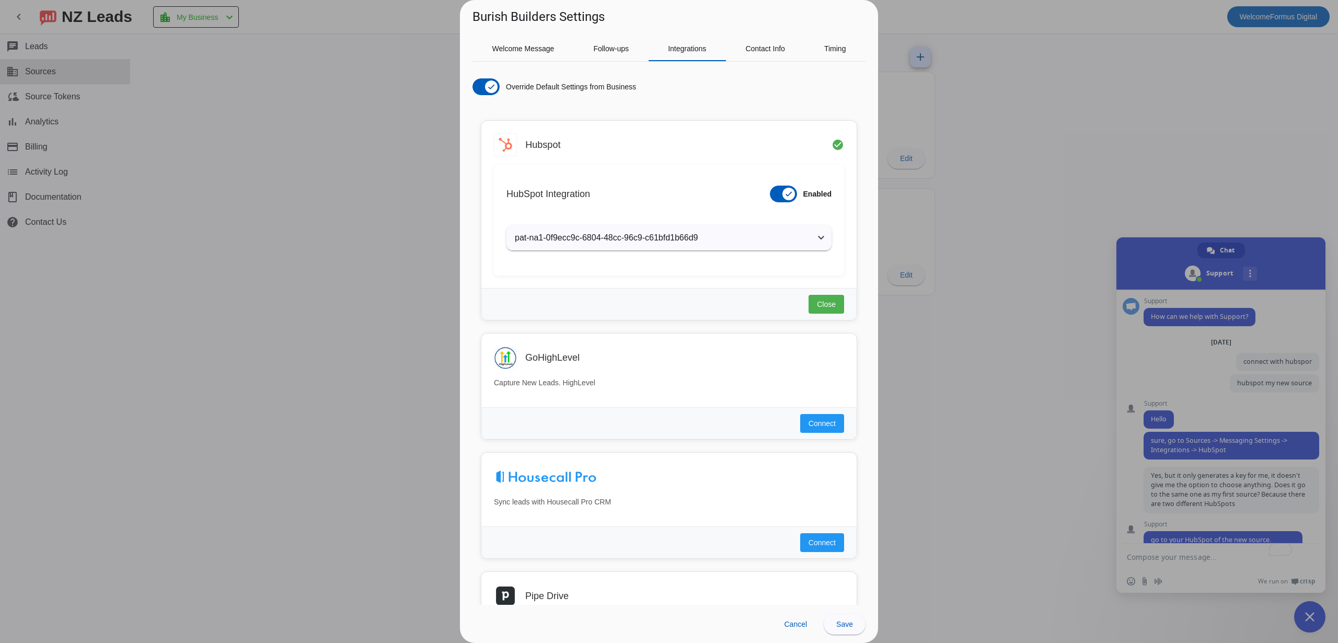
scroll to position [80, 0]
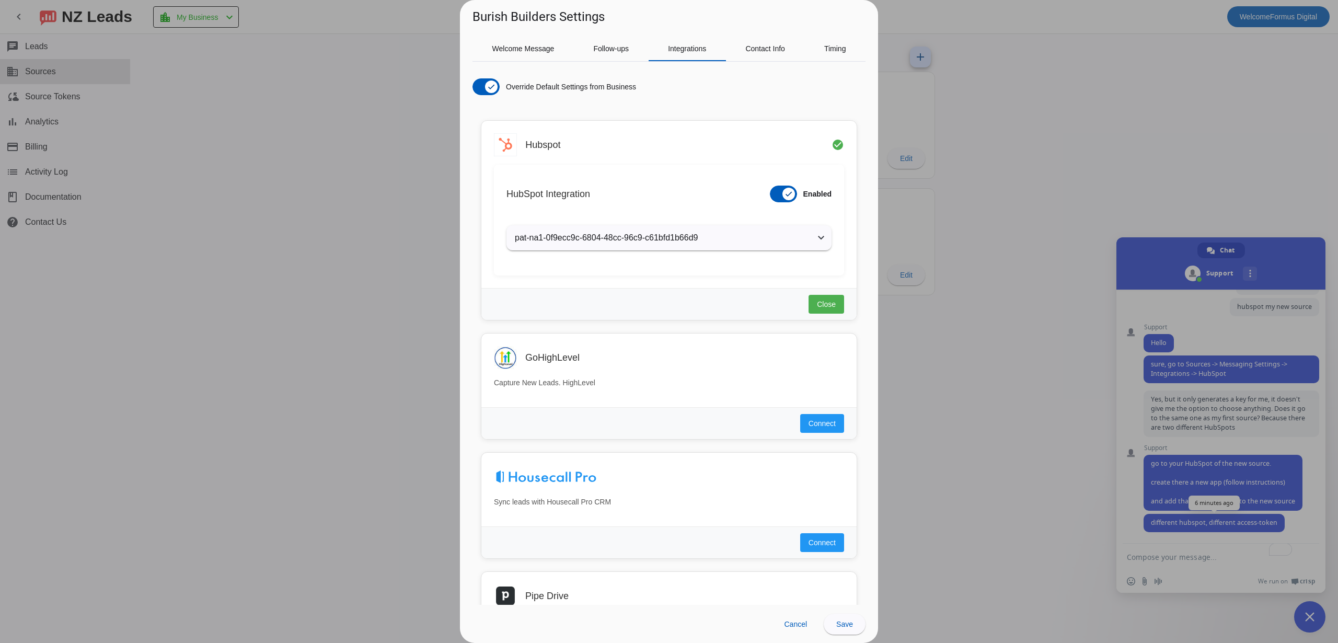
drag, startPoint x: 1215, startPoint y: 537, endPoint x: 1202, endPoint y: 531, distance: 14.3
click at [1214, 536] on div at bounding box center [669, 321] width 1338 height 643
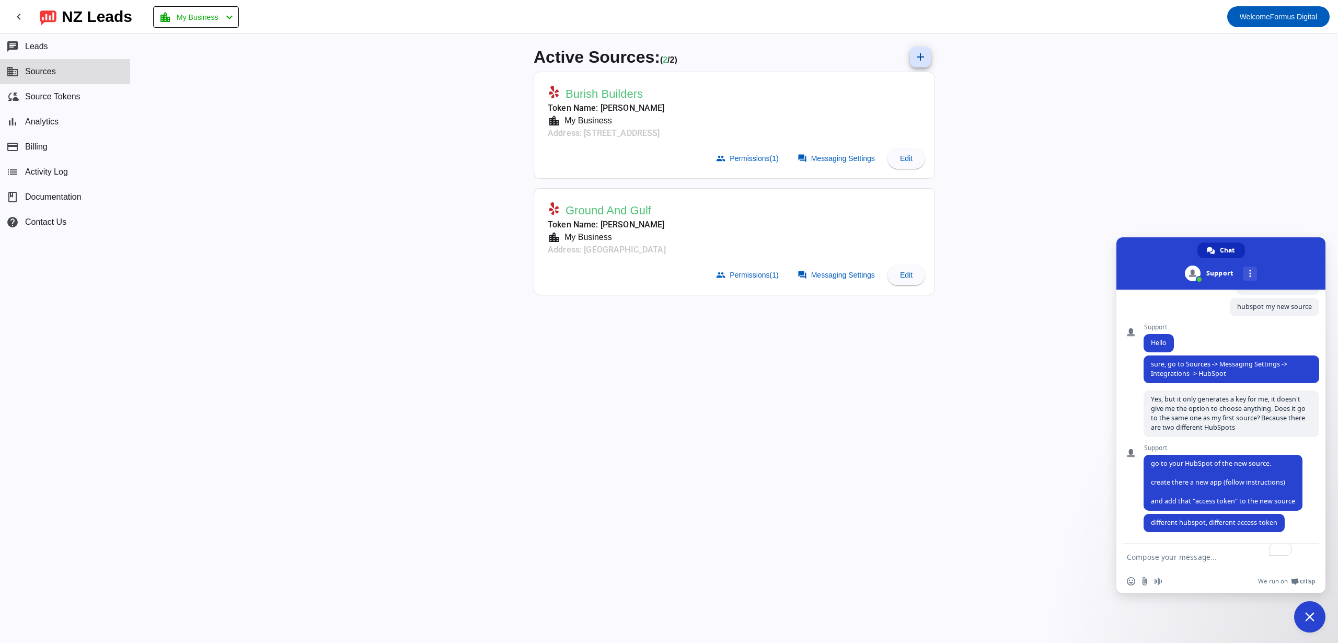
click at [1185, 555] on textarea "To enrich screen reader interactions, please activate Accessibility in Grammarl…" at bounding box center [1210, 557] width 167 height 26
paste textarea "But now HubSpot doesn’t really have an easy way to create the app. The only opt…"
type textarea "But now HubSpot doesn’t really have an easy way to create the app. The only opt…"
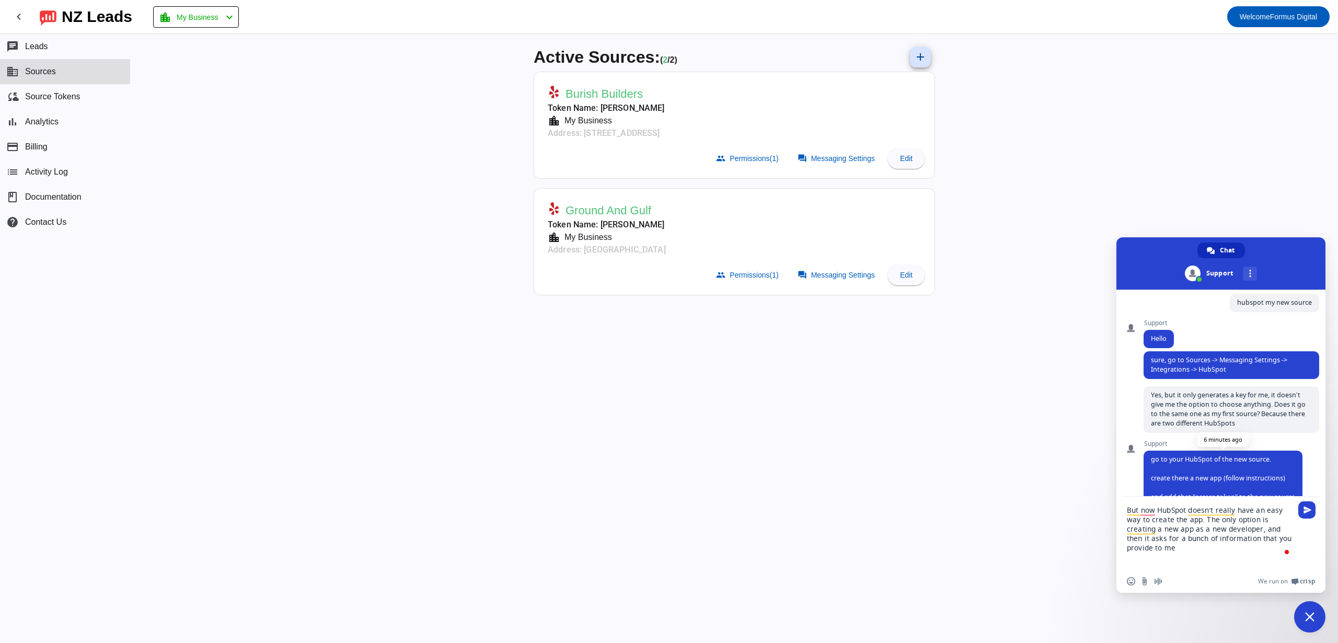
scroll to position [128, 0]
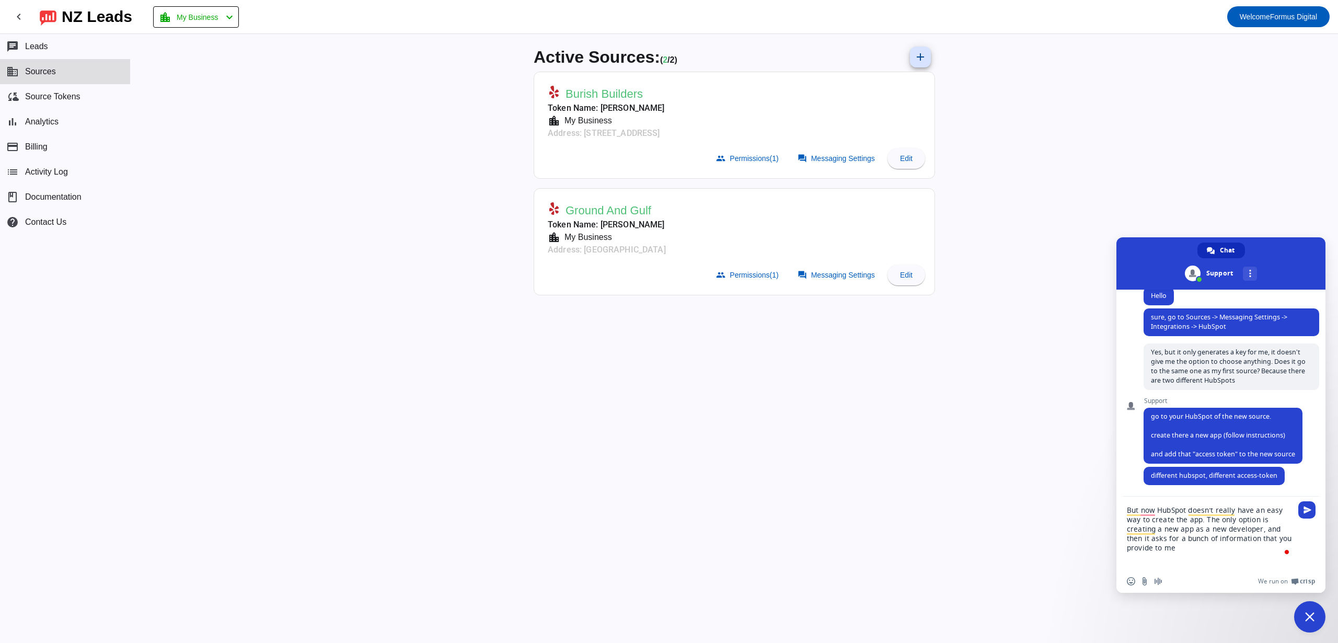
click at [1214, 549] on textarea "But now HubSpot doesn’t really have an easy way to create the app. The only opt…" at bounding box center [1210, 533] width 167 height 73
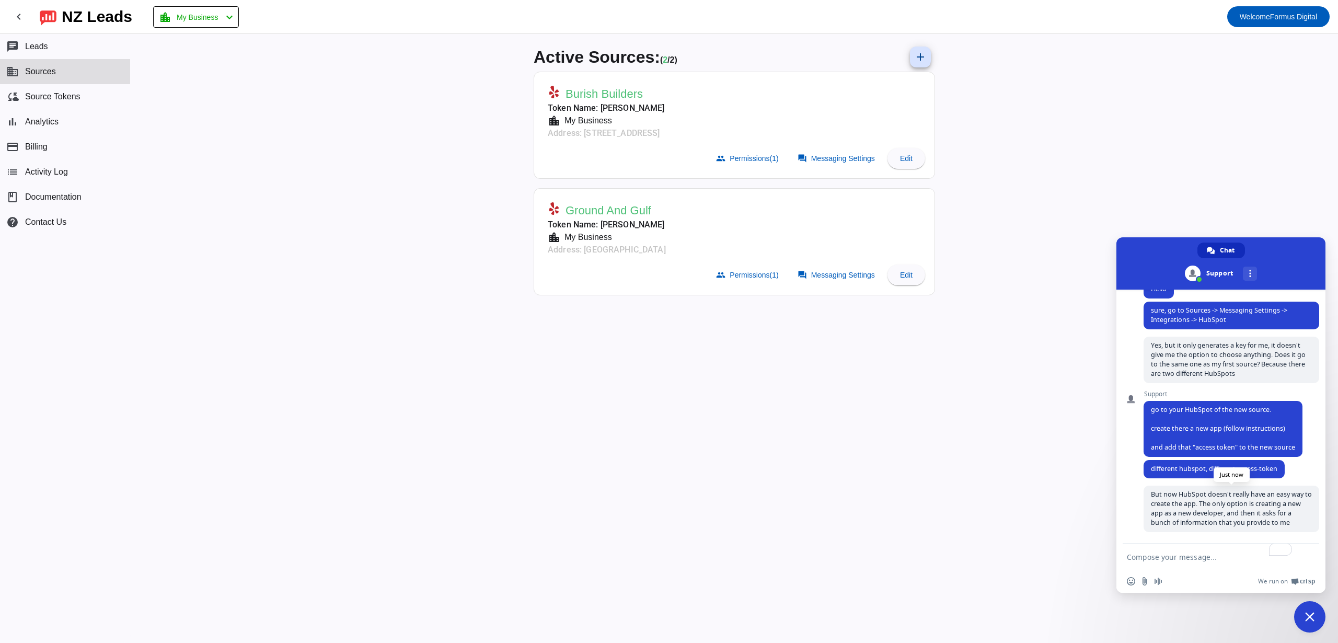
scroll to position [135, 0]
click at [1181, 555] on textarea "To enrich screen reader interactions, please activate Accessibility in Grammarl…" at bounding box center [1210, 557] width 167 height 26
type textarea "dont provide"
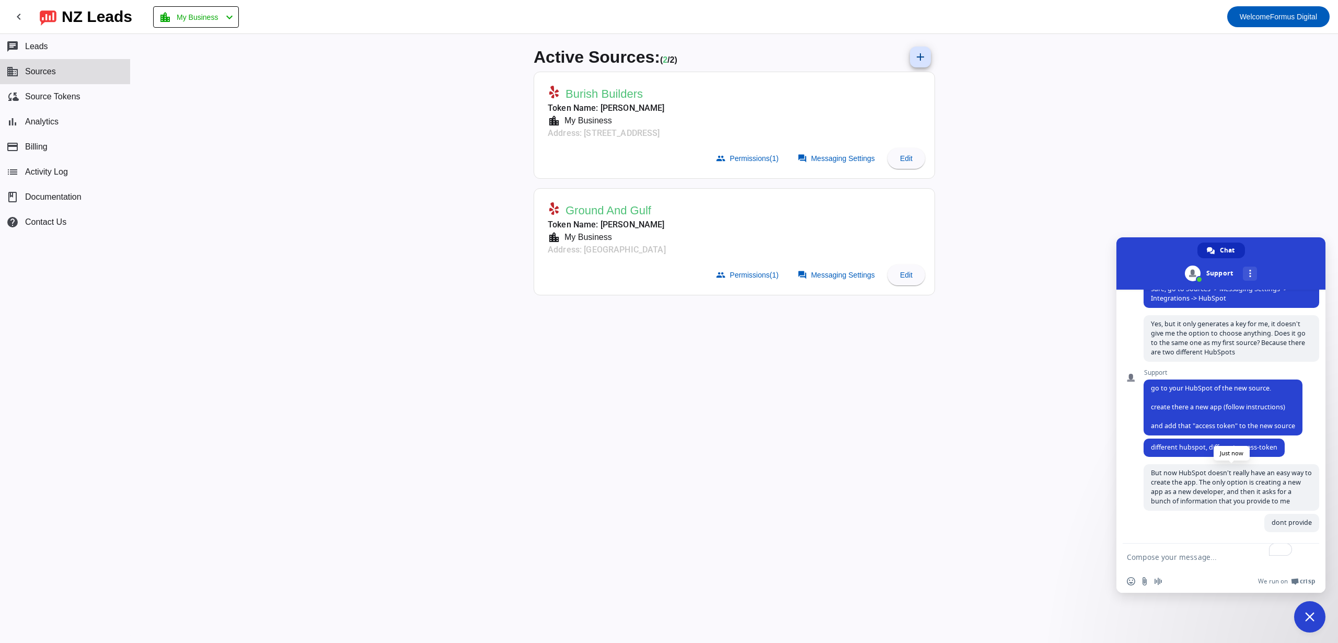
scroll to position [157, 0]
click at [860, 159] on span "Messaging Settings" at bounding box center [843, 158] width 64 height 8
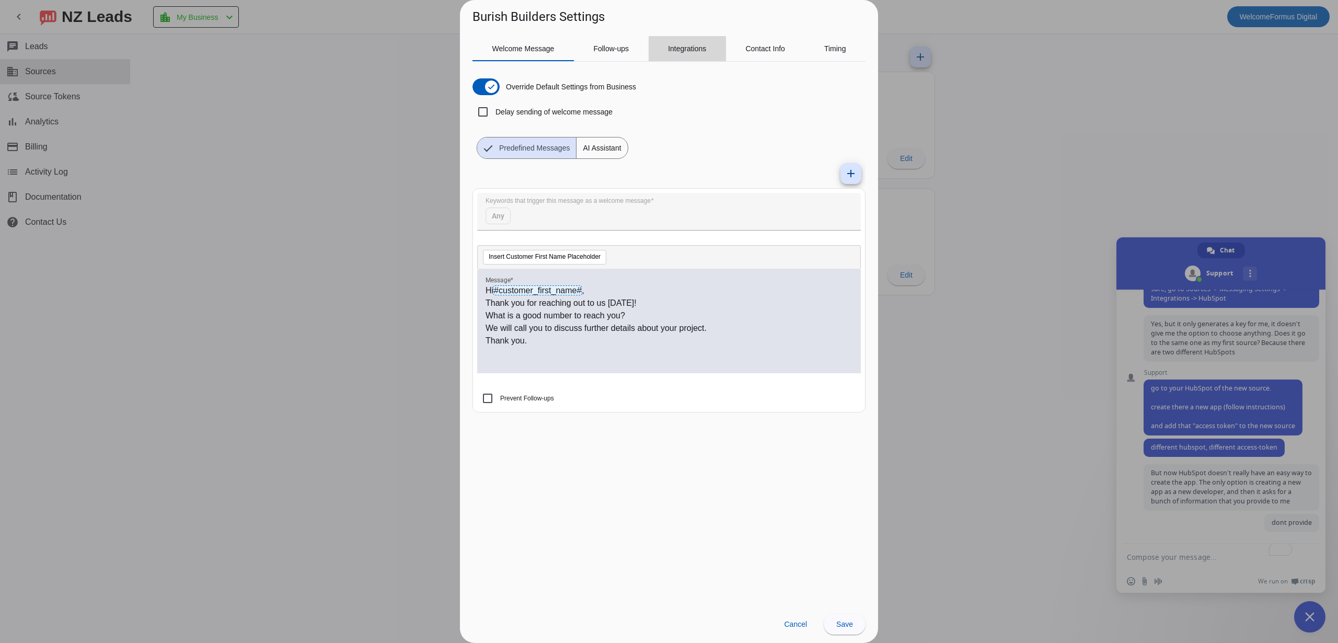
click at [697, 49] on span "Integrations" at bounding box center [687, 48] width 38 height 7
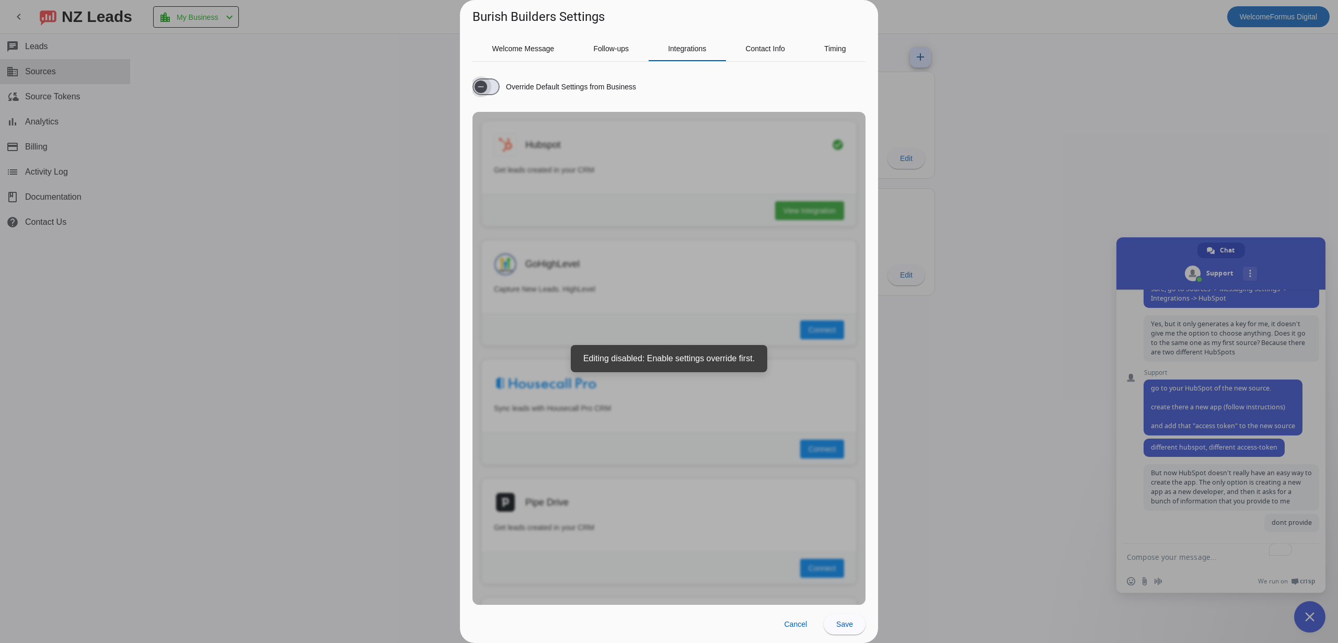
click at [494, 87] on span "button" at bounding box center [485, 86] width 27 height 17
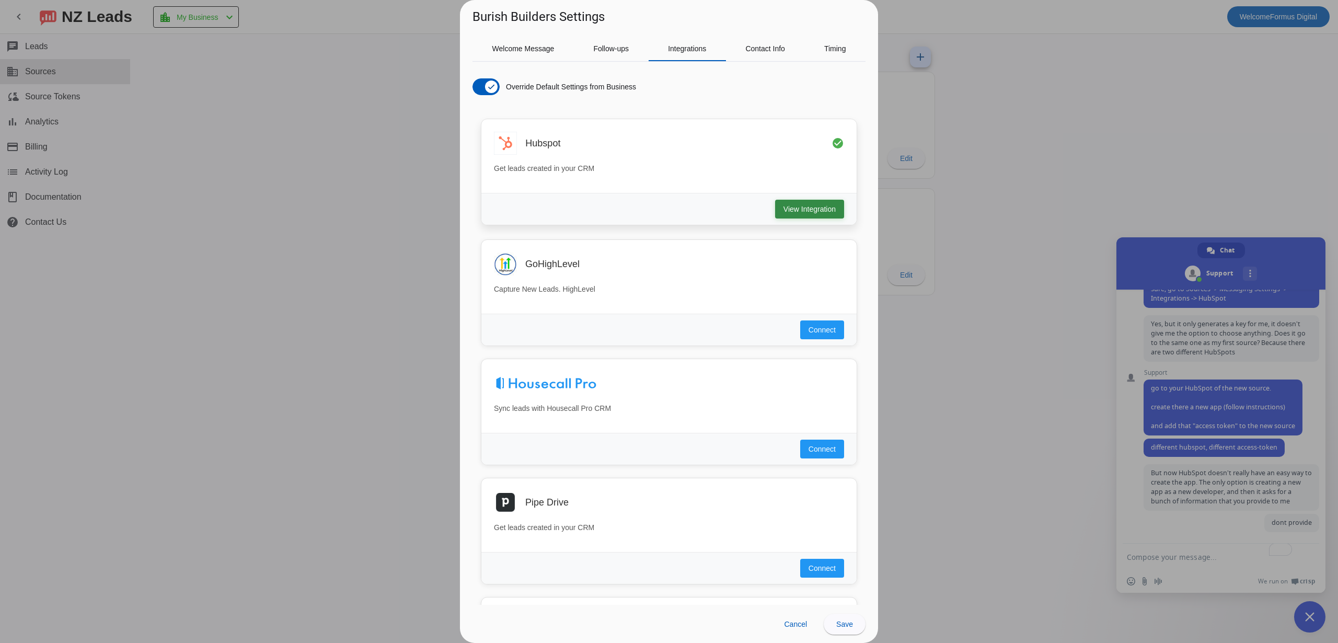
click at [789, 210] on span "View Integration" at bounding box center [809, 209] width 52 height 10
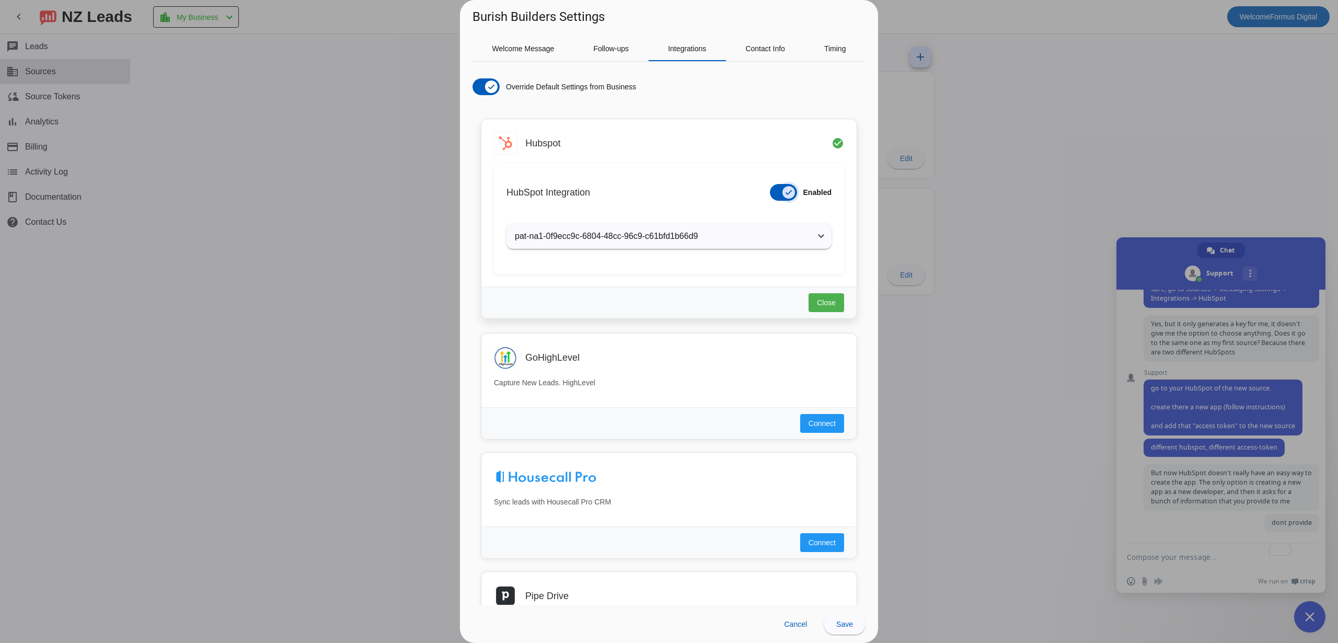
click at [783, 197] on span "button" at bounding box center [788, 192] width 13 height 13
click at [791, 243] on mat-expansion-panel-header "pat-na1-0f9ecc9c-6804-48cc-96c9-c61bfd1b66d9" at bounding box center [668, 236] width 325 height 25
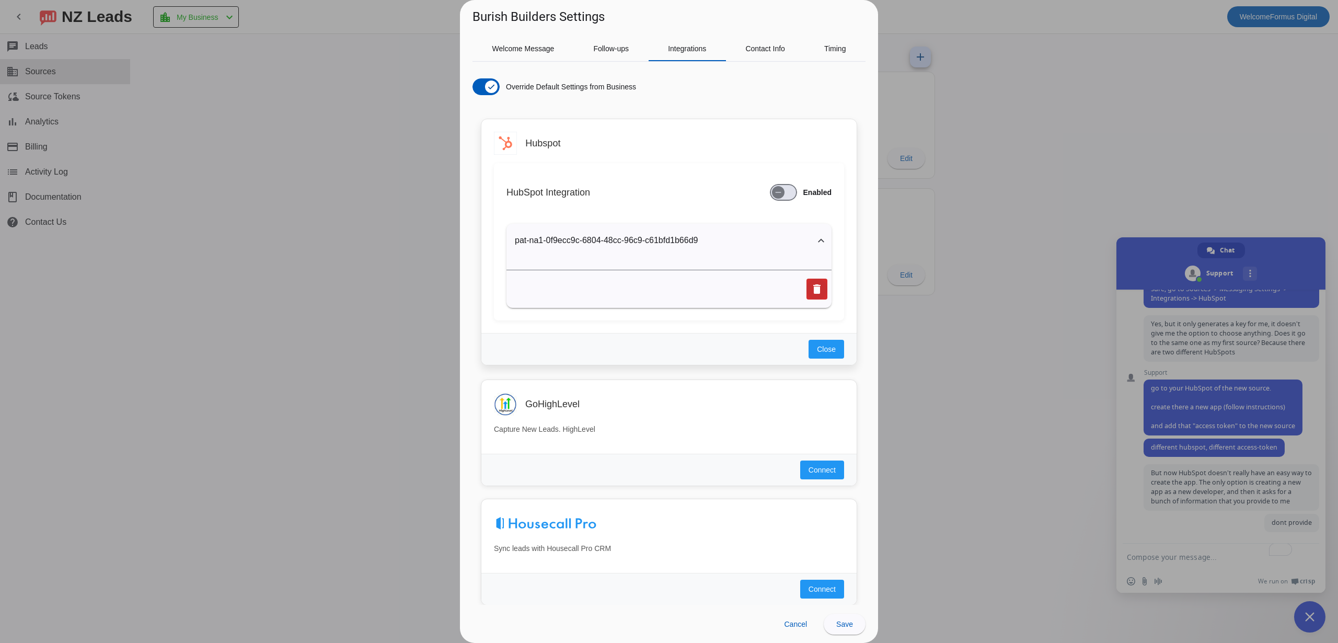
click at [823, 297] on span at bounding box center [816, 288] width 25 height 25
click at [777, 291] on span "Yes" at bounding box center [773, 288] width 12 height 13
click at [812, 287] on mat-icon "delete" at bounding box center [817, 289] width 13 height 13
click at [785, 288] on span at bounding box center [772, 288] width 33 height 19
click at [768, 256] on mat-expansion-panel-header "pat-na1-0f9ecc9c-6804-48cc-96c9-c61bfd1b66d9" at bounding box center [668, 240] width 325 height 33
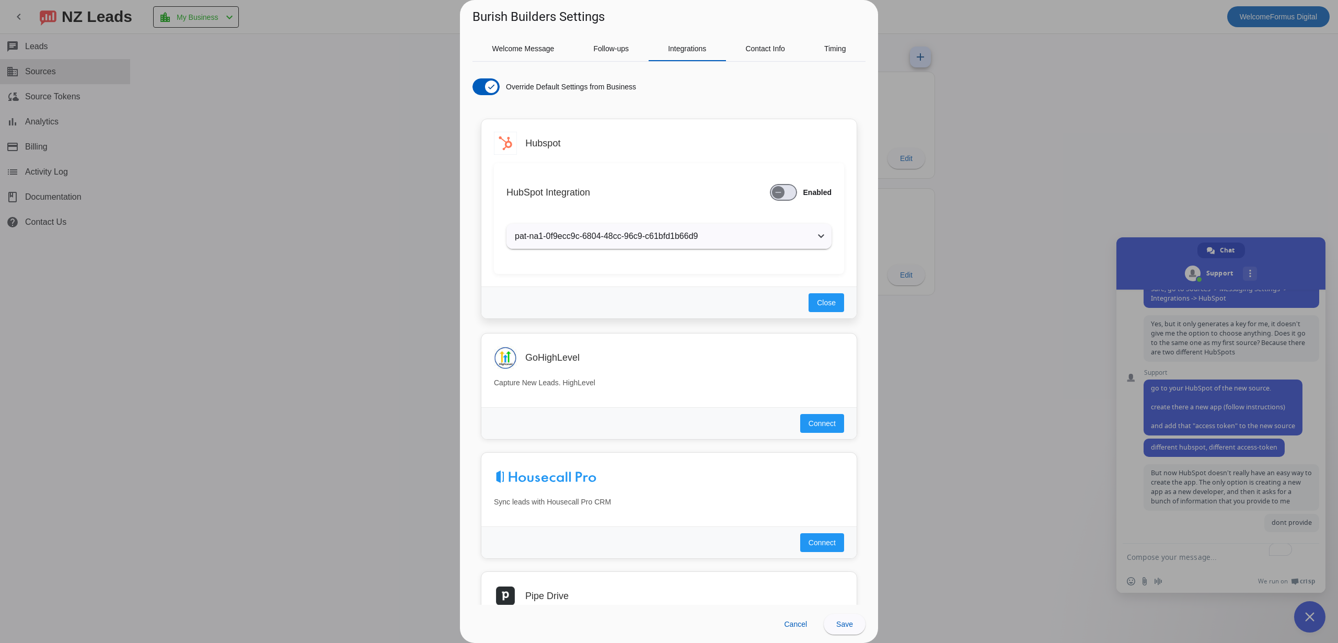
click at [740, 239] on mat-panel-title "pat-na1-0f9ecc9c-6804-48cc-96c9-c61bfd1b66d9" at bounding box center [663, 236] width 296 height 13
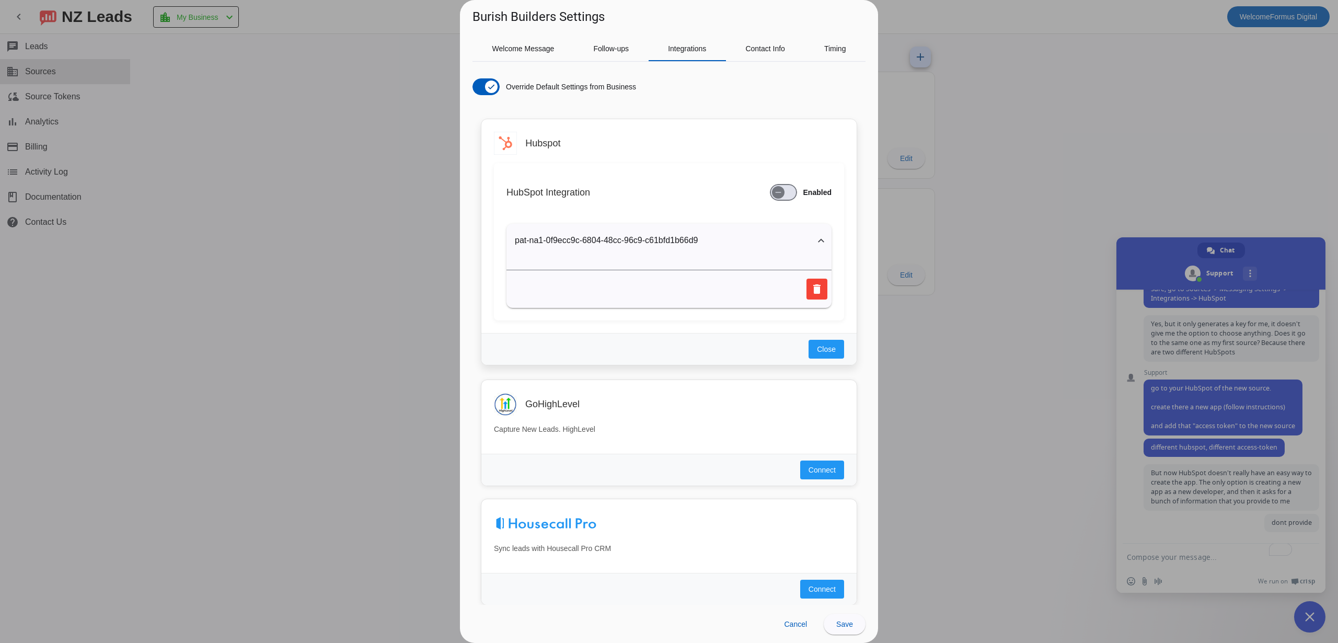
click at [765, 188] on div "HubSpot Integration Enabled" at bounding box center [668, 192] width 325 height 33
click at [782, 193] on span "button" at bounding box center [778, 192] width 13 height 13
click at [782, 193] on span "button" at bounding box center [788, 192] width 13 height 13
click at [755, 265] on div at bounding box center [668, 265] width 325 height 13
click at [751, 249] on mat-expansion-panel-header "pat-na1-0f9ecc9c-6804-48cc-96c9-c61bfd1b66d9" at bounding box center [668, 241] width 325 height 33
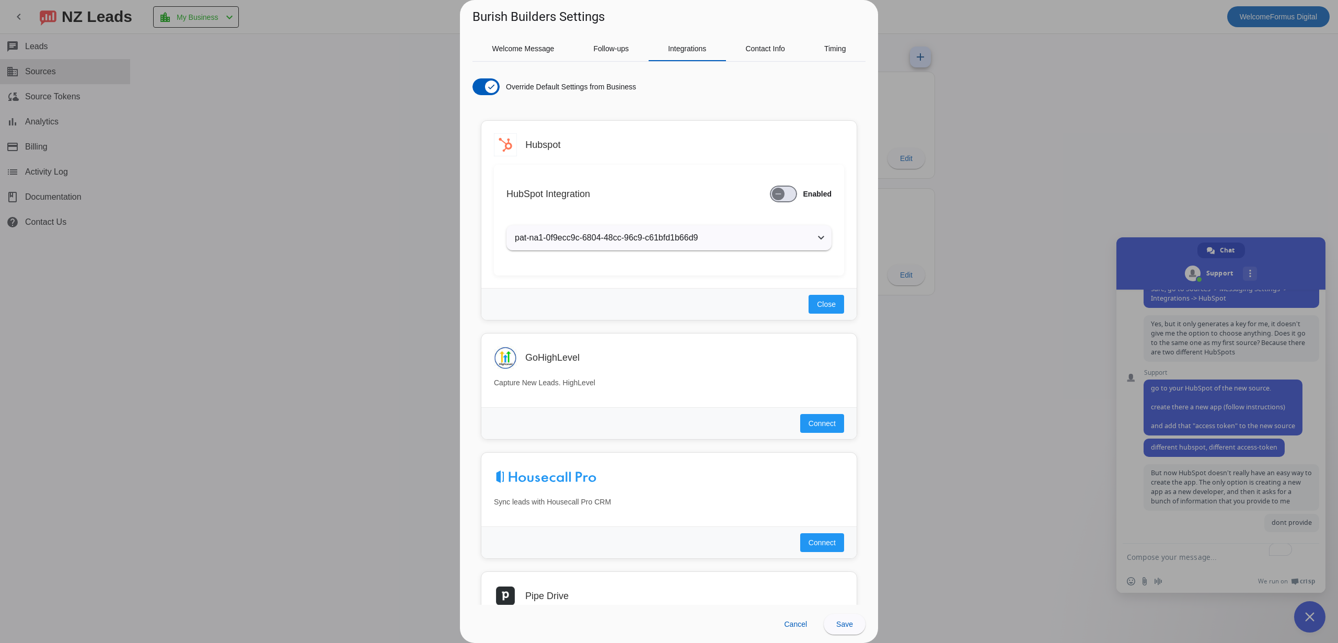
click at [1213, 568] on div at bounding box center [669, 321] width 1338 height 643
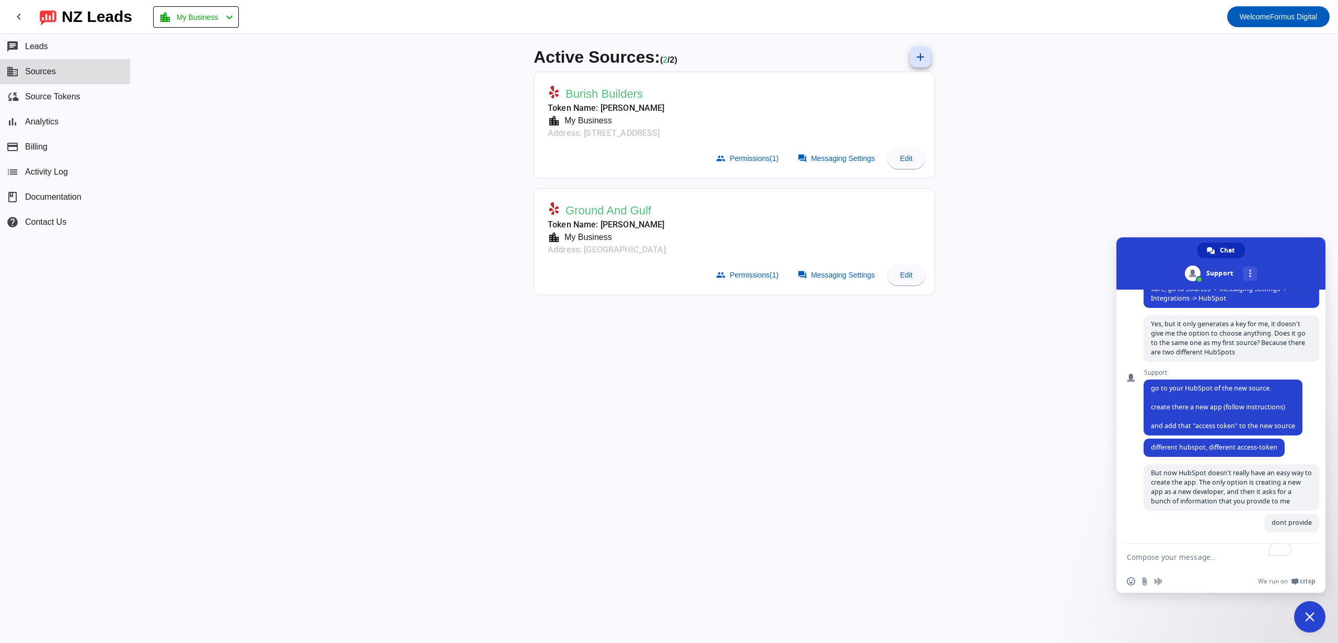
click at [1202, 553] on textarea "To enrich screen reader interactions, please activate Accessibility in Grammarl…" at bounding box center [1210, 557] width 167 height 26
drag, startPoint x: 1214, startPoint y: 565, endPoint x: 1211, endPoint y: 557, distance: 8.4
click at [1213, 562] on textarea "also im trying to delete the key" at bounding box center [1210, 557] width 167 height 26
click at [1211, 557] on textarea "also im trying to delete the key" at bounding box center [1210, 557] width 167 height 26
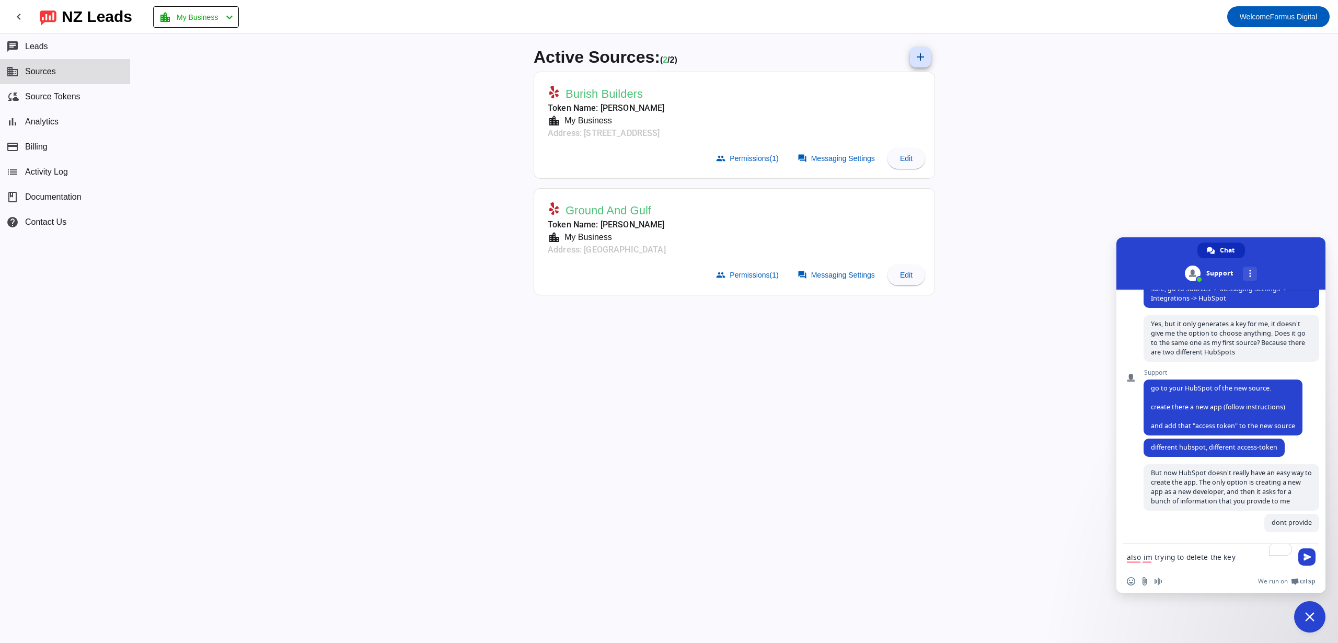
click at [1211, 557] on textarea "also im trying to delete the key" at bounding box center [1210, 557] width 167 height 26
paste textarea "Another thing, I’m trying to delete the key by clicking on the trash icon, but …"
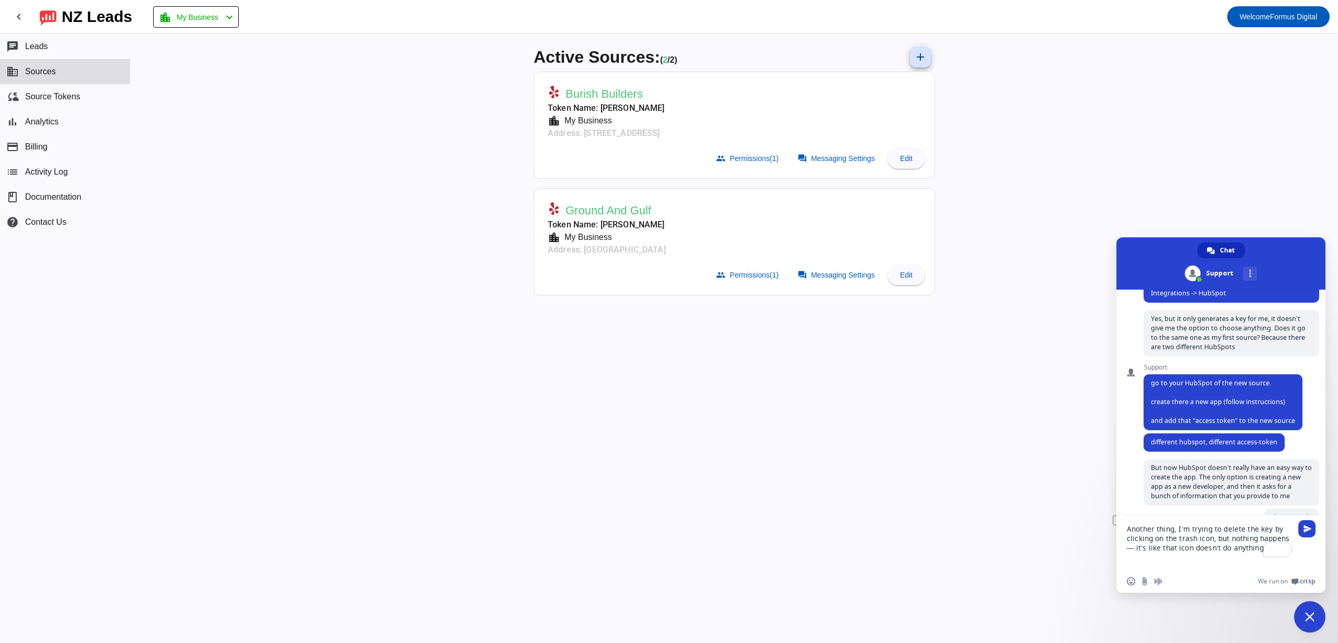
scroll to position [0, 0]
click at [1134, 548] on textarea "Another thing, I’m trying to delete the key by clicking on the trash icon, but …" at bounding box center [1210, 542] width 167 height 54
click at [1201, 561] on textarea "Another thing, I’m trying to delete the key by clicking on the trash icon, but …" at bounding box center [1210, 542] width 167 height 54
click at [1261, 529] on textarea "Another thing, I’m trying to delete the key by clicking on the trash icon, but …" at bounding box center [1210, 542] width 167 height 54
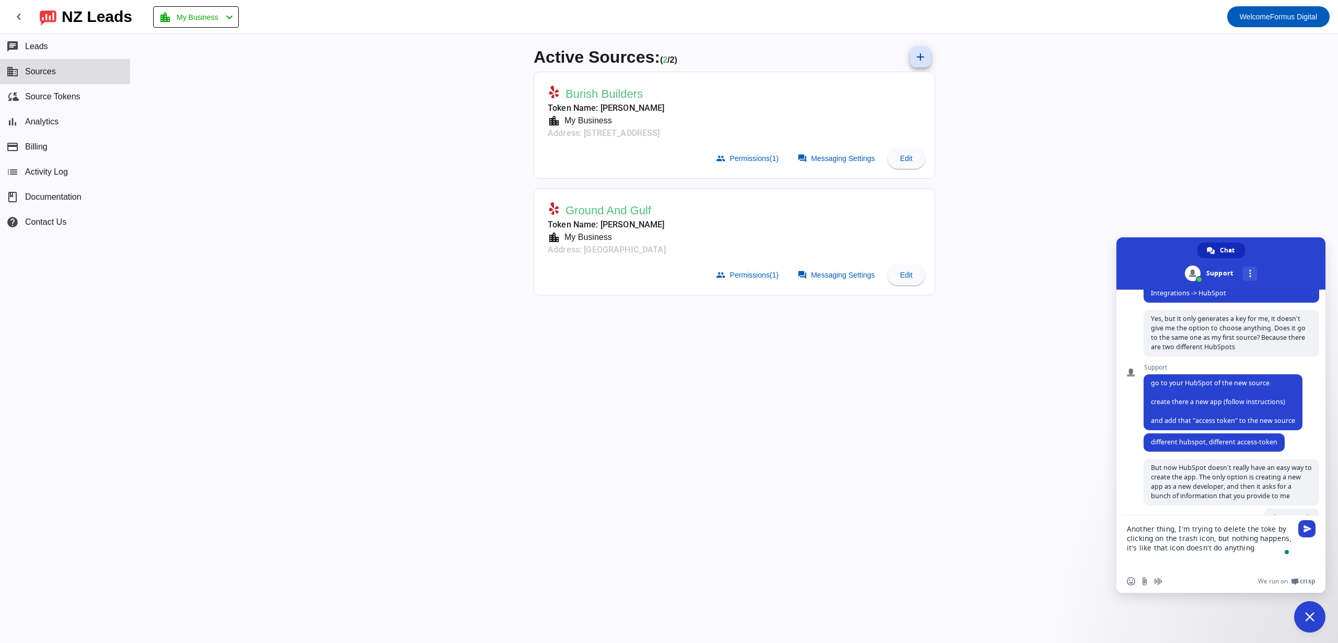
type textarea "Another thing, I’m trying to delete the token by clicking on the trash icon, bu…"
click at [1264, 555] on textarea "Another thing, I’m trying to delete the token by clicking on the trash icon, bu…" at bounding box center [1210, 542] width 167 height 54
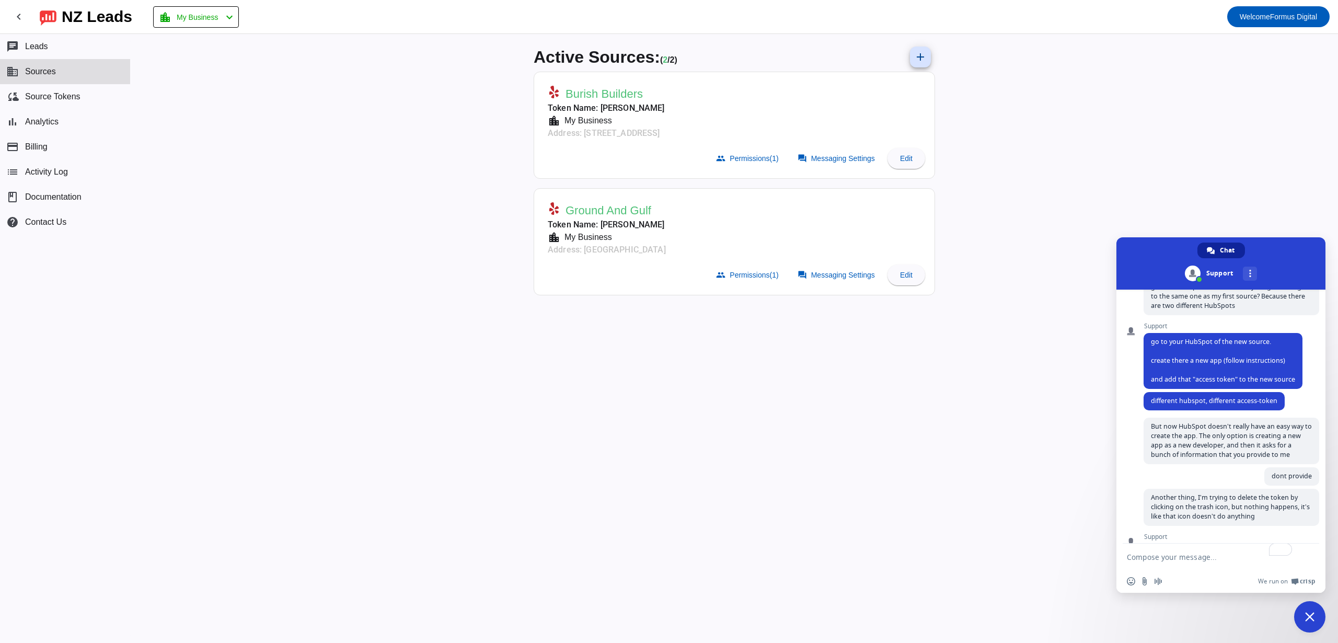
scroll to position [244, 0]
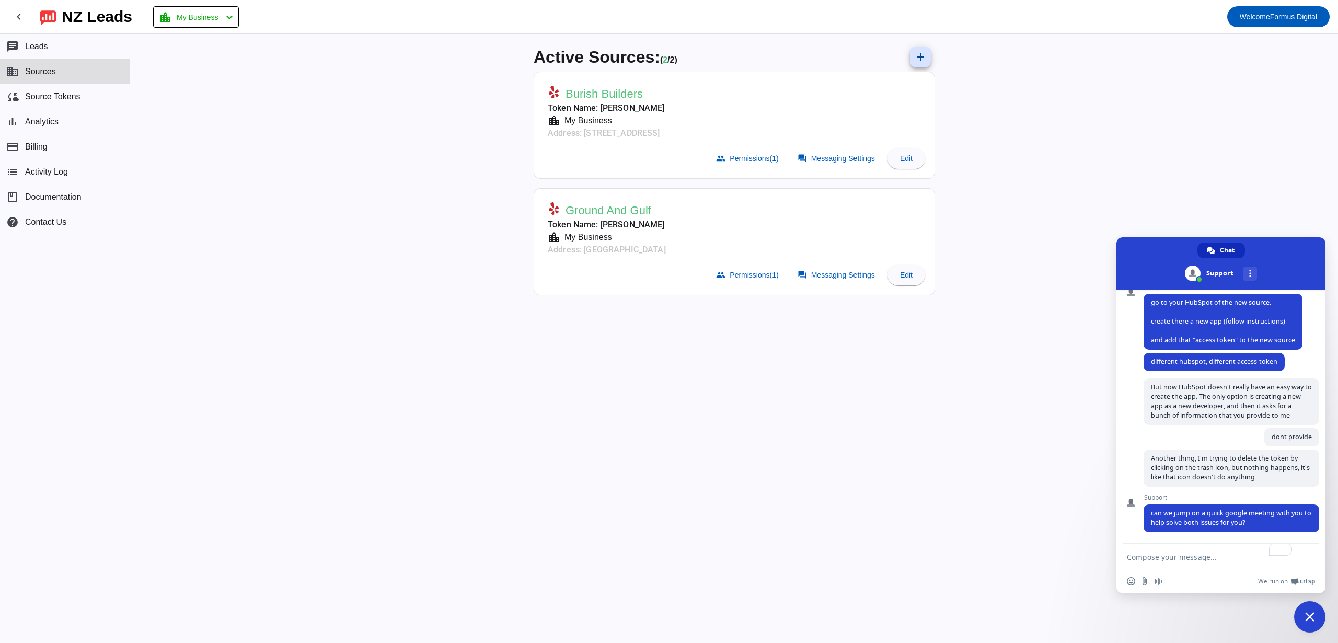
click at [1203, 558] on textarea "To enrich screen reader interactions, please activate Accessibility in Grammarl…" at bounding box center [1210, 557] width 167 height 26
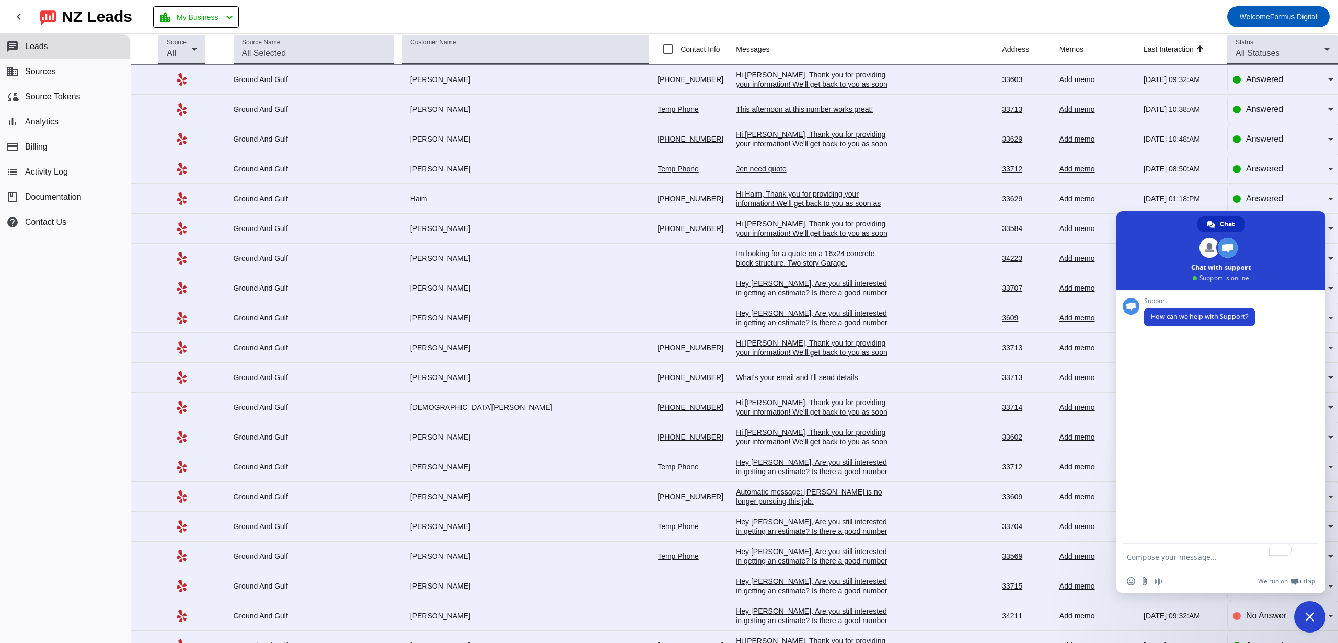
click at [1162, 566] on textarea "To enrich screen reader interactions, please activate Accessibility in Grammarl…" at bounding box center [1210, 557] width 167 height 26
type textarea "s"
type textarea "i"
type textarea "connect with hubspor"
type textarea "hubspot my new source"
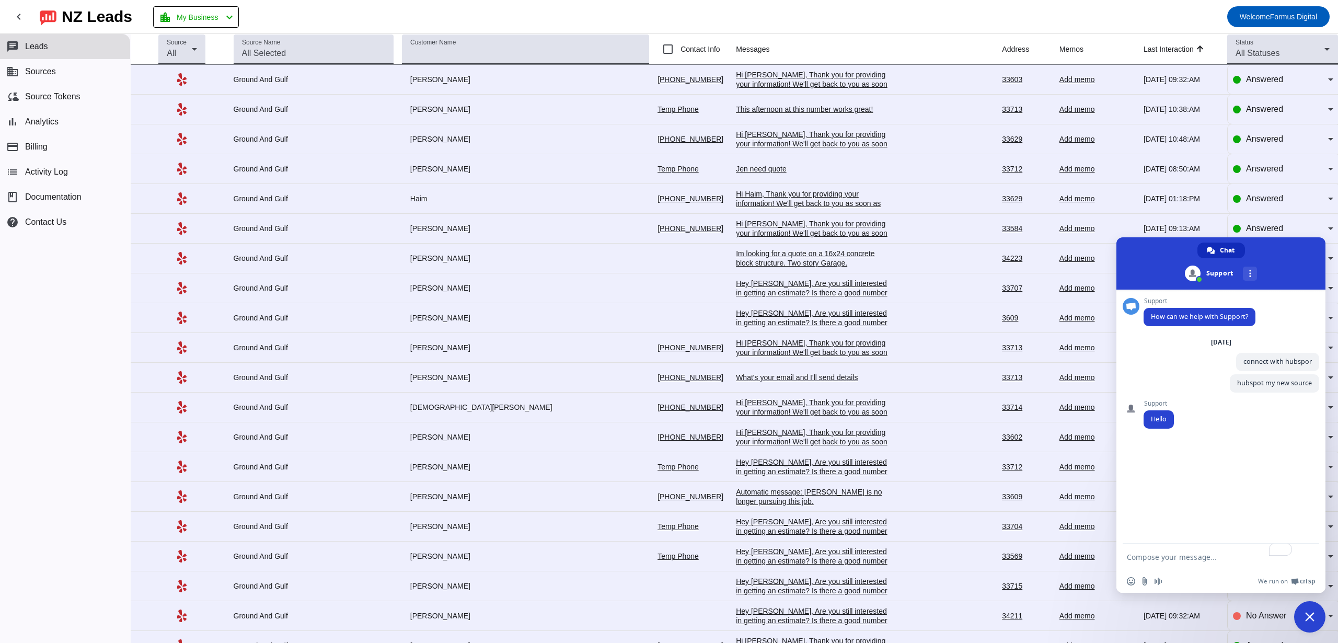
click at [67, 51] on button "chat Leads" at bounding box center [65, 46] width 130 height 25
click at [68, 84] on button "cloud_sync Source Tokens" at bounding box center [65, 96] width 130 height 25
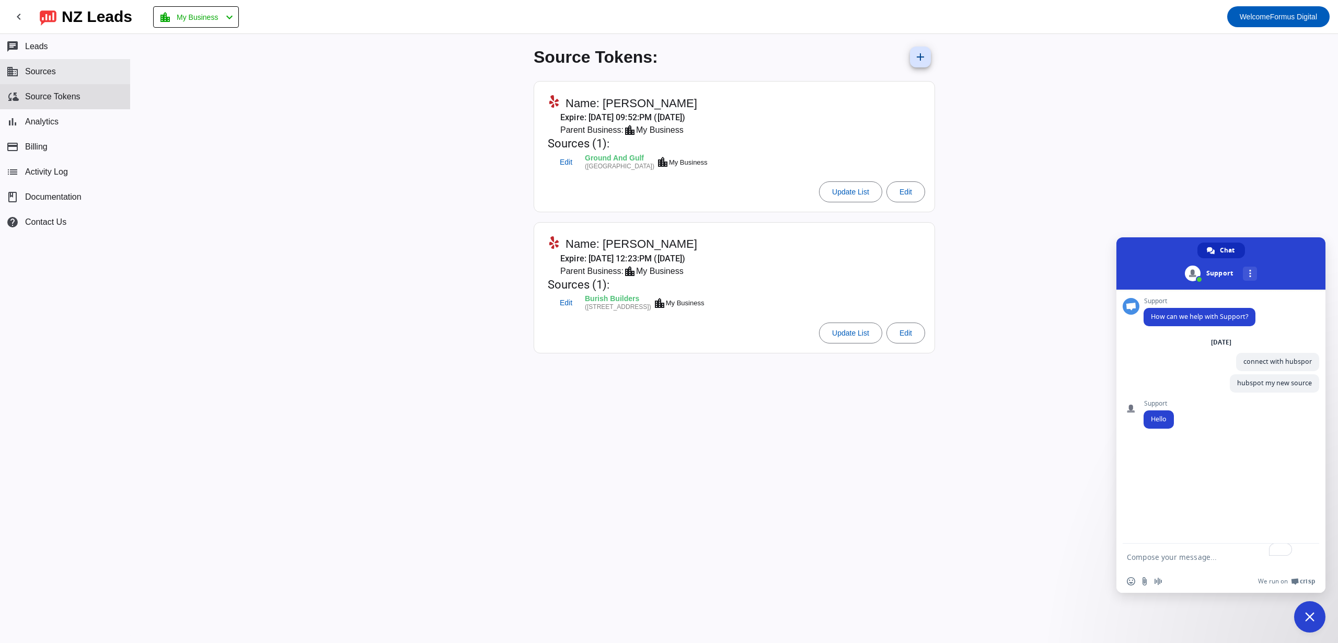
click at [71, 69] on button "business Sources" at bounding box center [65, 71] width 130 height 25
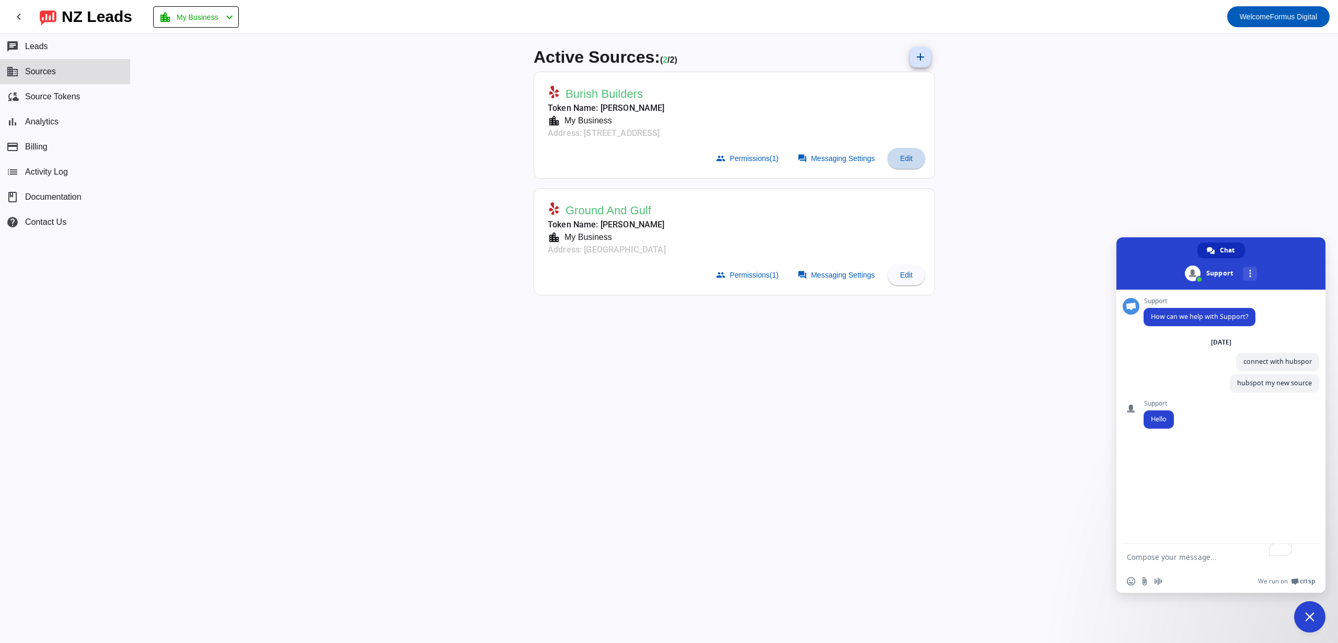
click at [910, 159] on span "Edit" at bounding box center [906, 158] width 13 height 8
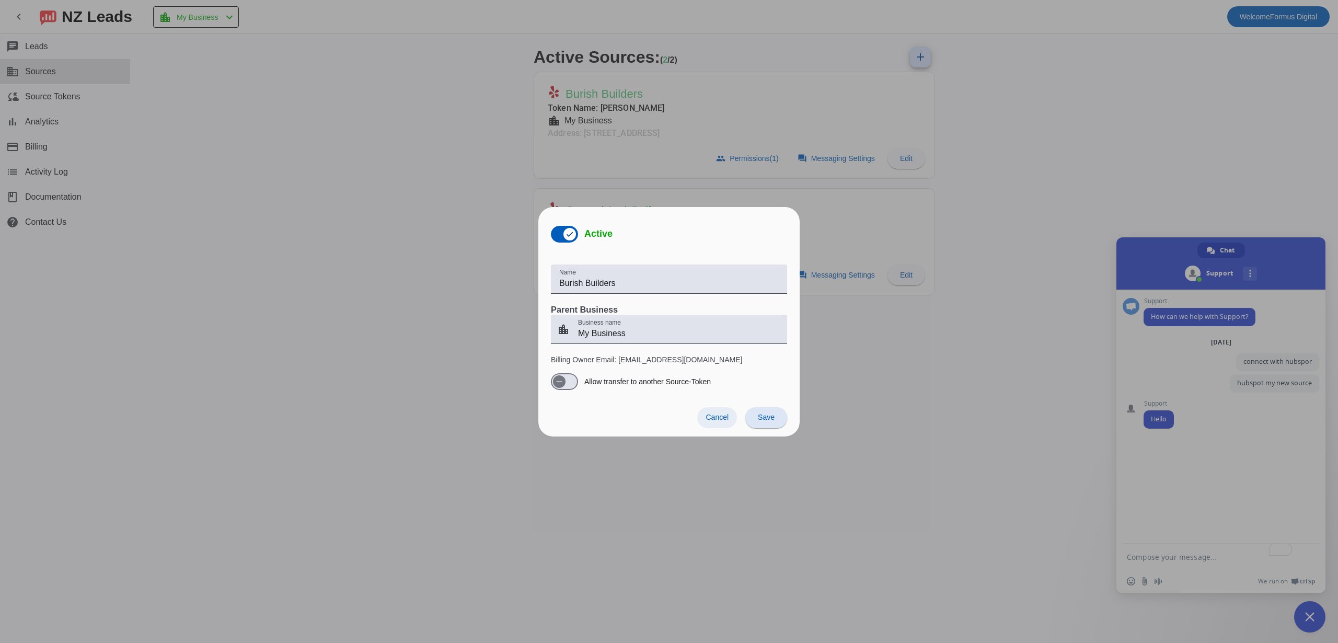
click at [711, 411] on span at bounding box center [717, 417] width 40 height 21
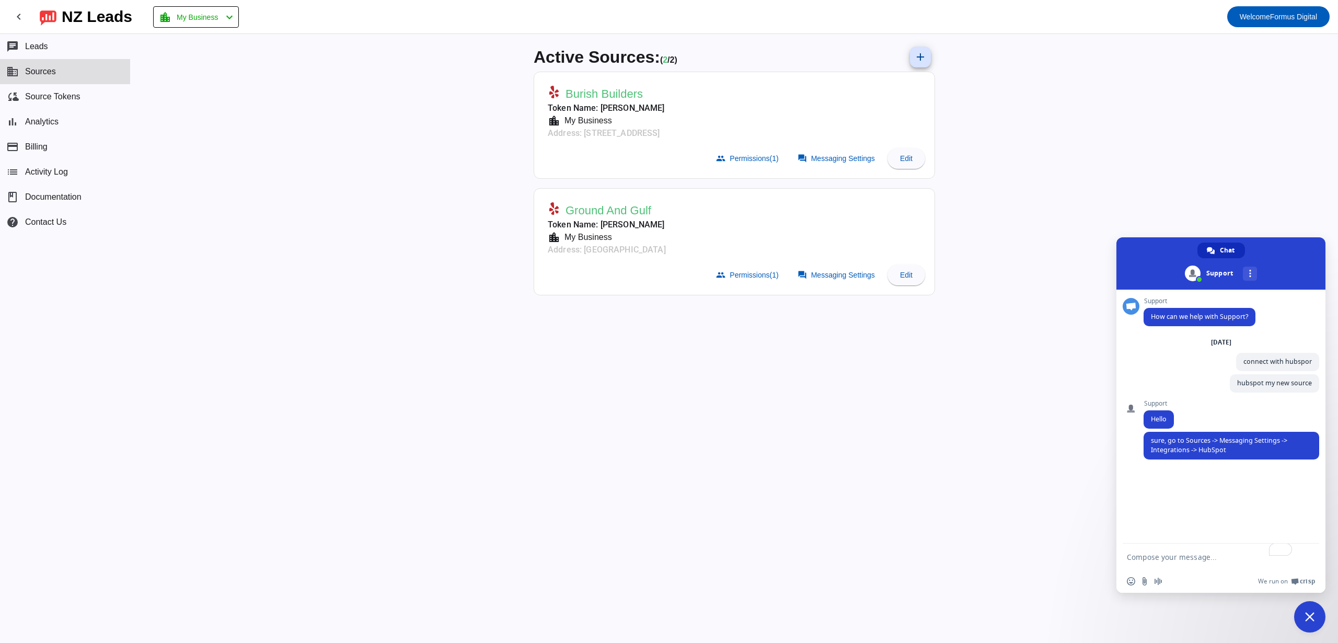
click at [1154, 559] on textarea "To enrich screen reader interactions, please activate Accessibility in Grammarl…" at bounding box center [1210, 557] width 167 height 26
type textarea "Yes, but it only generates a key for me, it doesn’t give me the option to choos…"
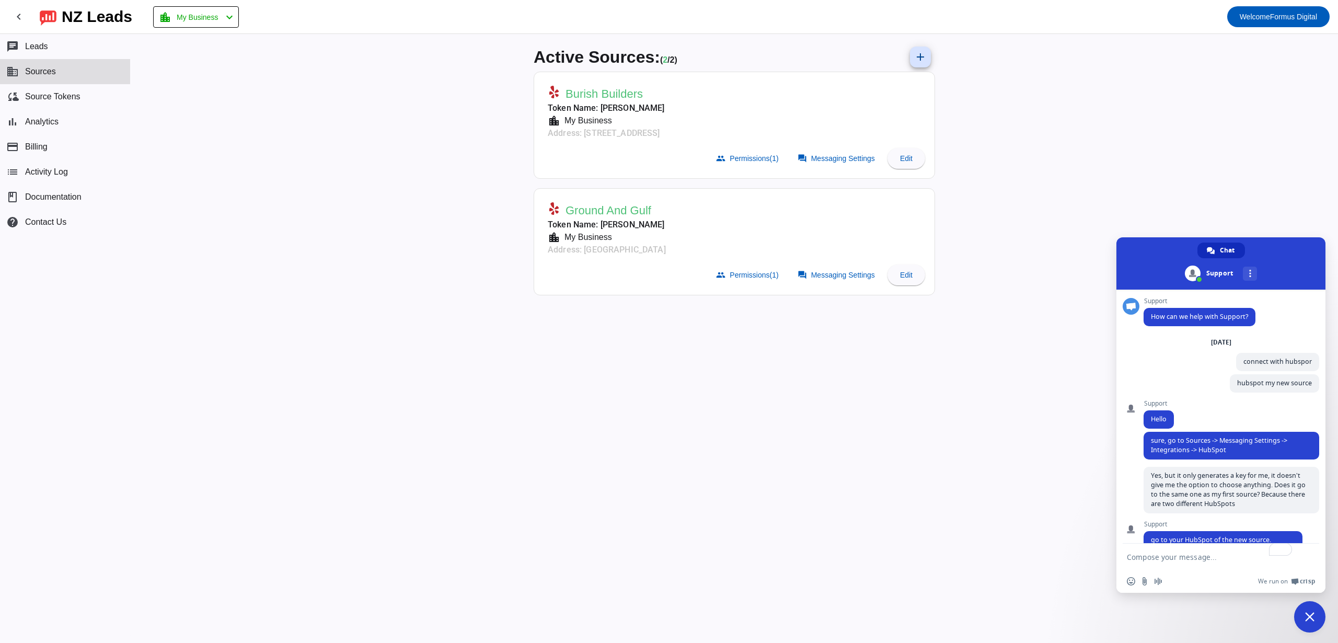
scroll to position [80, 0]
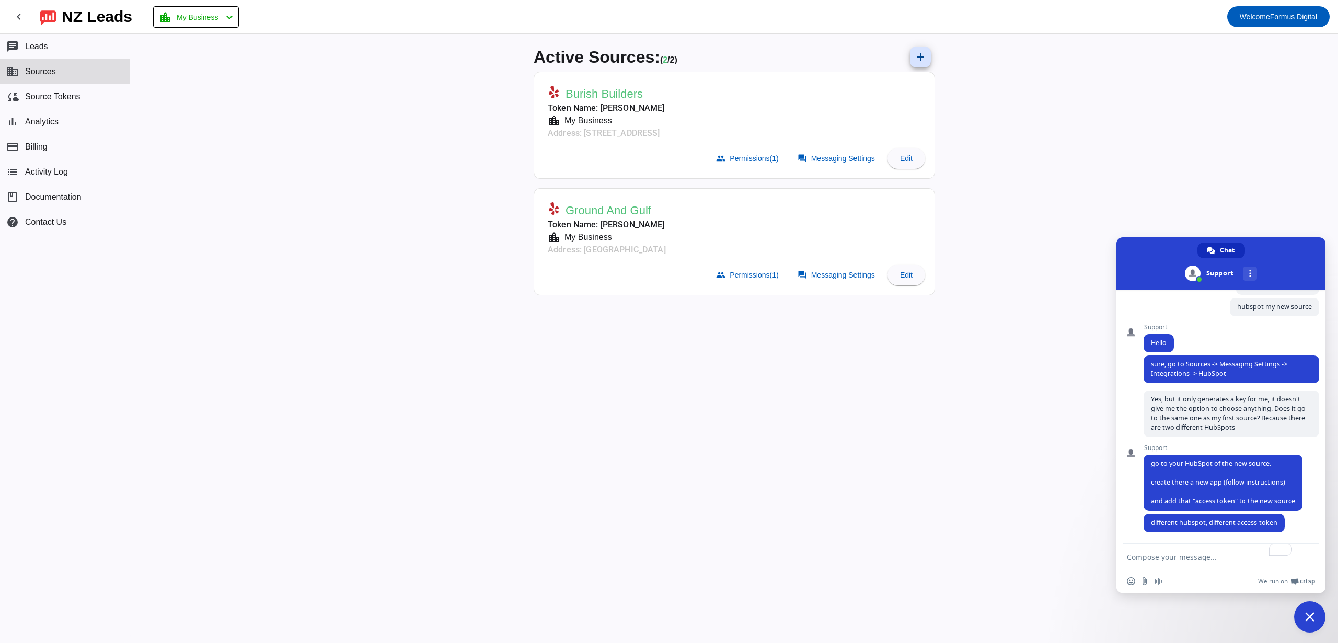
click at [1202, 550] on textarea "To enrich screen reader interactions, please activate Accessibility in Grammarl…" at bounding box center [1210, 557] width 167 height 26
type textarea "But now HubSpot doesn’t really have an easy way to create the app. The only opt…"
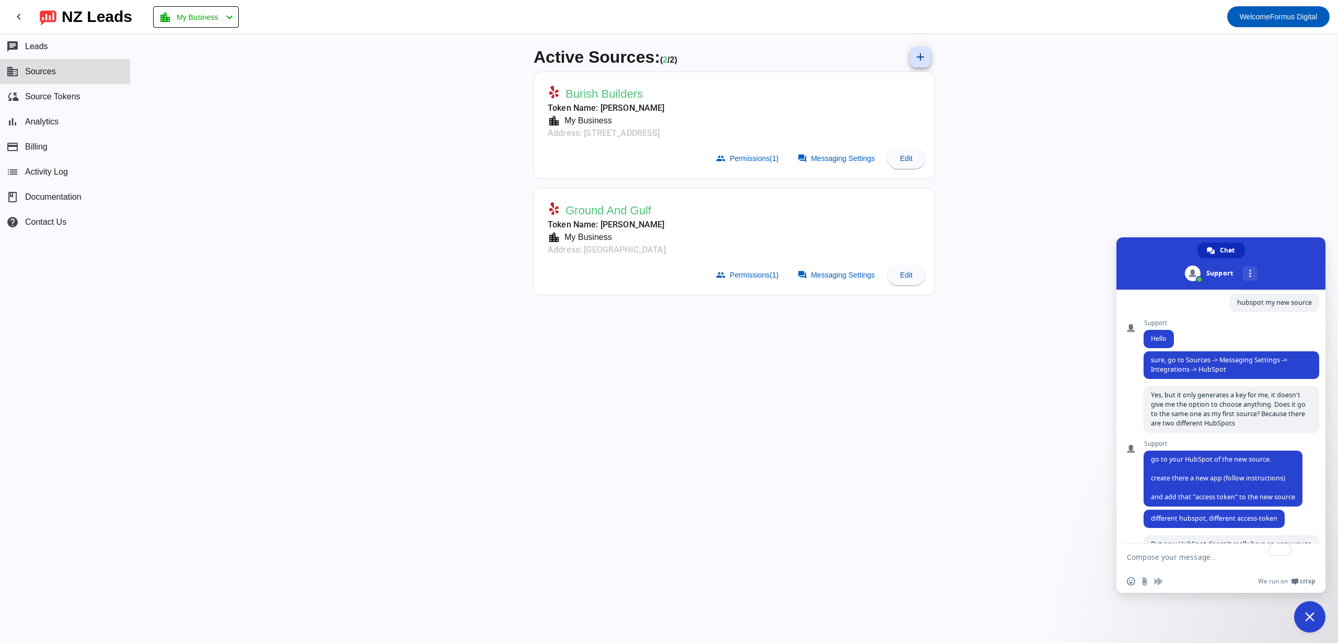
type textarea "dont"
type textarea "Another thing, I’m trying to delete the token by clicking on the trash icon, bu…"
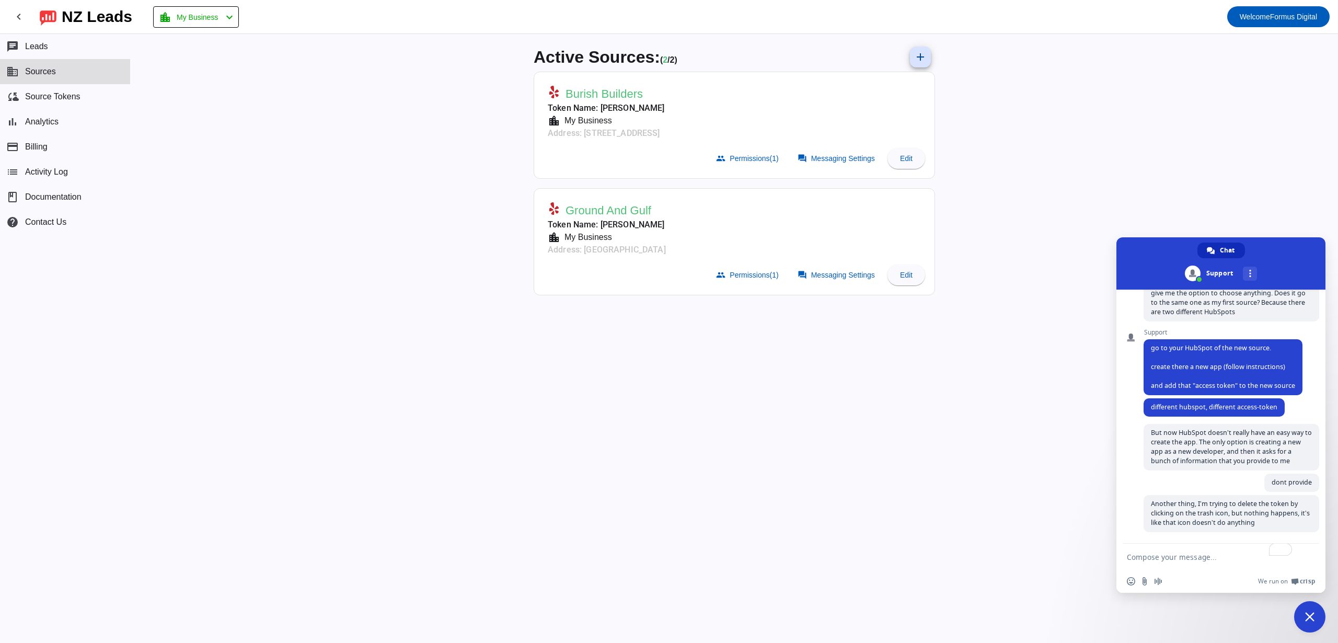
scroll to position [197, 0]
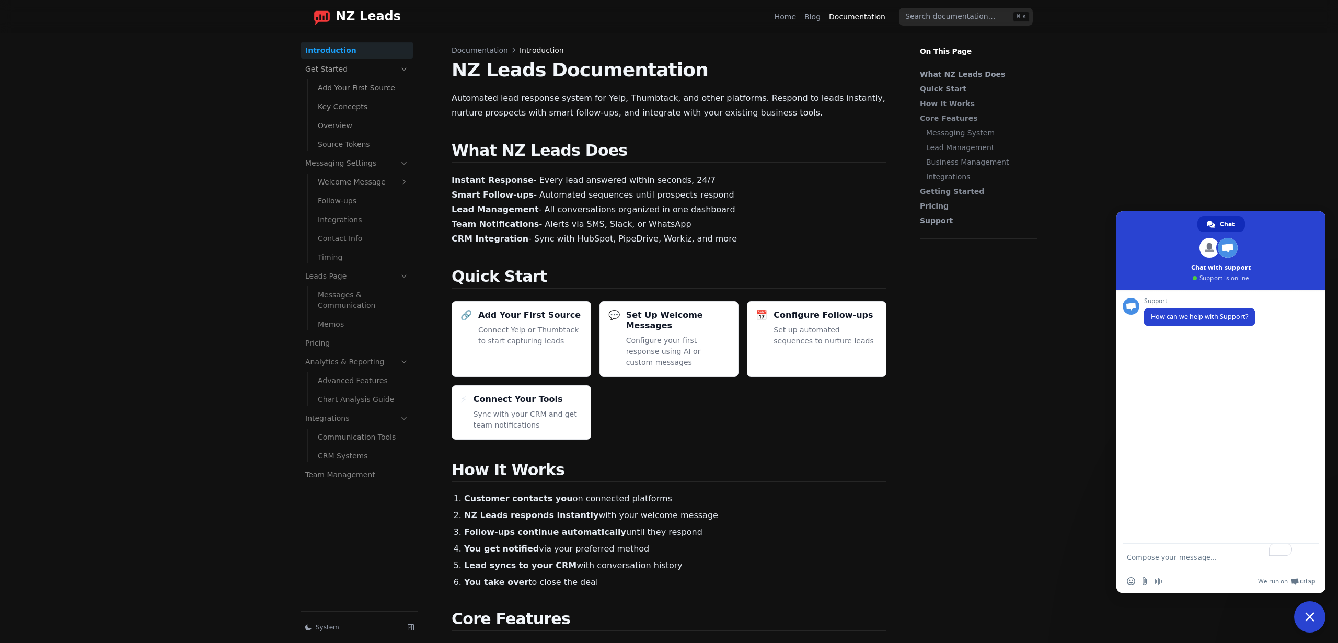
click at [968, 18] on input "search" at bounding box center [966, 17] width 134 height 18
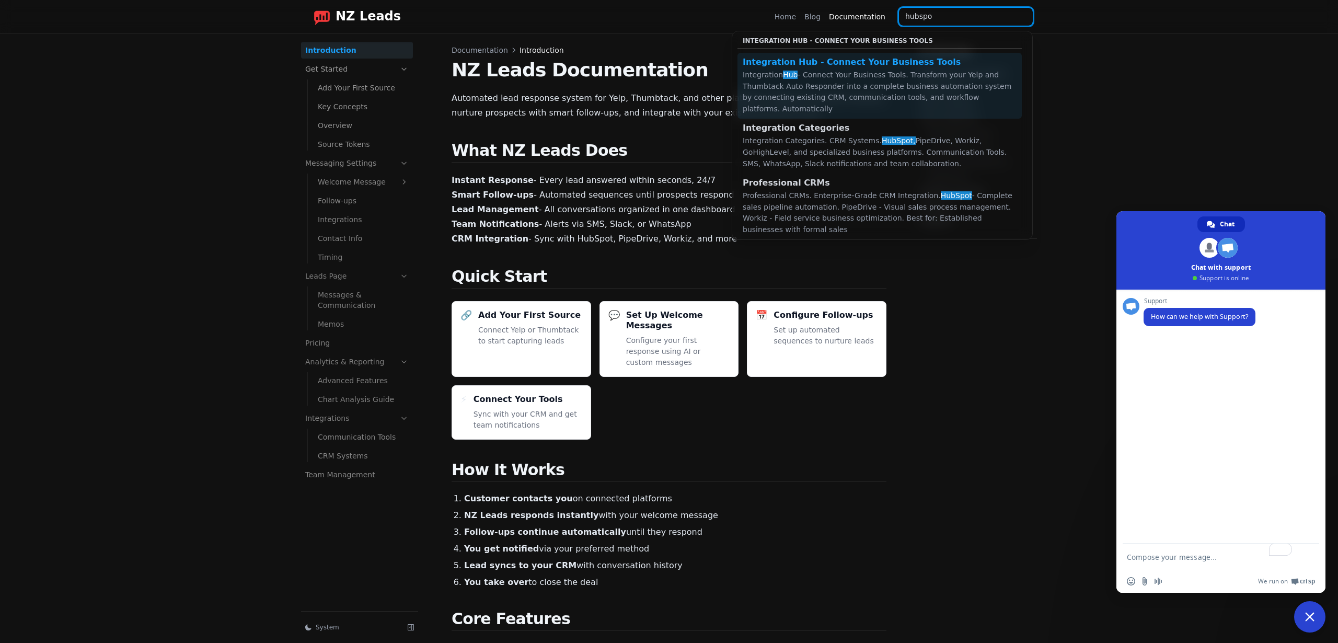
type input "hubspot"
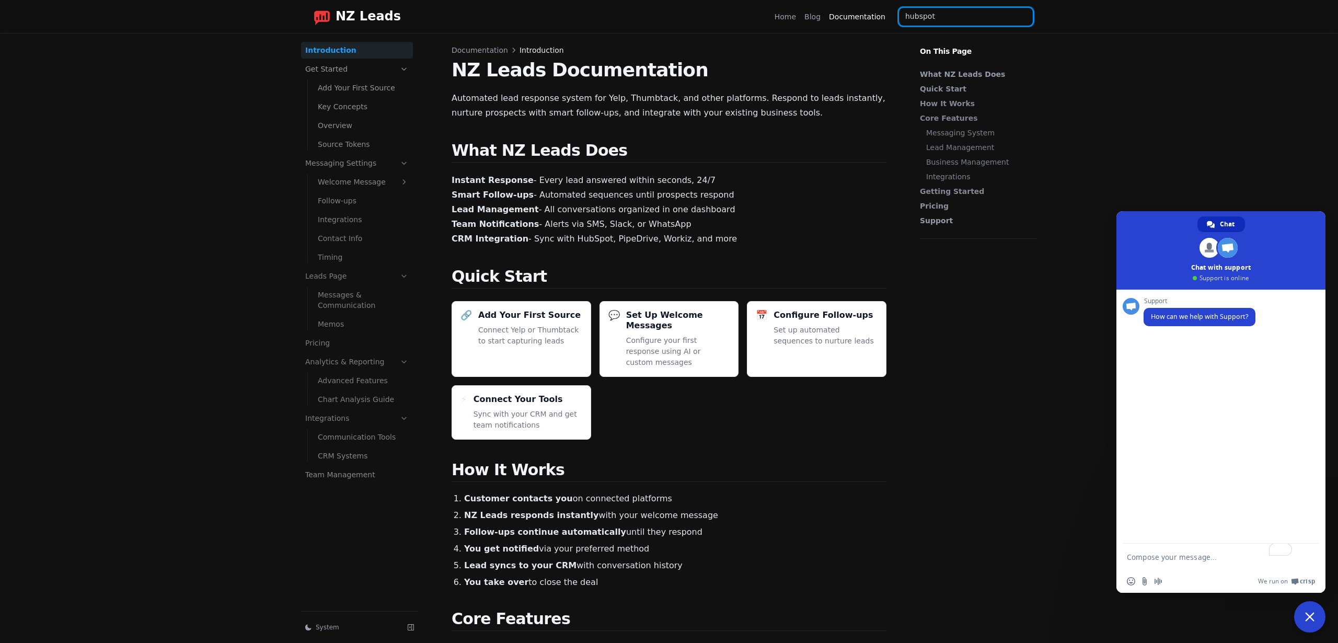
type input "hubspot"
click at [543, 240] on p "Instant Response - Every lead answered within seconds, 24/7 Smart Follow-ups - …" at bounding box center [669, 209] width 435 height 73
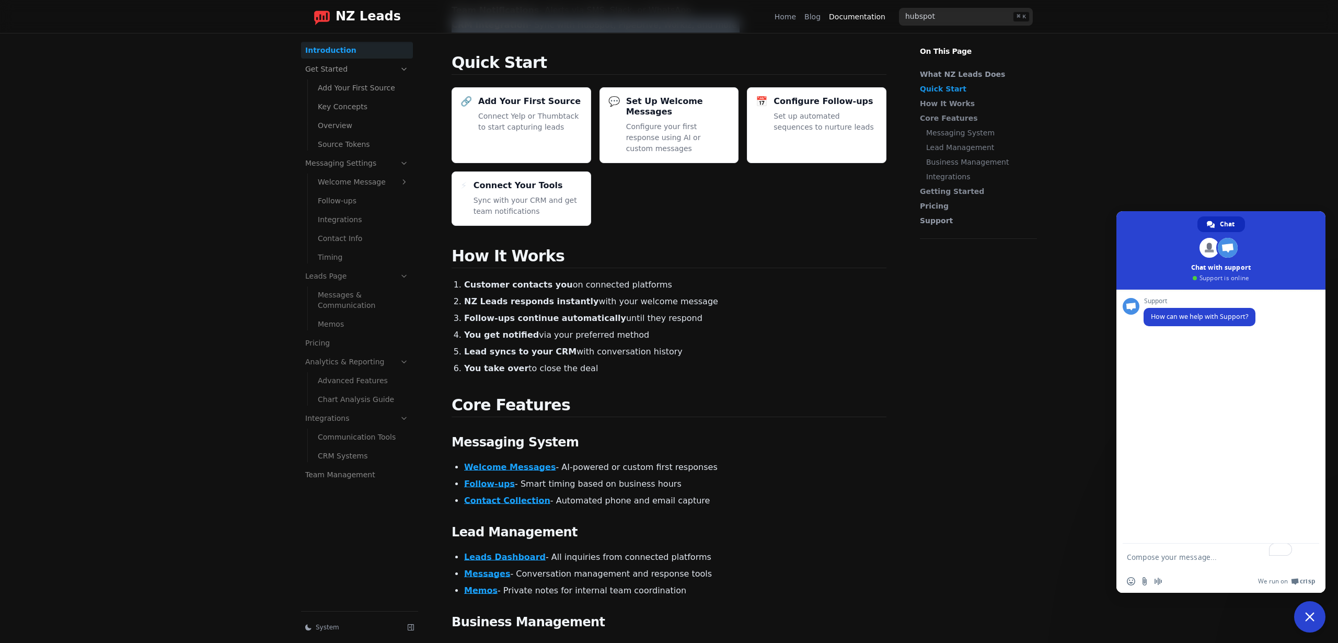
scroll to position [217, 0]
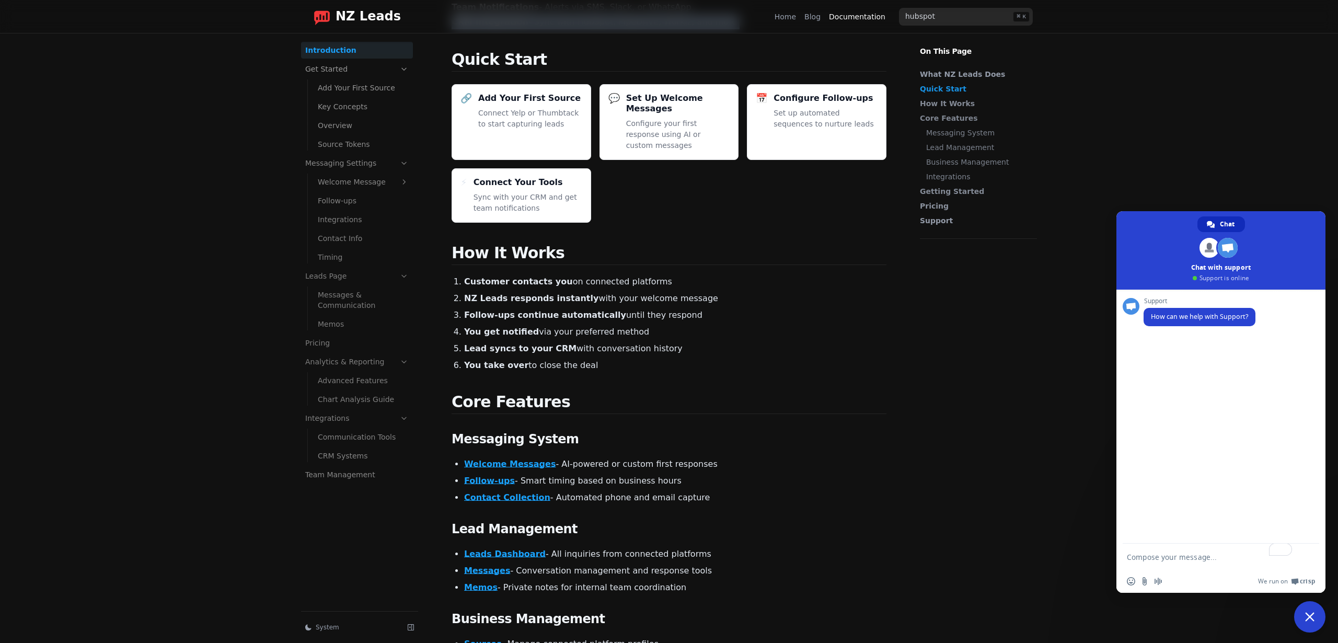
click at [344, 453] on link "CRM Systems" at bounding box center [363, 455] width 99 height 17
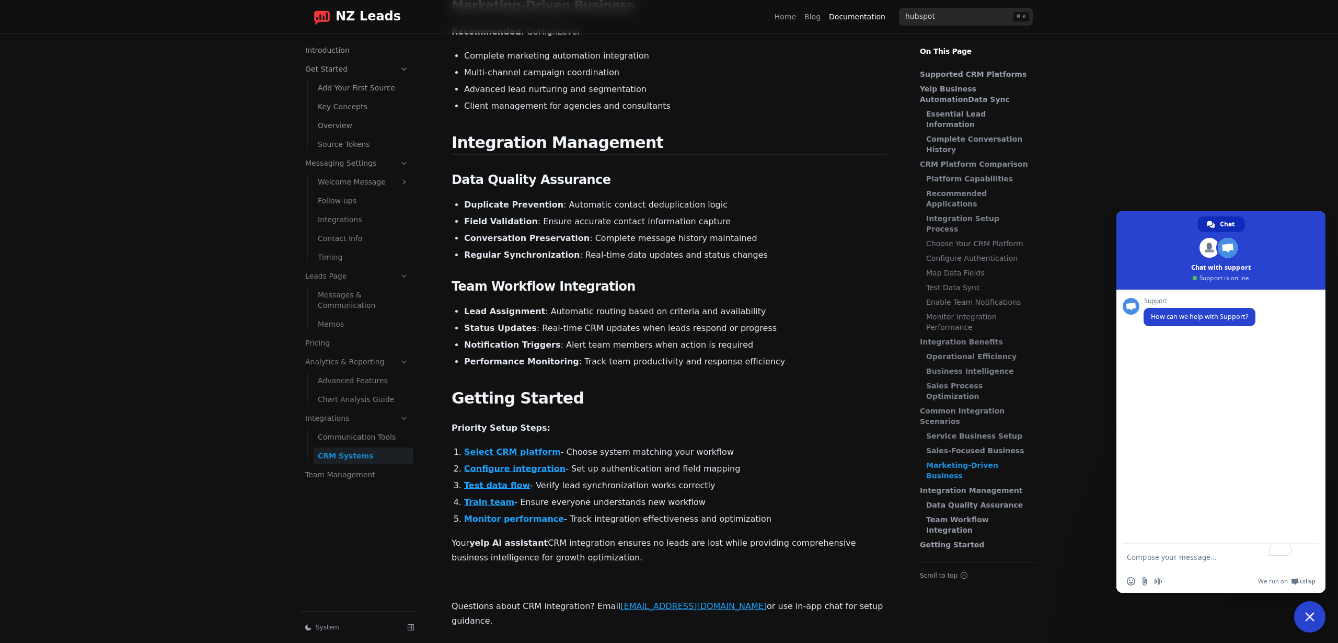
scroll to position [1644, 0]
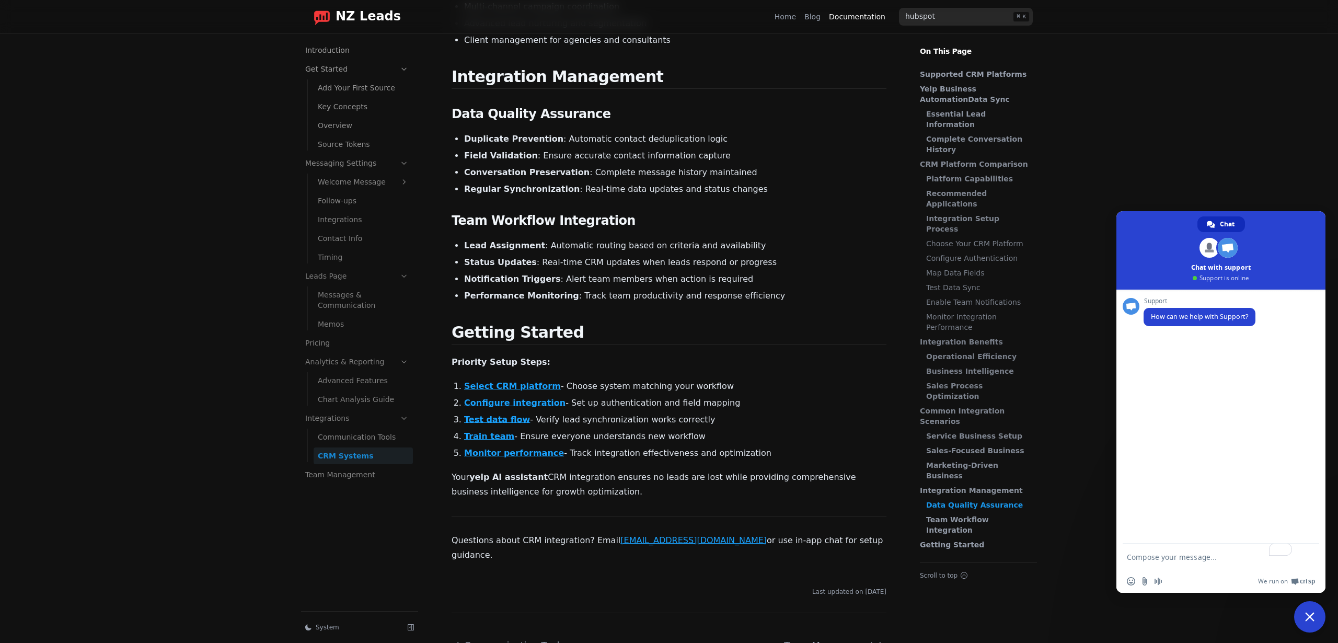
click at [529, 398] on link "Configure integration" at bounding box center [514, 403] width 101 height 10
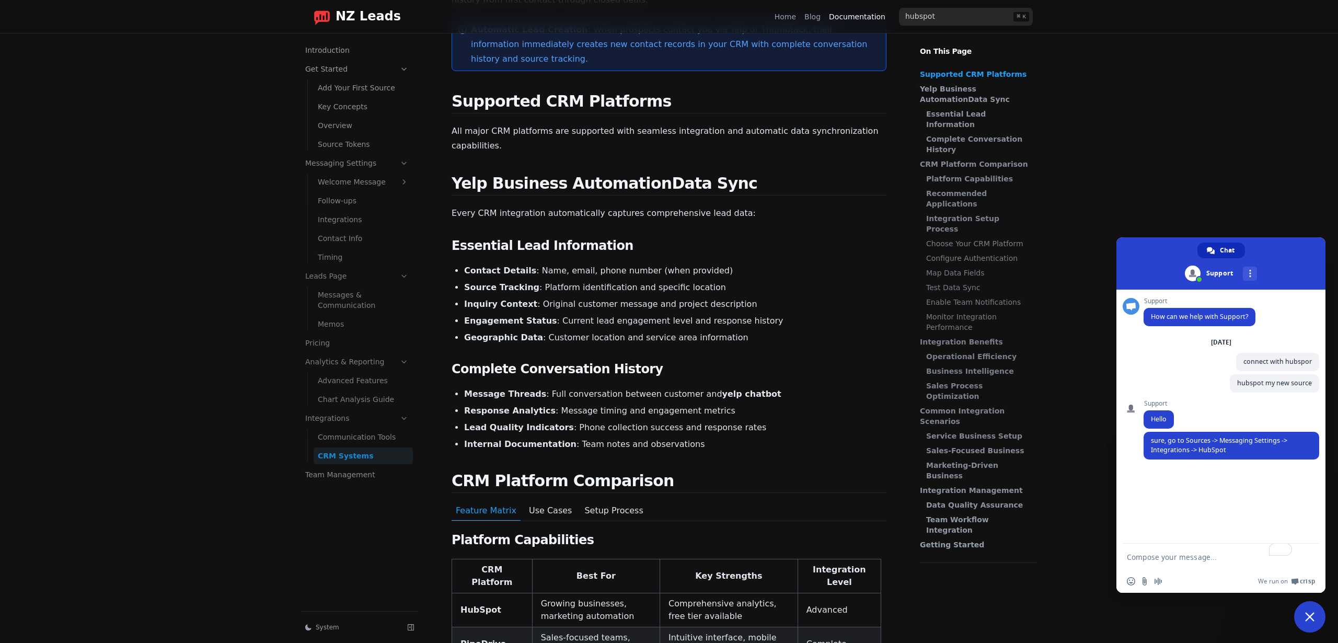
scroll to position [129, 0]
type textarea "Yes, but it only generates a key for me, it doesn’t give me the option to choos…"
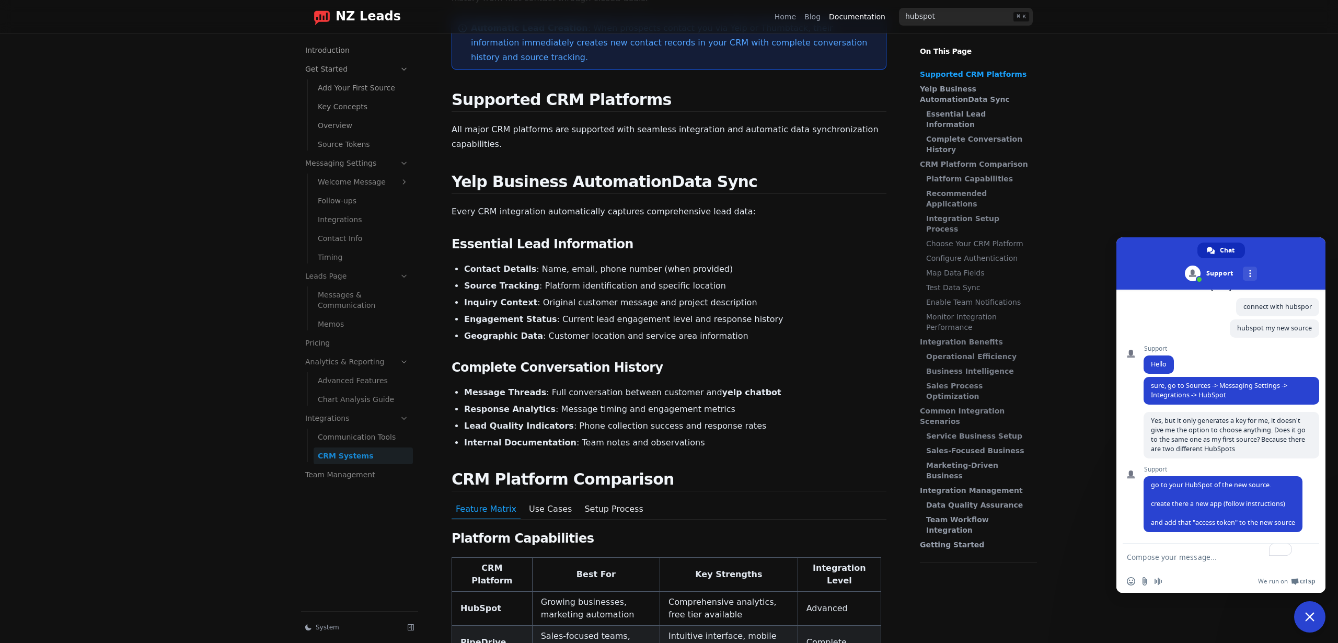
scroll to position [80, 0]
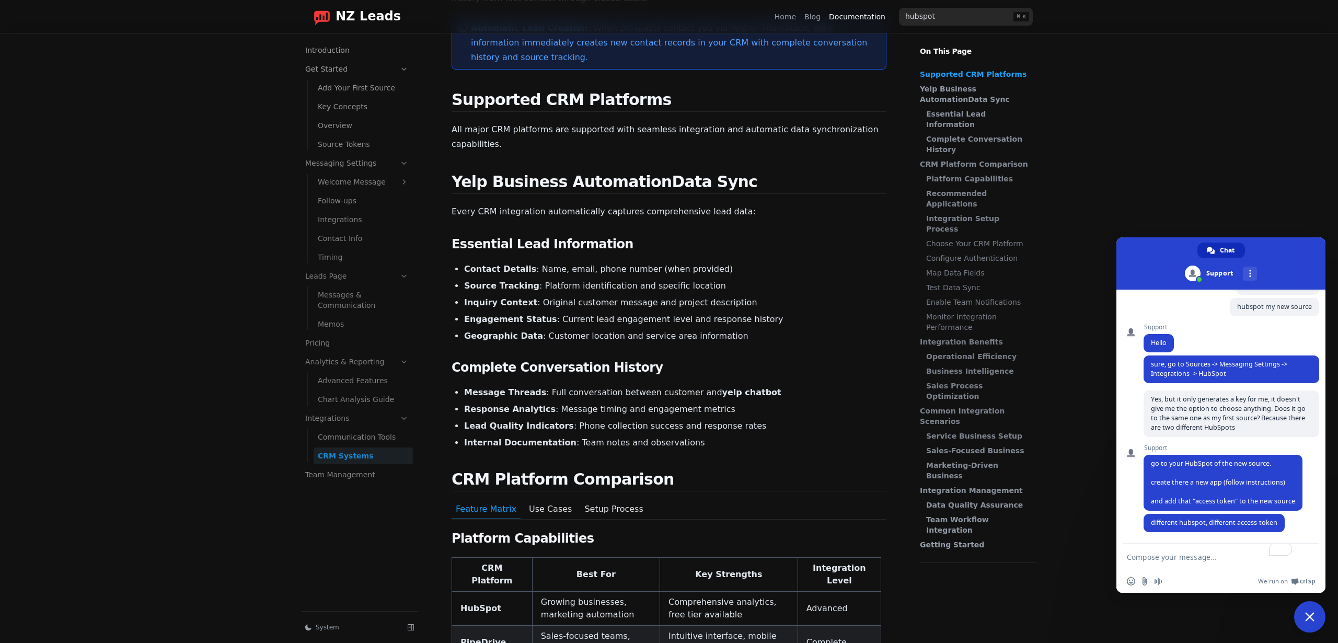
type textarea "But now HubSpot doesn’t really have an easy way to create the app. The only opt…"
type textarea "dont"
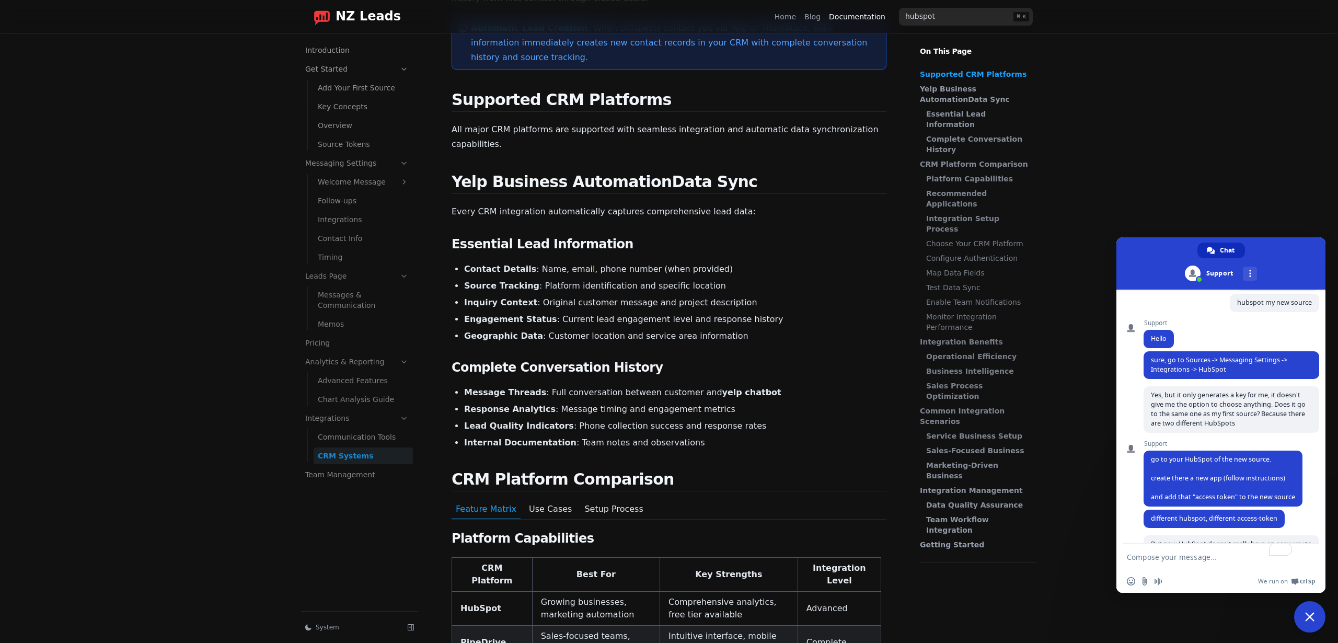
scroll to position [157, 0]
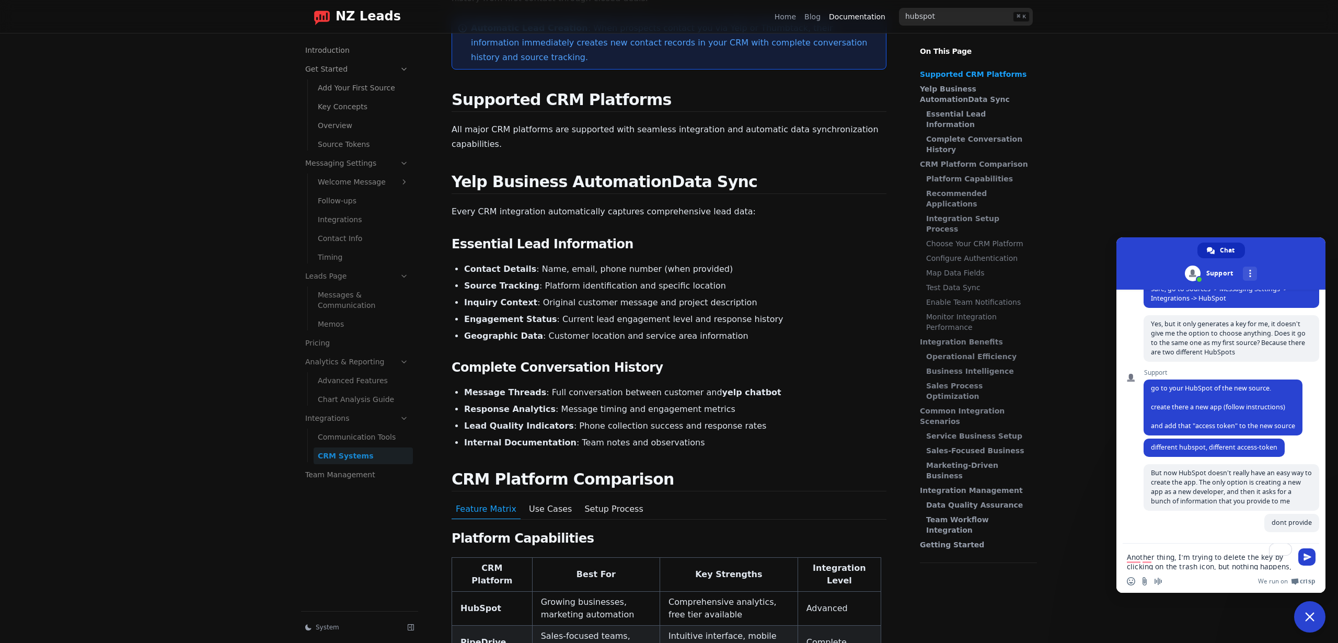
type textarea "Another thing, I’m trying to delete the token by clicking on the trash icon, bu…"
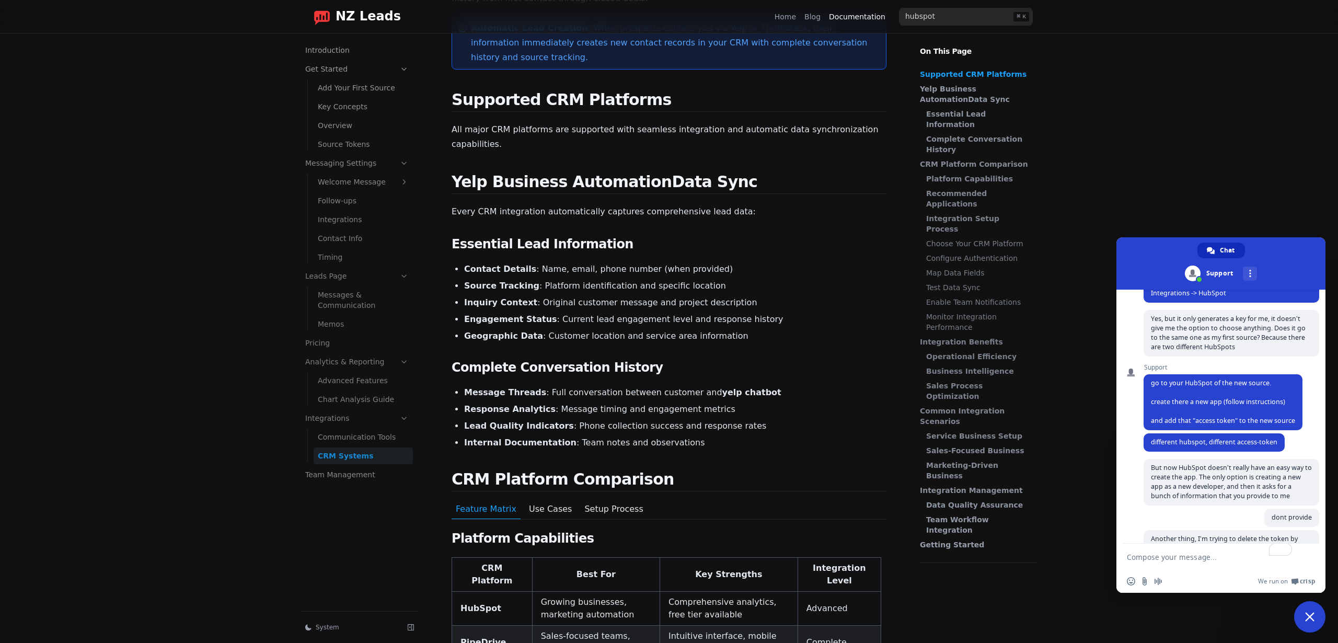
scroll to position [198, 0]
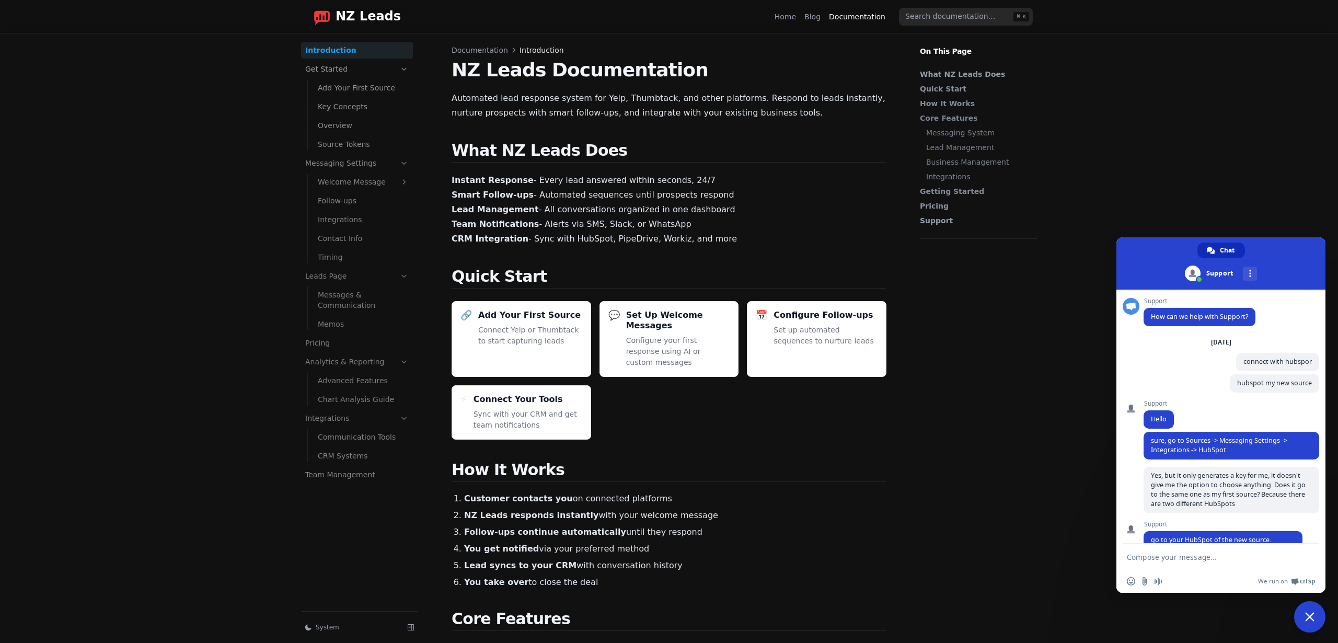
click at [354, 23] on span "NZ Leads" at bounding box center [368, 16] width 65 height 15
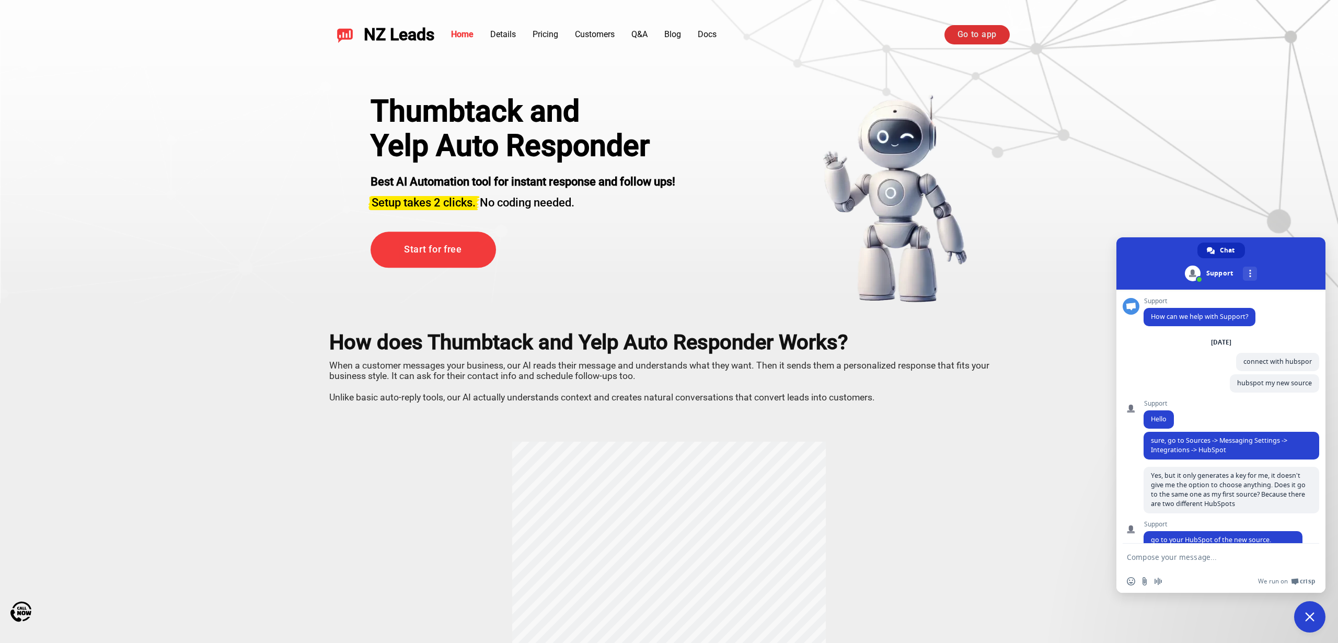
scroll to position [287, 0]
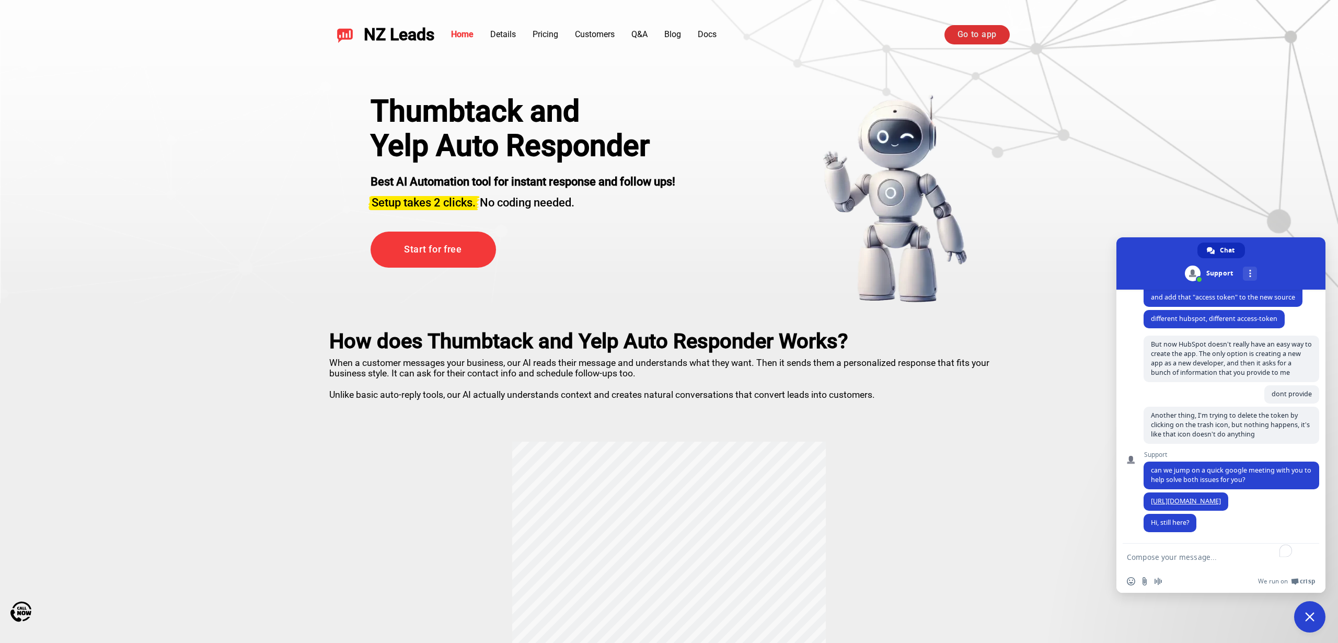
click at [969, 32] on link "Go to app" at bounding box center [976, 34] width 65 height 19
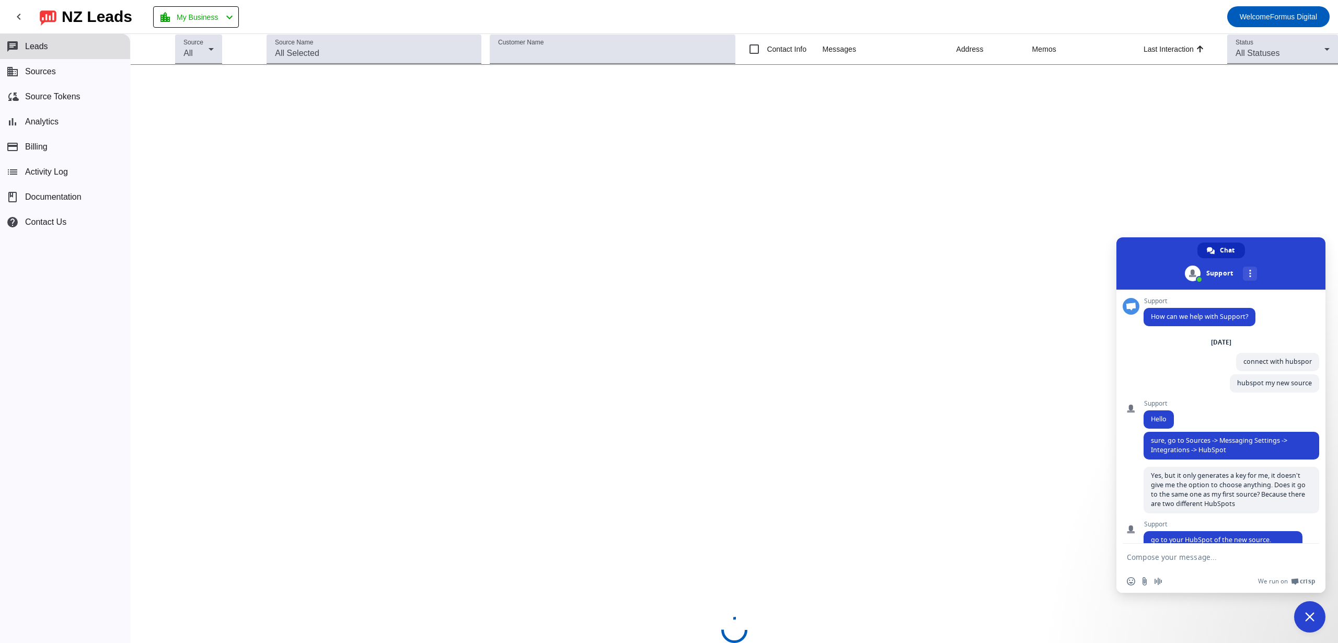
scroll to position [287, 0]
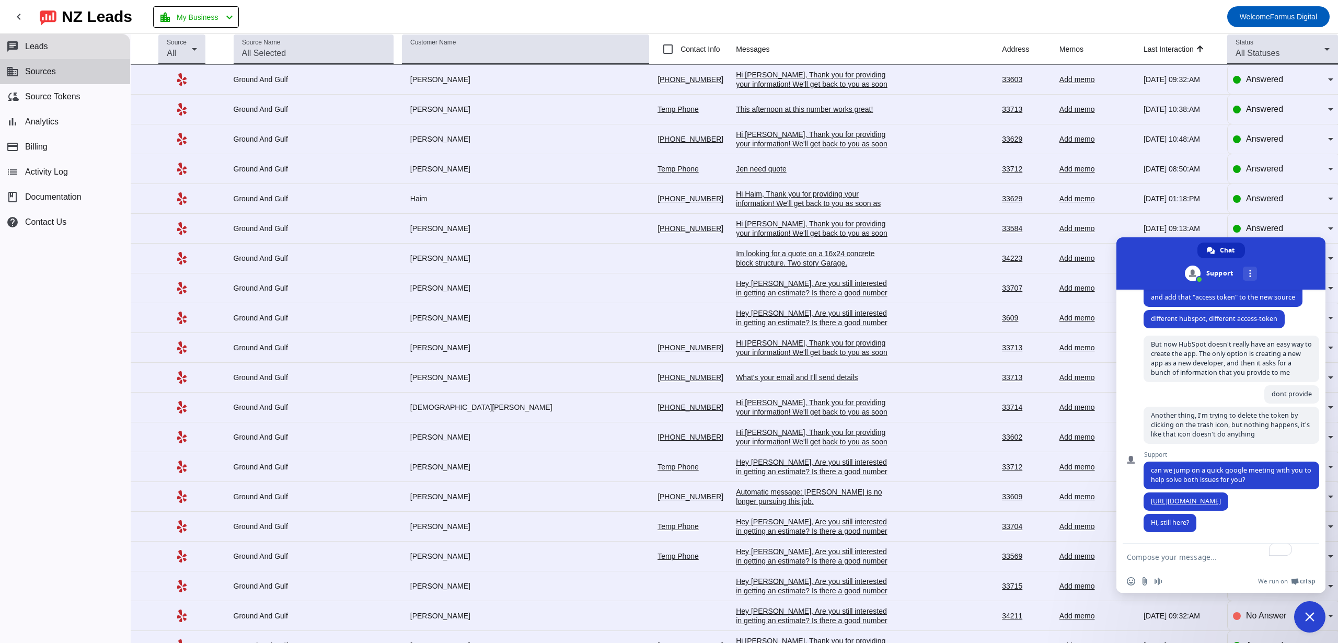
click at [85, 67] on button "business Sources" at bounding box center [65, 71] width 130 height 25
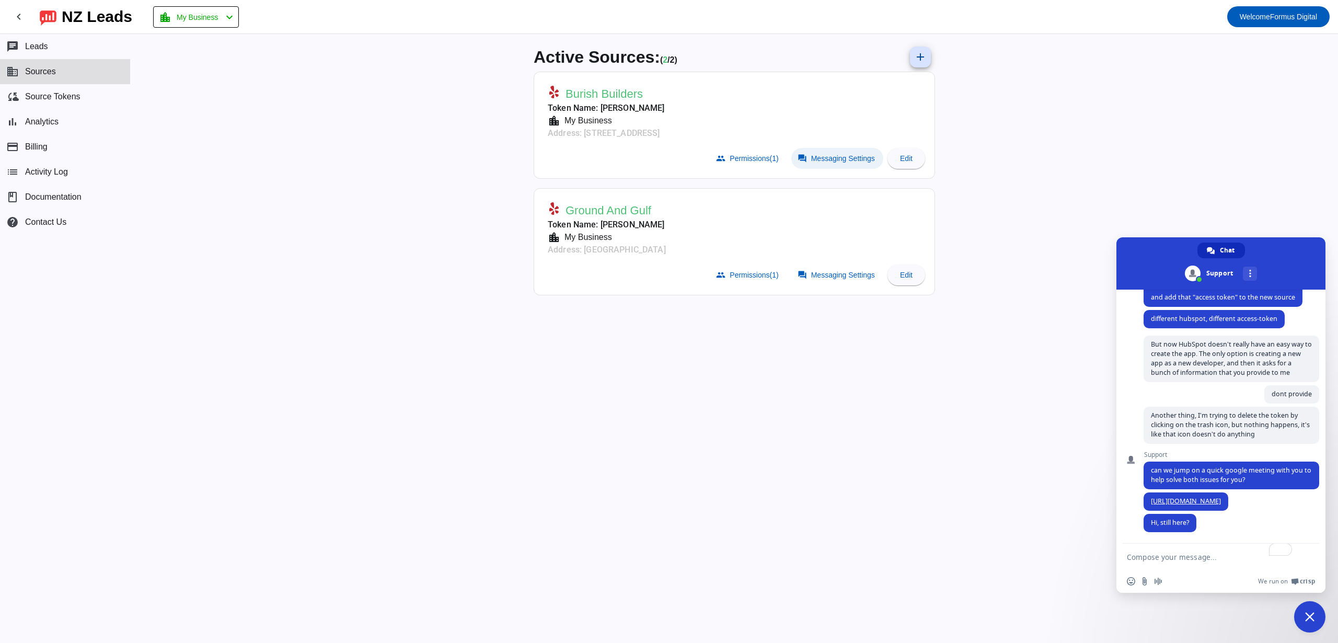
click at [829, 148] on span at bounding box center [837, 158] width 92 height 21
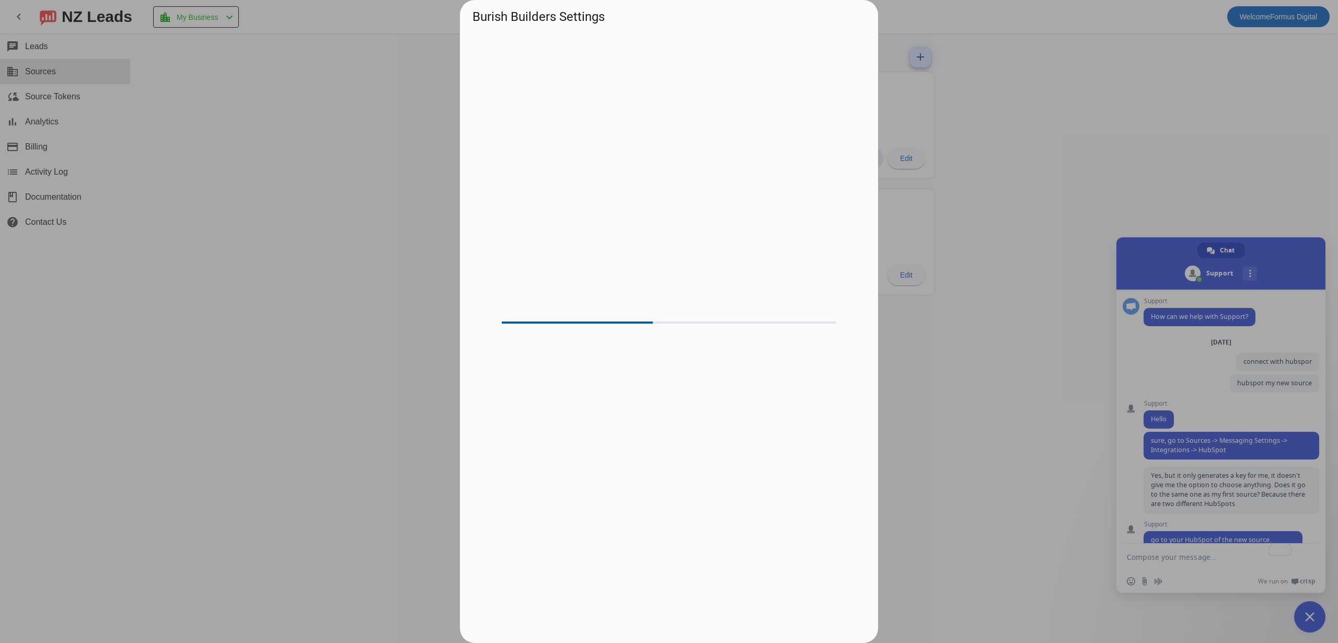
scroll to position [287, 0]
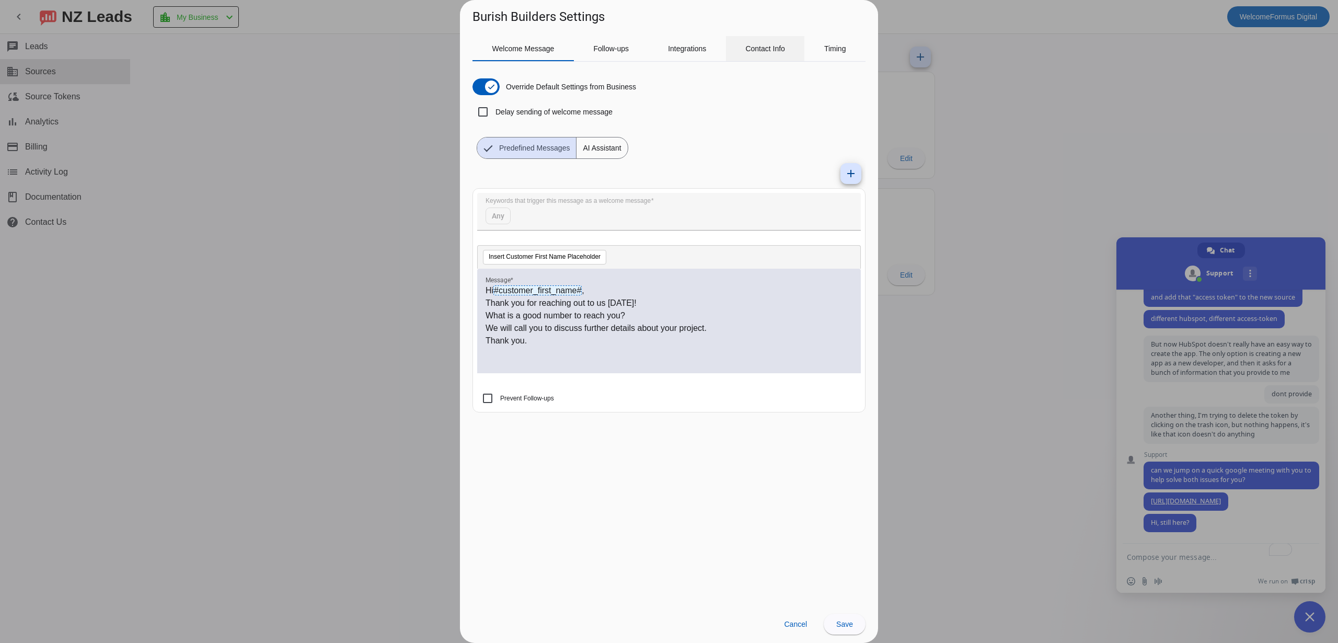
click at [734, 45] on div "Contact Info" at bounding box center [765, 48] width 79 height 25
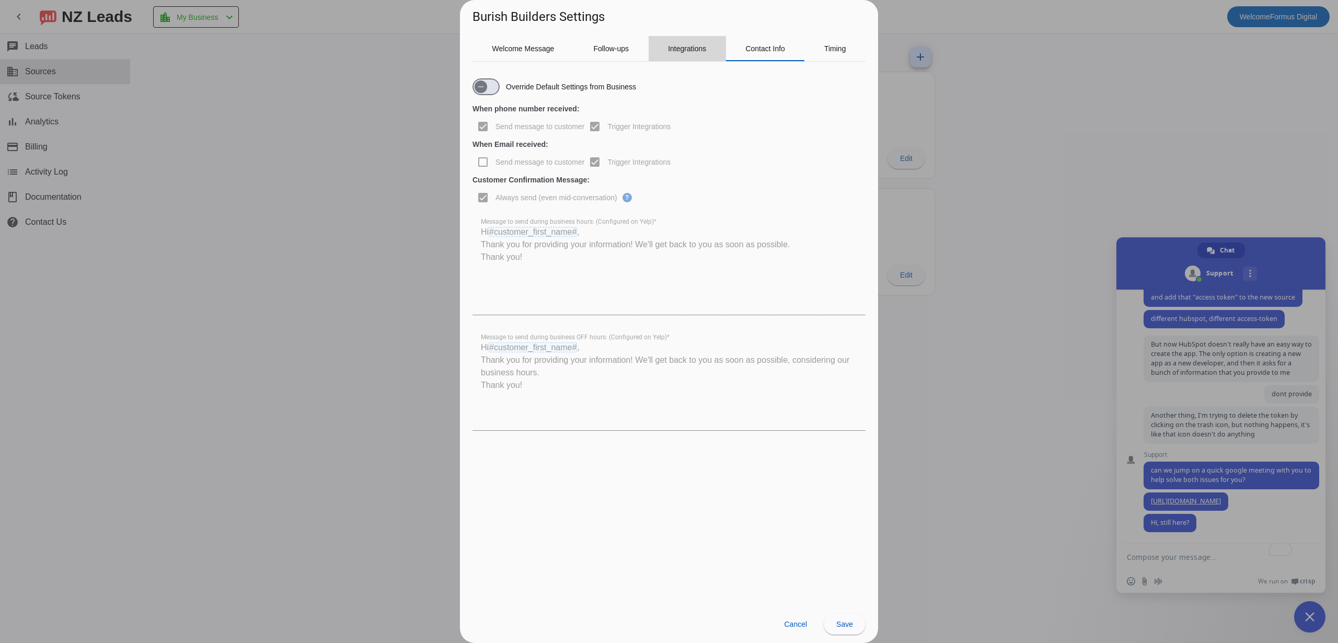
click at [698, 49] on span "Integrations" at bounding box center [687, 48] width 38 height 7
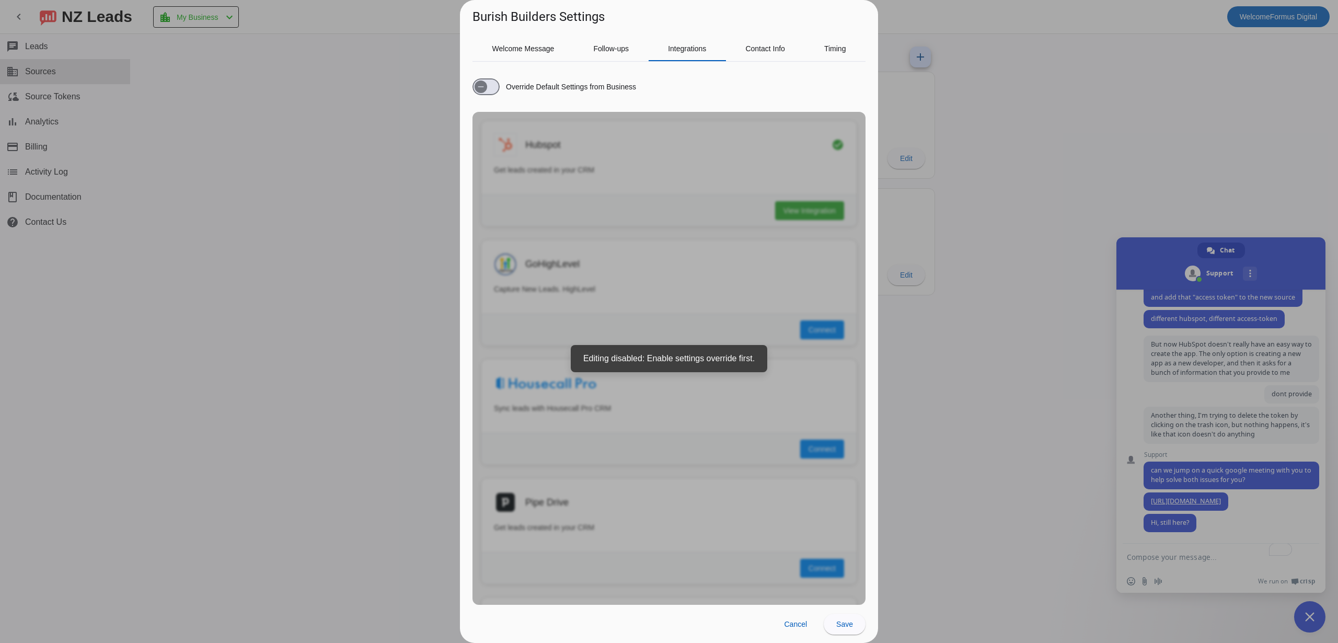
click at [922, 72] on div at bounding box center [669, 321] width 1338 height 643
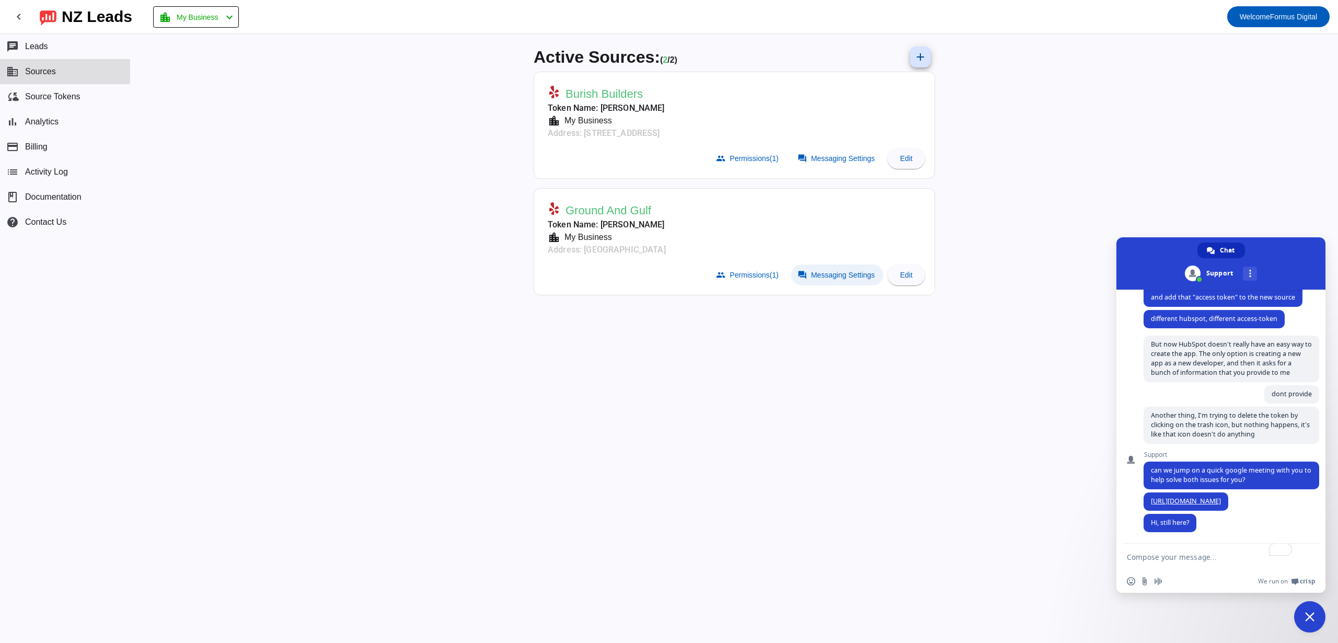
click at [839, 269] on span at bounding box center [837, 274] width 92 height 21
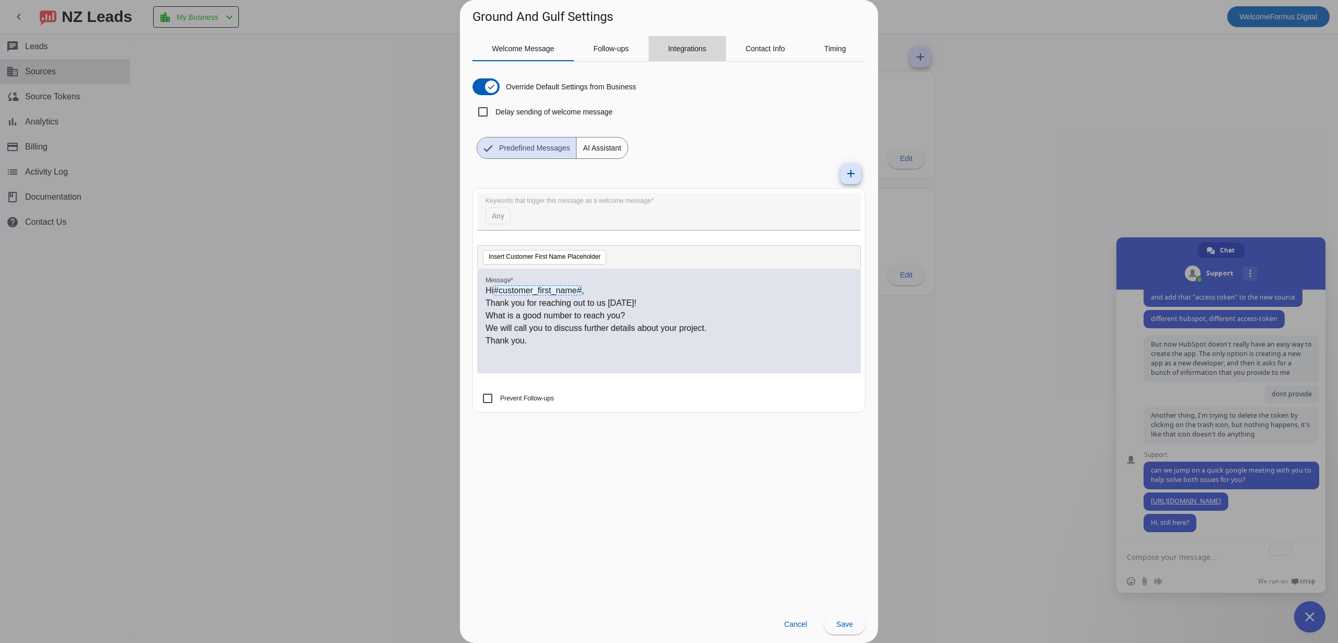
click at [688, 51] on span "Integrations" at bounding box center [687, 48] width 38 height 7
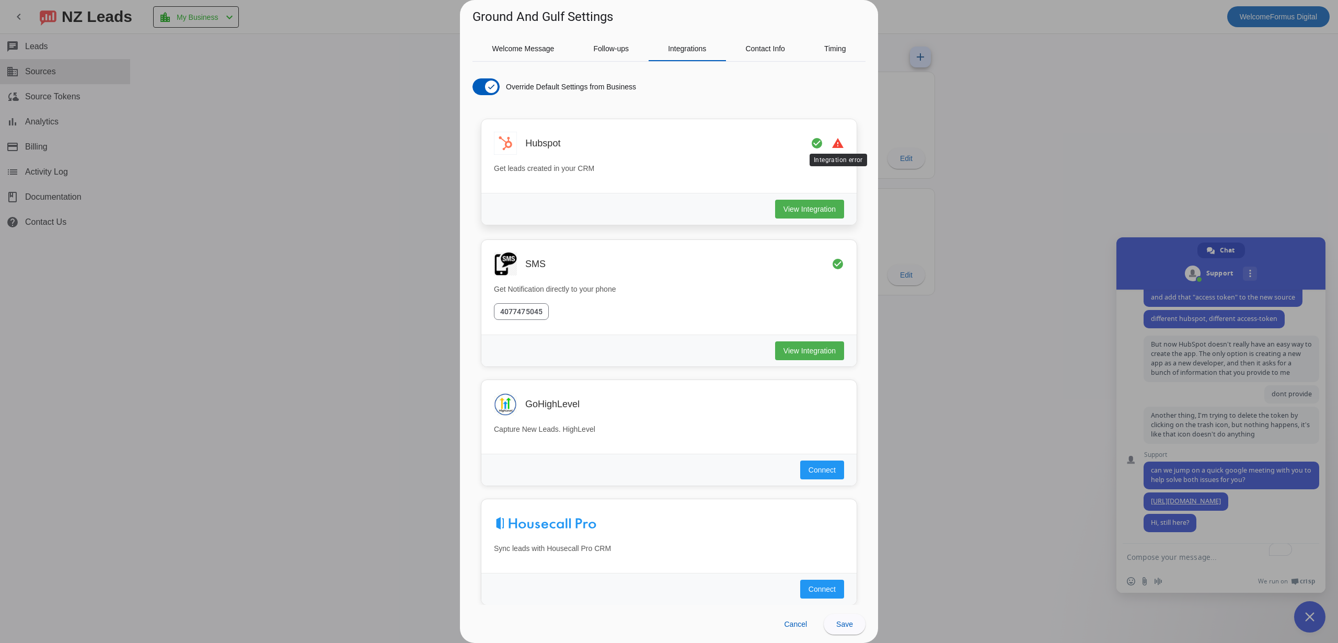
click at [836, 145] on mat-icon "warning" at bounding box center [838, 143] width 13 height 13
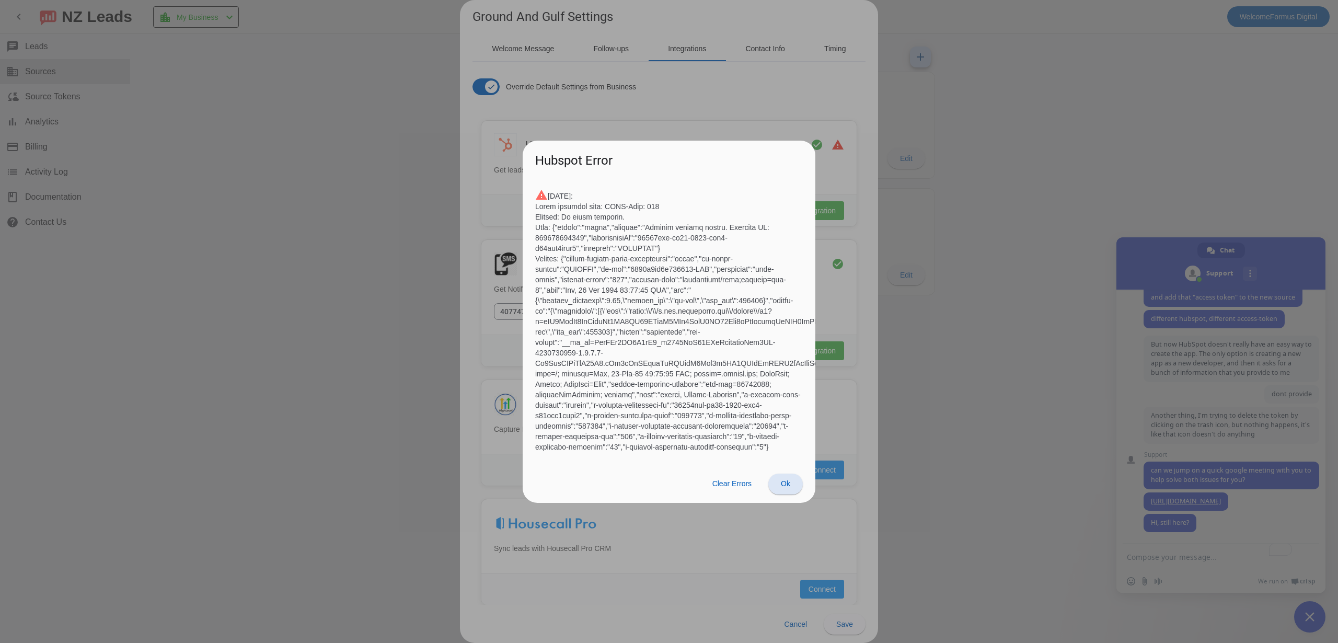
click at [772, 478] on span at bounding box center [785, 483] width 34 height 25
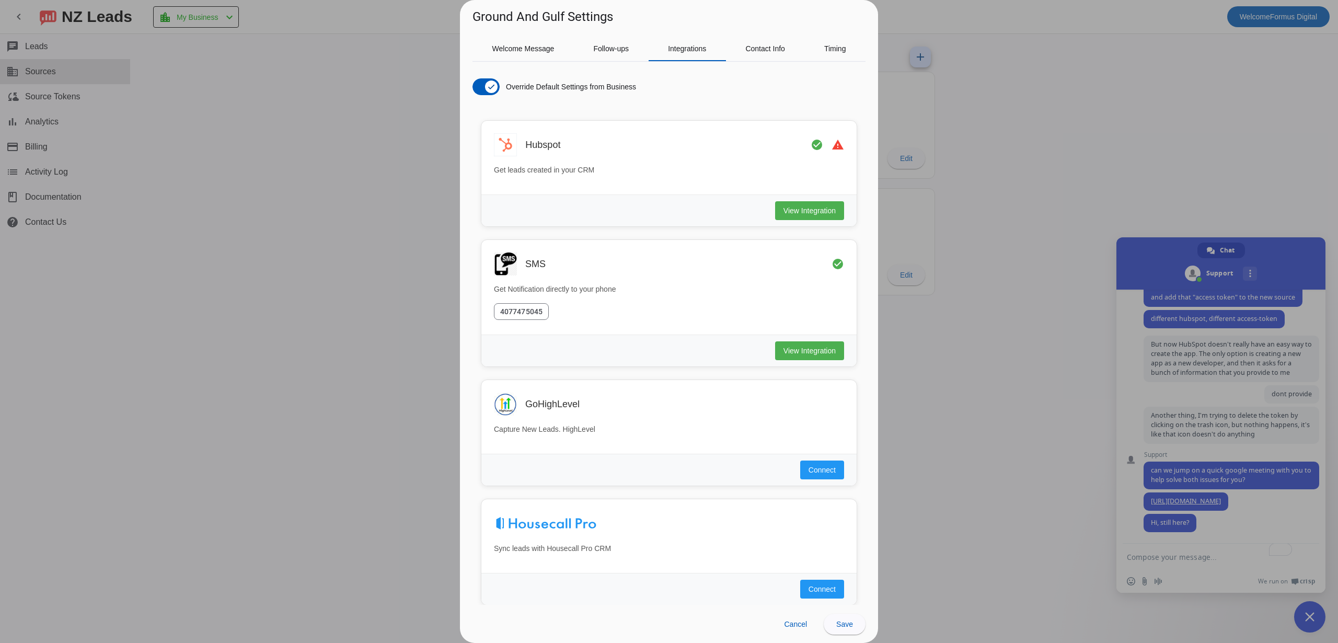
click at [994, 105] on div at bounding box center [669, 321] width 1338 height 643
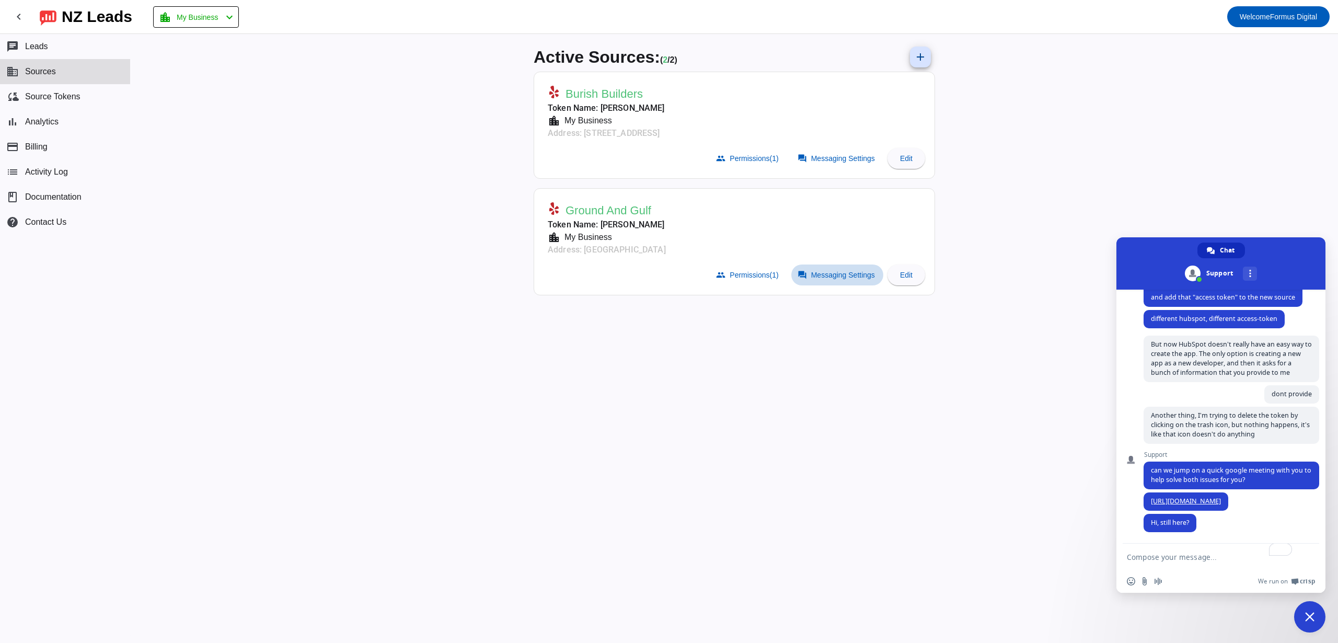
click at [857, 275] on span "Messaging Settings" at bounding box center [843, 275] width 64 height 8
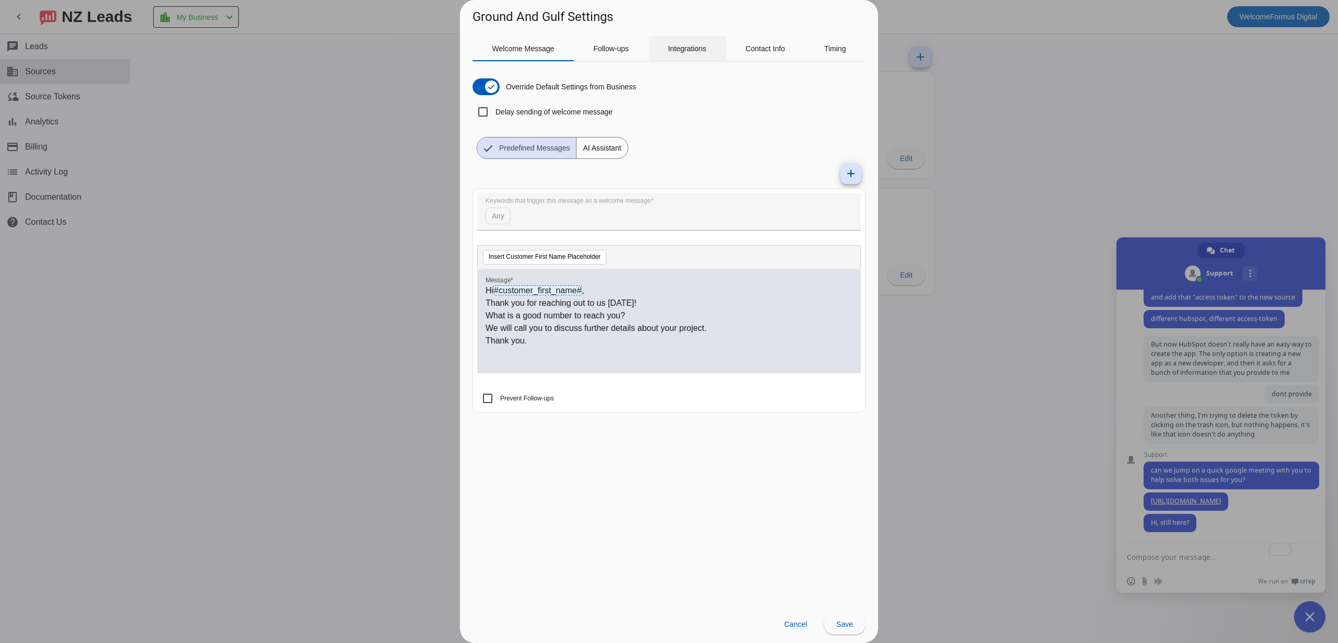
click at [701, 50] on span "Integrations" at bounding box center [687, 48] width 38 height 7
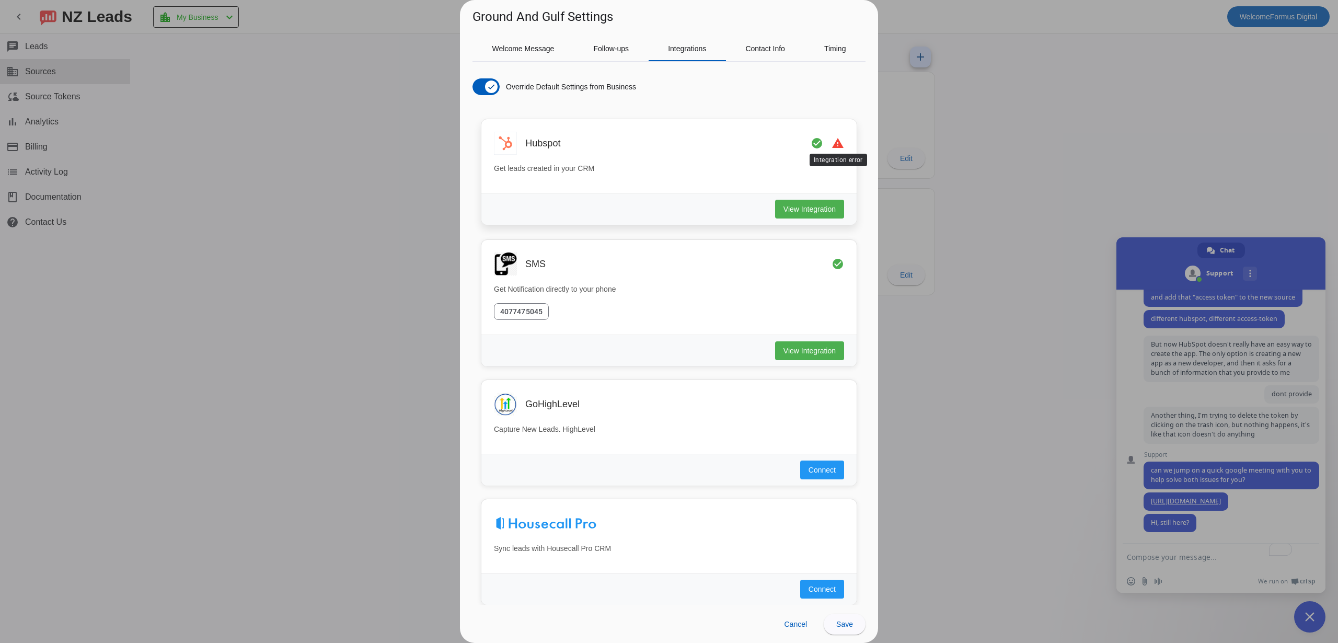
click at [840, 148] on mat-icon "warning" at bounding box center [838, 143] width 13 height 13
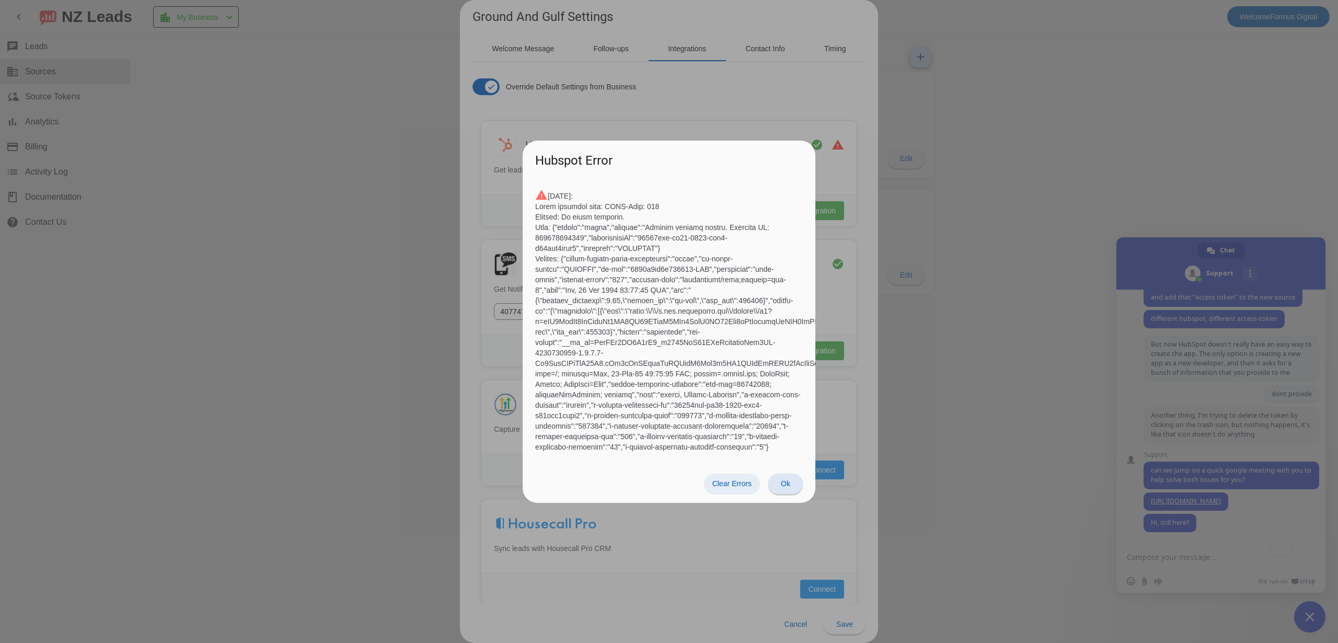
click at [741, 483] on span "Clear Errors" at bounding box center [731, 483] width 39 height 8
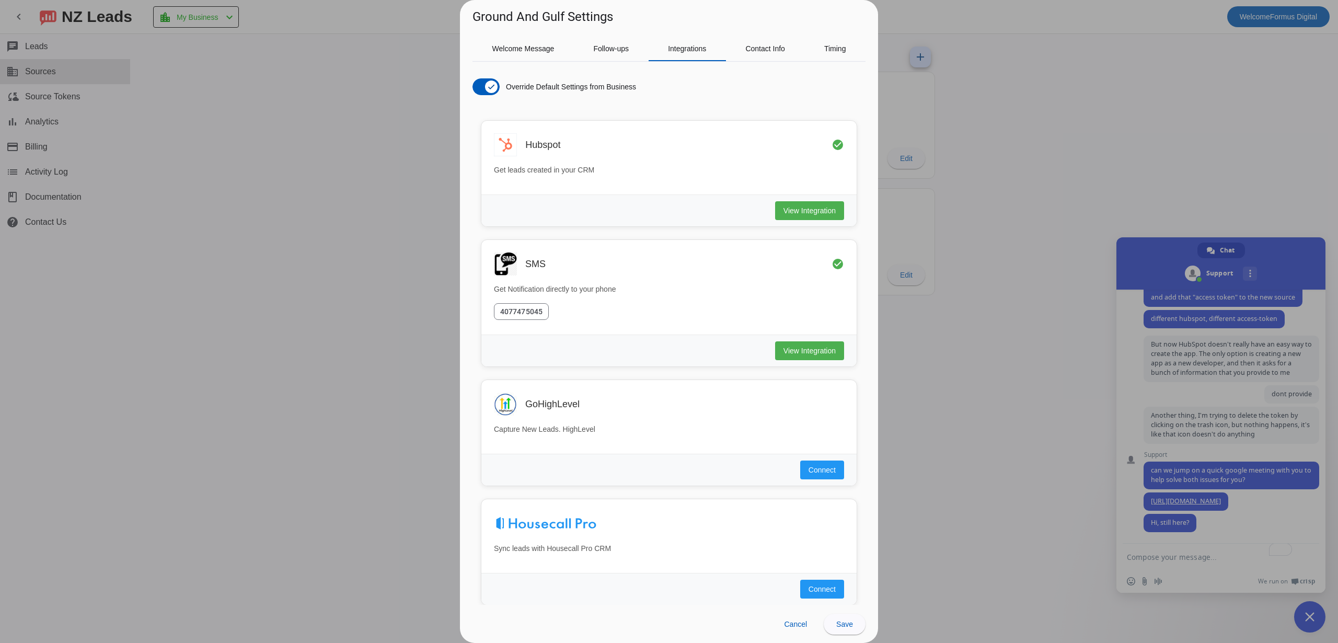
click at [938, 122] on div at bounding box center [669, 321] width 1338 height 643
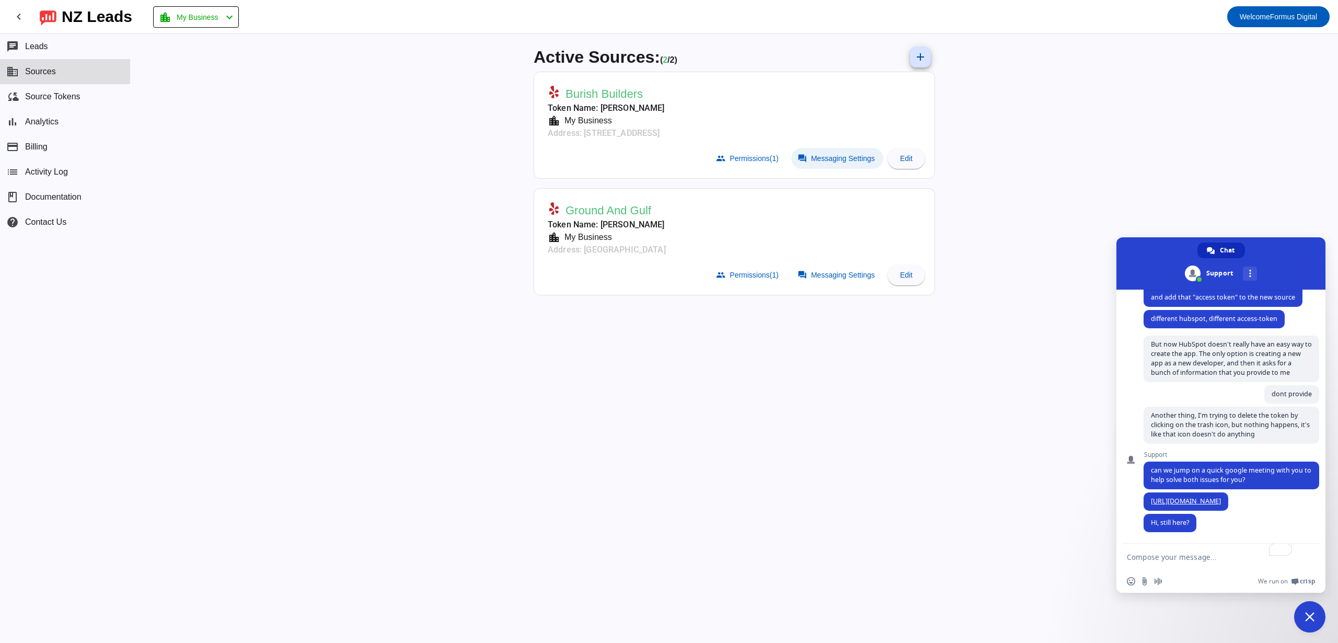
click at [843, 154] on span "Messaging Settings" at bounding box center [843, 158] width 64 height 8
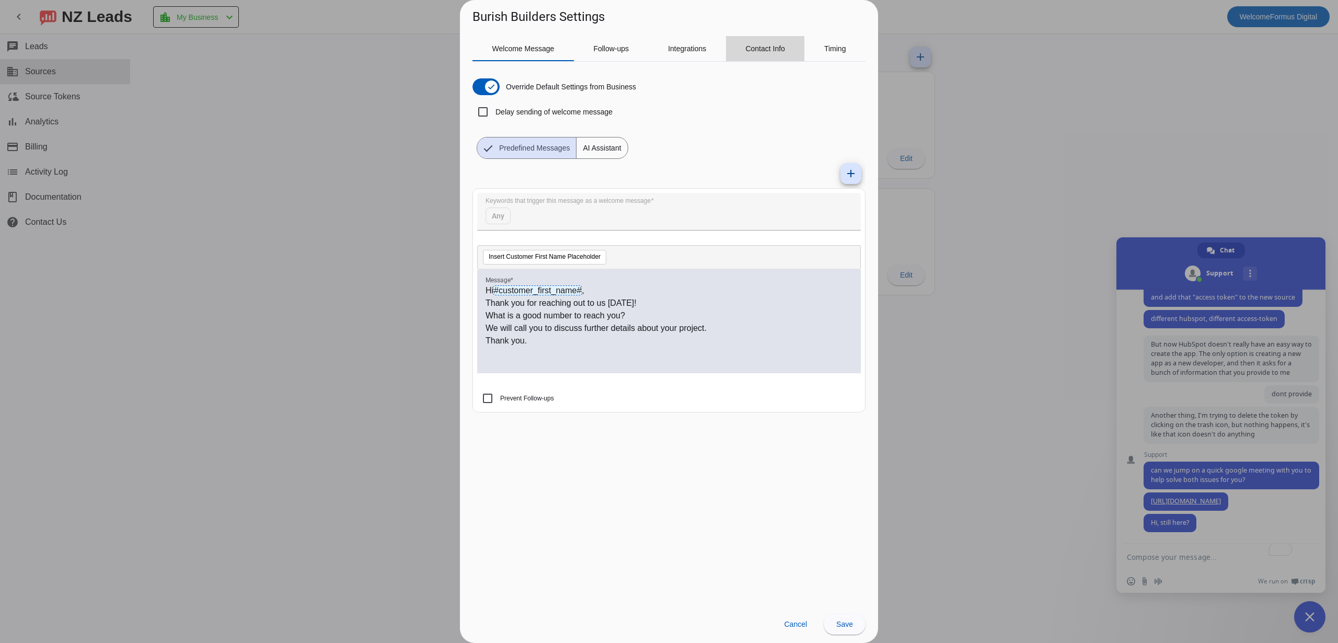
click at [764, 43] on span "Contact Info" at bounding box center [765, 48] width 40 height 25
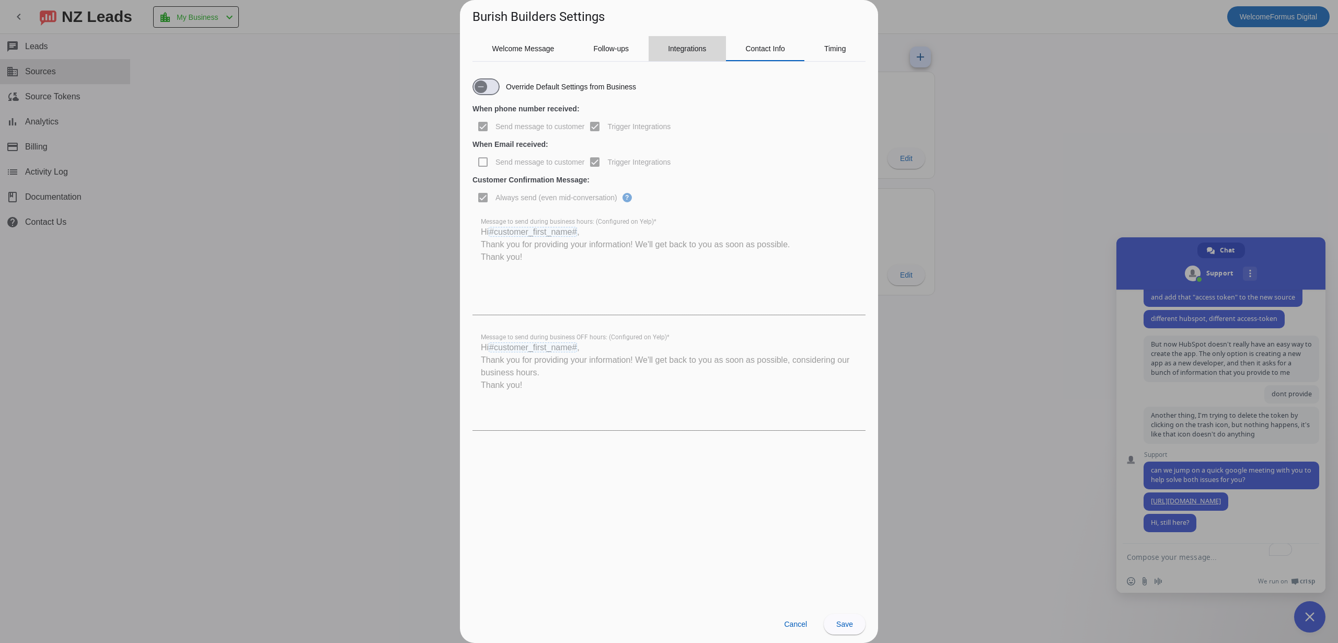
click at [706, 51] on span "Integrations" at bounding box center [687, 48] width 38 height 7
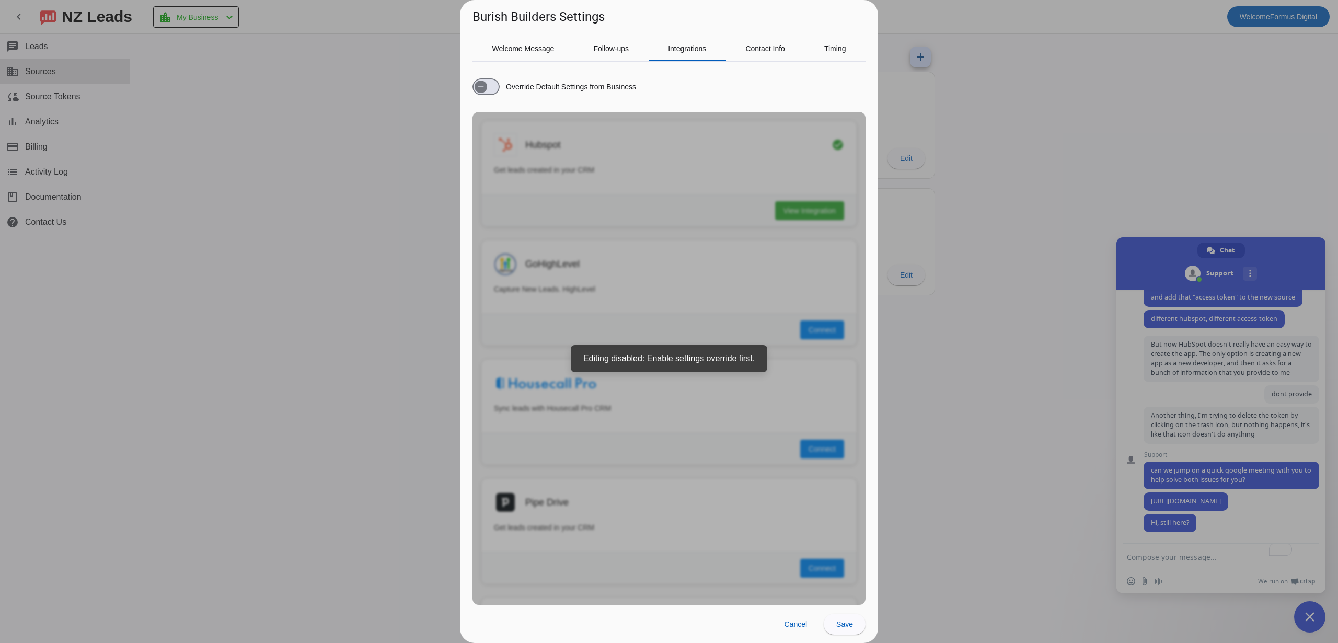
drag, startPoint x: 723, startPoint y: 169, endPoint x: 565, endPoint y: 118, distance: 165.9
click at [722, 169] on div "Override Default Settings from Business Hubspot check_circle Get leads created …" at bounding box center [668, 337] width 393 height 535
click at [476, 86] on span "button" at bounding box center [481, 86] width 13 height 13
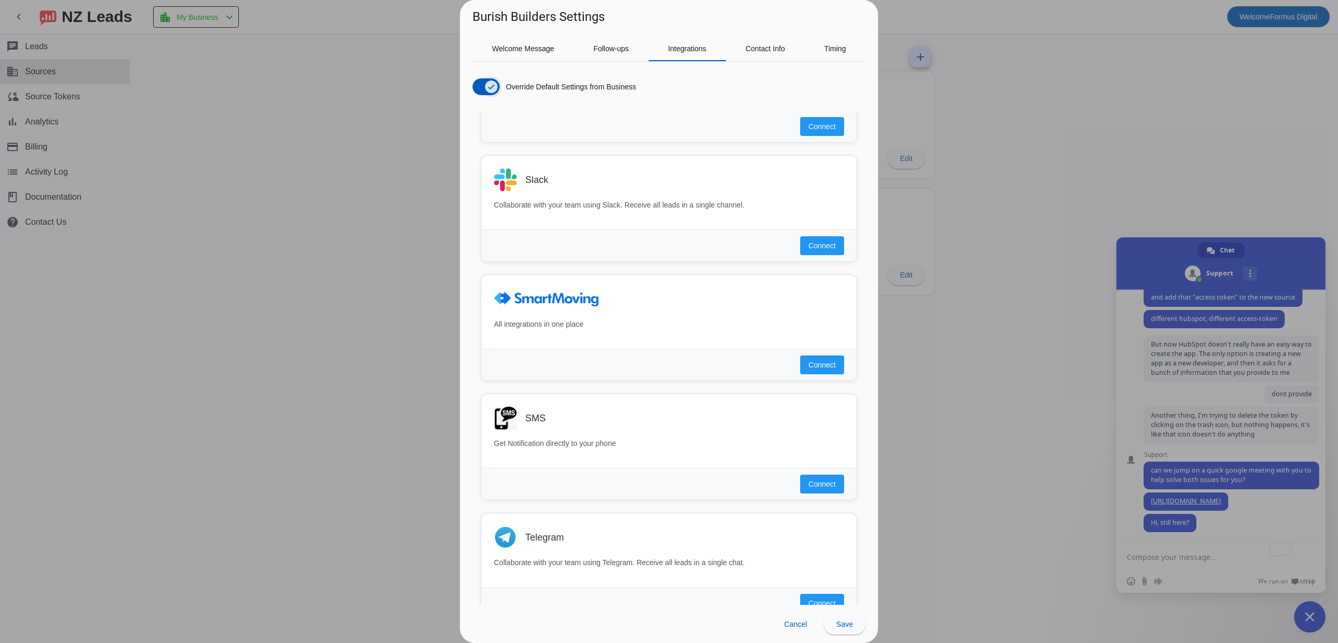
scroll to position [447, 0]
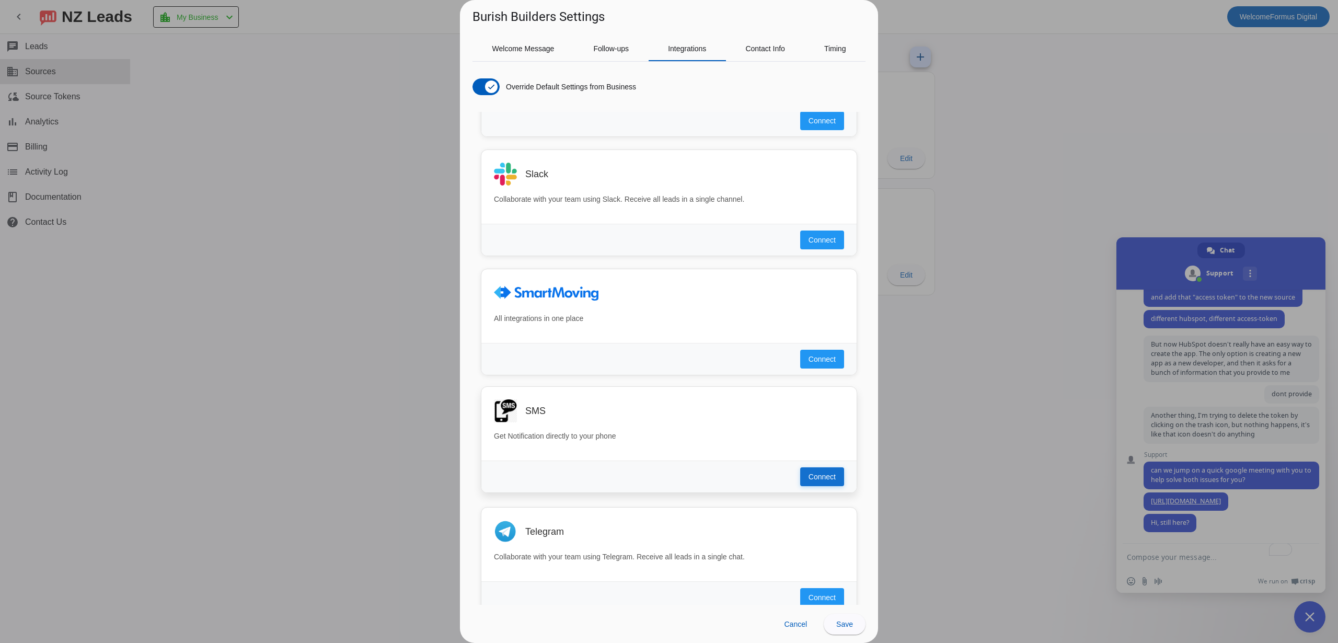
click at [809, 475] on span "Connect" at bounding box center [822, 476] width 27 height 10
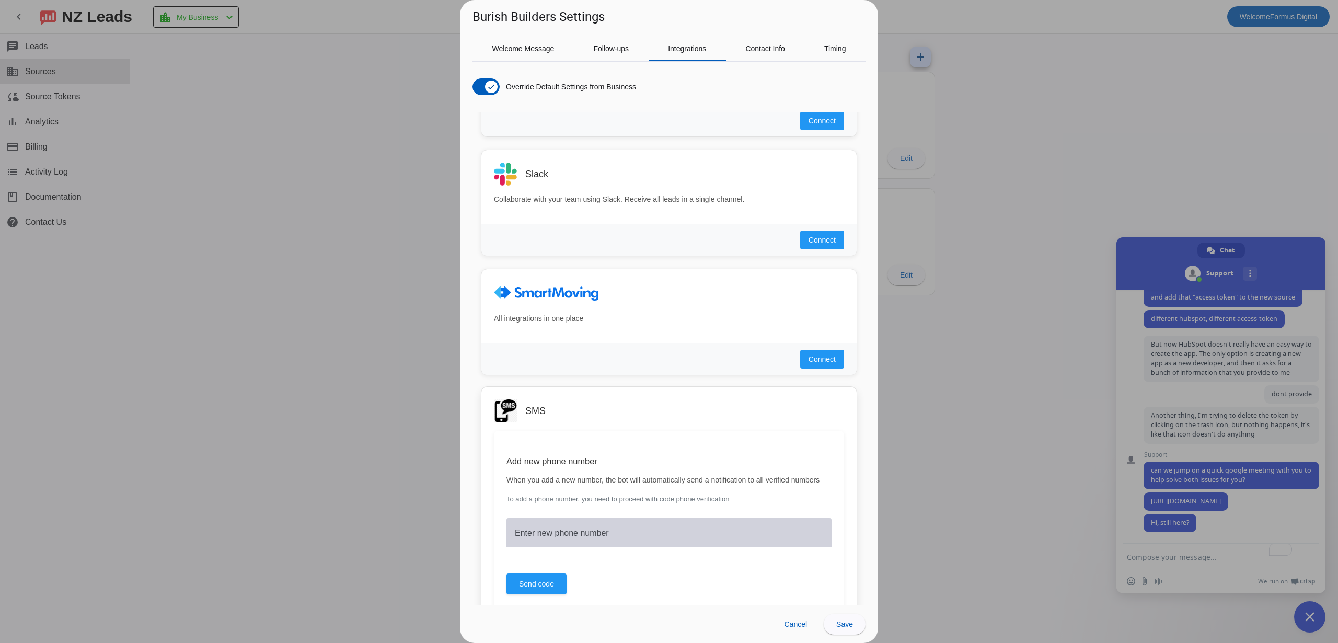
click at [660, 529] on div "Enter new phone number" at bounding box center [669, 532] width 308 height 29
type input "4077475045"
click at [539, 588] on span "Send code" at bounding box center [536, 584] width 35 height 10
click at [596, 526] on div "Enter code" at bounding box center [669, 532] width 308 height 29
type input "5223"
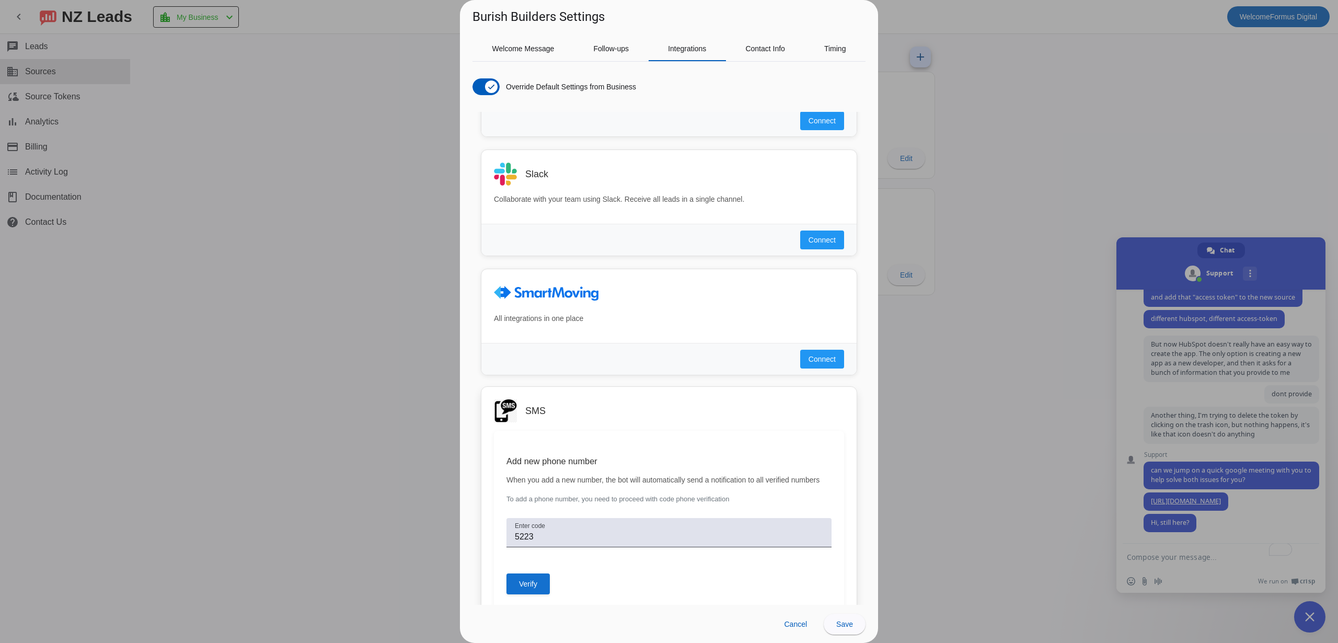
click at [543, 587] on span at bounding box center [527, 583] width 43 height 25
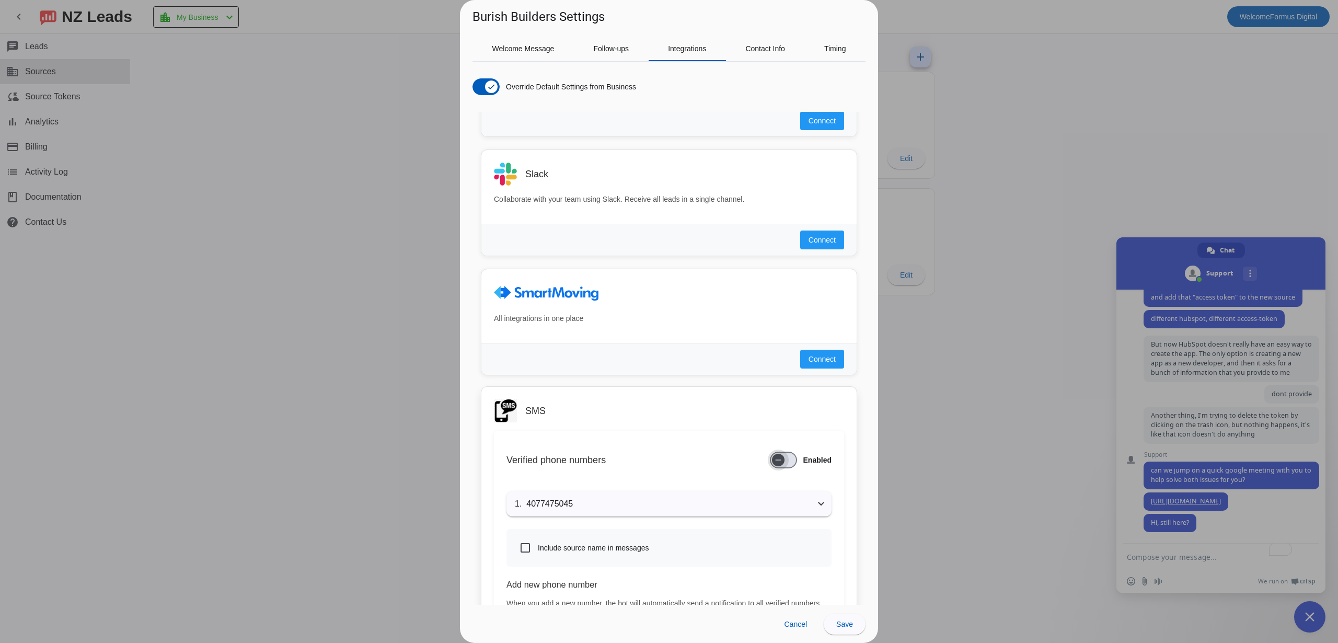
click at [784, 467] on span "button" at bounding box center [778, 459] width 21 height 21
click at [602, 551] on label "Include source name in messages" at bounding box center [592, 548] width 113 height 10
click at [536, 551] on input "Include source name in messages" at bounding box center [525, 547] width 21 height 21
checkbox input "true"
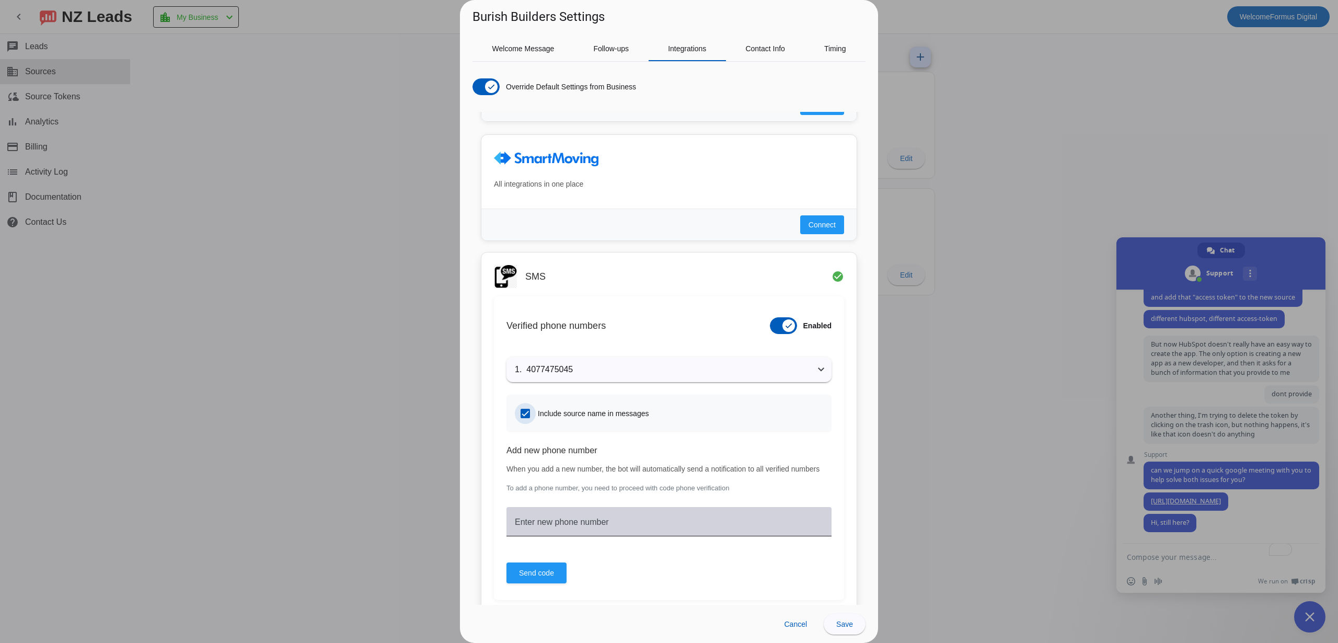
scroll to position [589, 0]
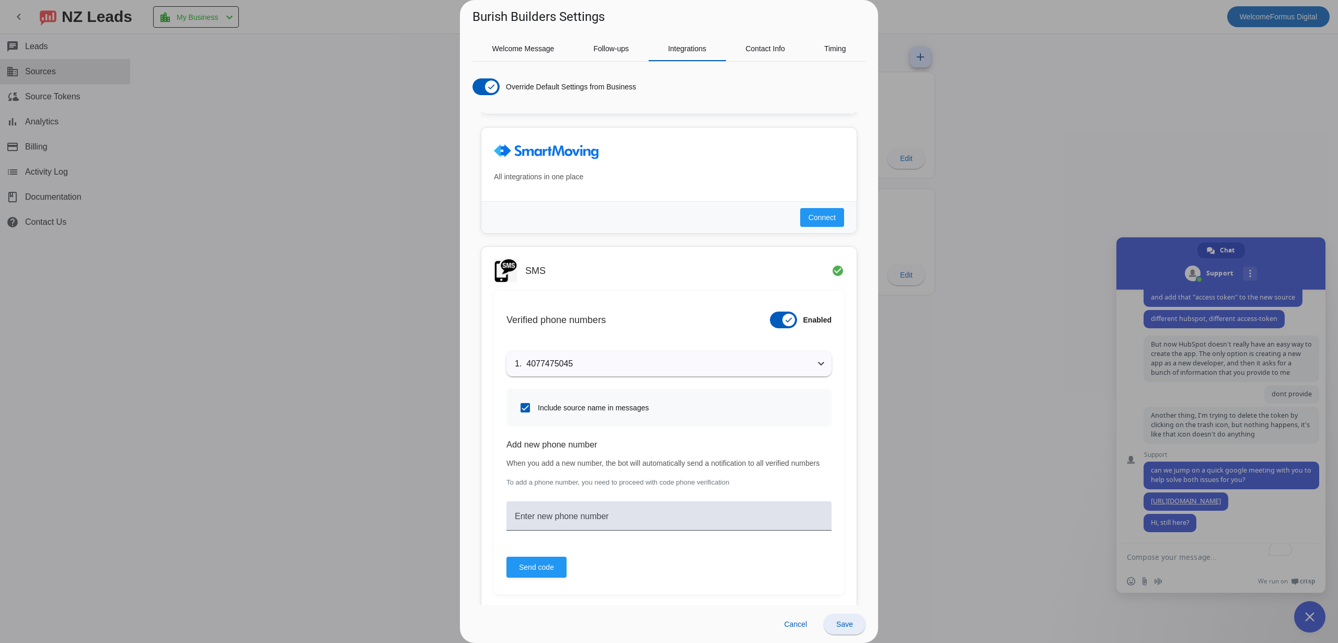
click at [847, 620] on span "Save" at bounding box center [844, 624] width 17 height 8
